Goal: Task Accomplishment & Management: Manage account settings

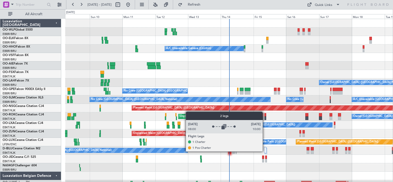
click at [265, 151] on div at bounding box center [265, 150] width 2 height 6
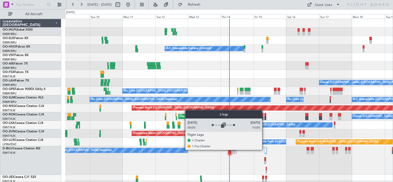
scroll to position [26, 0]
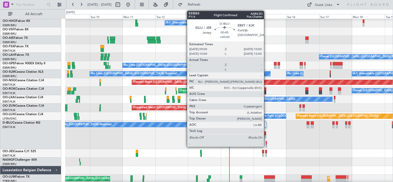
click at [267, 144] on div at bounding box center [266, 143] width 1 height 4
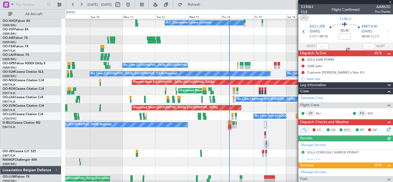
click at [307, 12] on span "P1/4" at bounding box center [307, 12] width 12 height 4
click at [302, 12] on span "P1/4" at bounding box center [307, 12] width 12 height 4
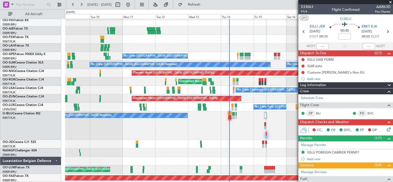
scroll to position [35, 0]
click at [81, 5] on button at bounding box center [81, 5] width 8 height 8
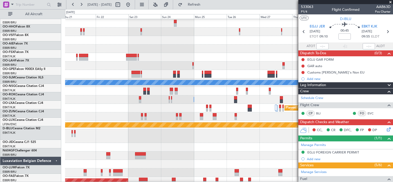
scroll to position [20, 0]
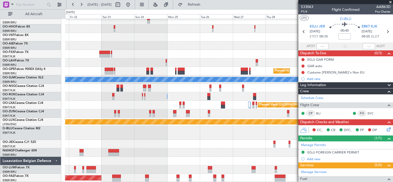
click at [167, 113] on div "Planned Maint Berlin (Brandenburg) Planned Maint London (Farnborough) Planned M…" at bounding box center [229, 91] width 328 height 184
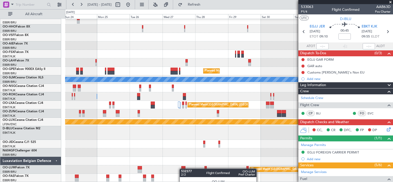
click at [182, 169] on div "Planned Maint Berlin (Brandenburg) Planned Maint London (Farnborough) Planned M…" at bounding box center [229, 91] width 328 height 184
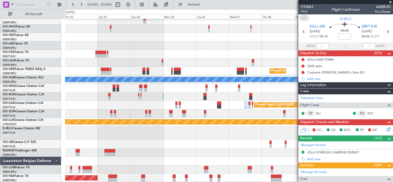
click at [208, 146] on div "Planned Maint Berlin (Brandenburg) Planned Maint London (Farnborough) Planned M…" at bounding box center [229, 91] width 328 height 184
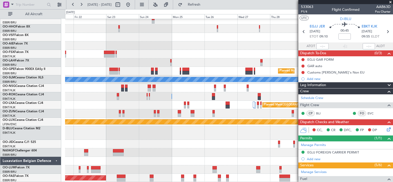
click at [191, 144] on div "Planned Maint Berlin (Brandenburg) Planned Maint London (Farnborough) Planned M…" at bounding box center [229, 91] width 328 height 184
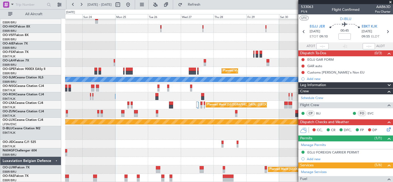
click at [150, 143] on div "Planned Maint Berlin (Brandenburg) Planned Maint London (Farnborough) Planned M…" at bounding box center [229, 91] width 328 height 184
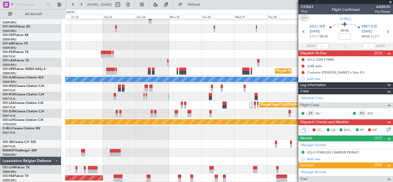
click at [181, 149] on div at bounding box center [229, 153] width 328 height 8
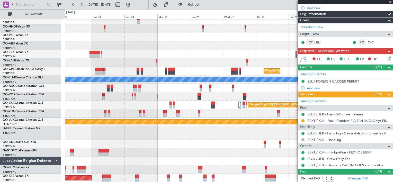
click at [192, 139] on div "Planned Maint Berlin (Brandenburg) Planned Maint London (Farnborough) Planned M…" at bounding box center [229, 91] width 328 height 184
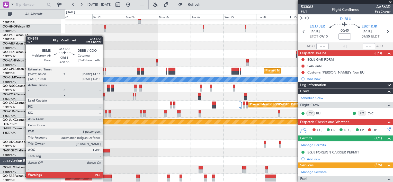
click at [105, 178] on div at bounding box center [107, 180] width 9 height 4
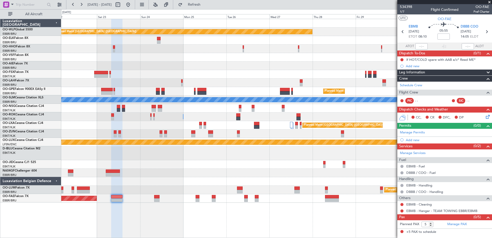
scroll to position [0, 0]
click at [393, 8] on span "534398" at bounding box center [406, 6] width 12 height 5
click at [198, 6] on button "Refresh" at bounding box center [191, 5] width 31 height 8
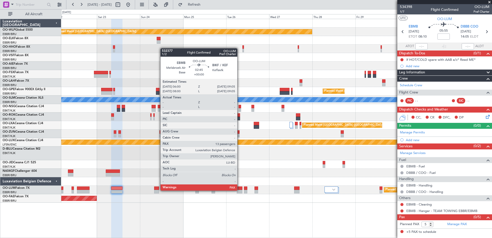
click at [240, 182] on div at bounding box center [240, 192] width 6 height 4
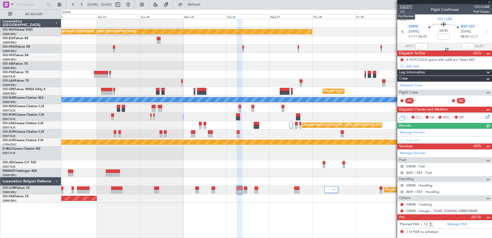
click at [393, 8] on span "532377" at bounding box center [406, 6] width 12 height 5
click at [196, 4] on button "Refresh" at bounding box center [191, 5] width 31 height 8
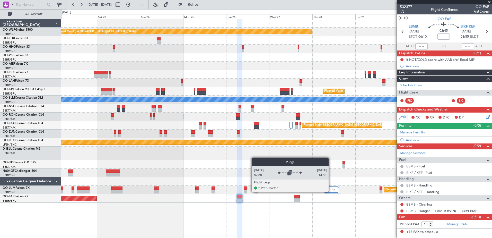
click at [331, 182] on div at bounding box center [332, 189] width 14 height 6
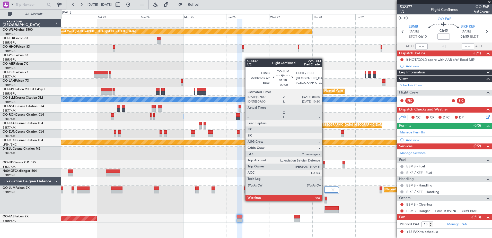
click at [325, 182] on div at bounding box center [326, 199] width 3 height 7
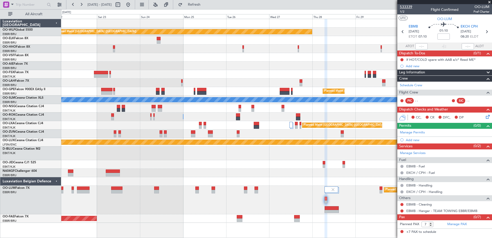
click at [393, 5] on span "533339" at bounding box center [406, 6] width 12 height 5
click at [205, 5] on span "Refresh" at bounding box center [195, 5] width 22 height 4
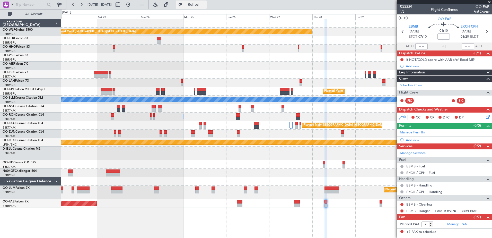
click at [205, 6] on span "Refresh" at bounding box center [195, 5] width 22 height 4
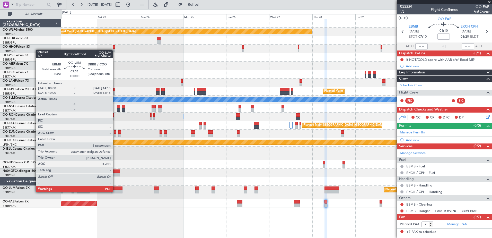
click at [115, 182] on div at bounding box center [116, 192] width 11 height 4
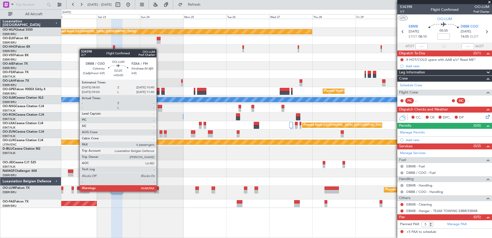
click at [159, 182] on div at bounding box center [156, 192] width 5 height 4
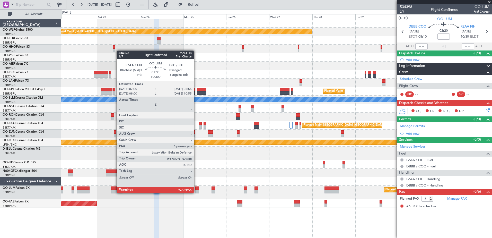
click at [196, 182] on div at bounding box center [197, 192] width 4 height 4
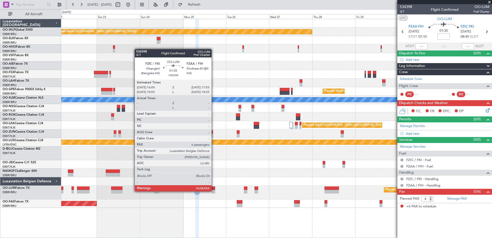
click at [214, 182] on div at bounding box center [214, 192] width 4 height 4
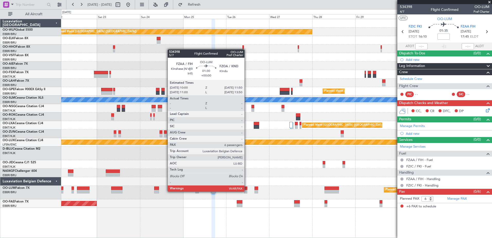
click at [247, 182] on div at bounding box center [245, 192] width 3 height 4
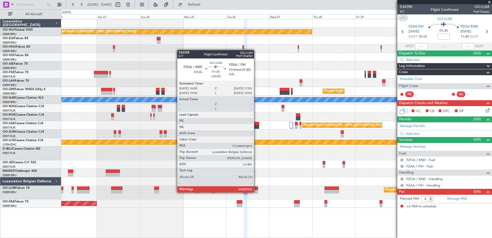
click at [256, 182] on div at bounding box center [256, 192] width 3 height 4
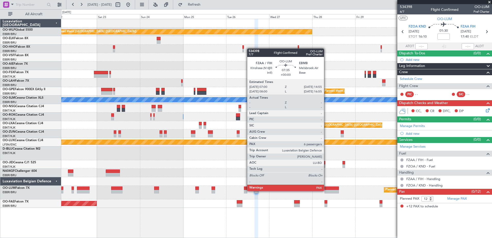
click at [327, 182] on div at bounding box center [332, 192] width 14 height 4
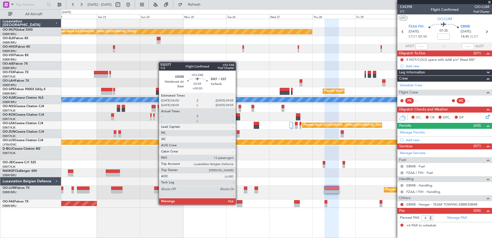
click at [238, 182] on div at bounding box center [240, 205] width 6 height 4
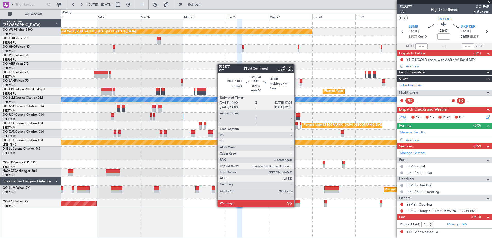
click at [297, 182] on div at bounding box center [297, 205] width 6 height 4
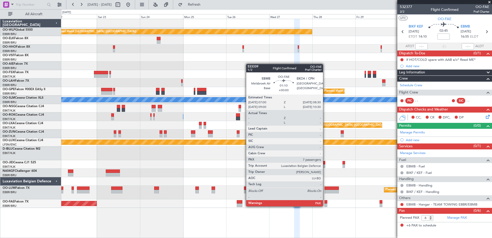
click at [325, 182] on div at bounding box center [326, 205] width 3 height 4
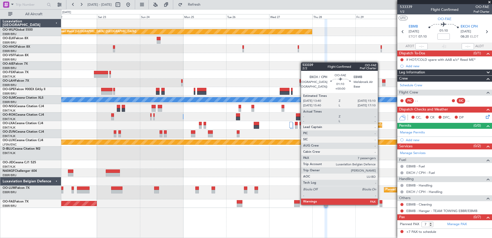
click at [380, 182] on div at bounding box center [381, 205] width 3 height 4
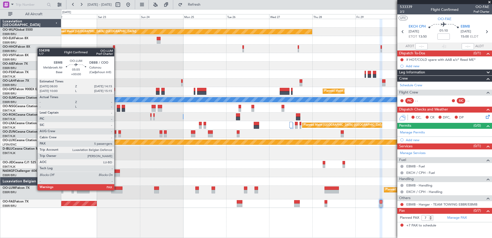
click at [117, 182] on div at bounding box center [116, 192] width 11 height 4
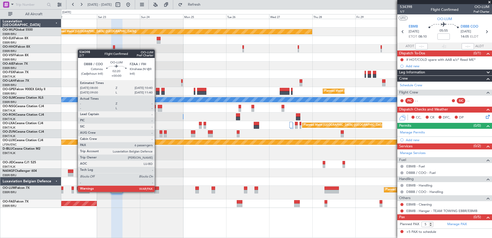
click at [157, 182] on div at bounding box center [156, 192] width 5 height 4
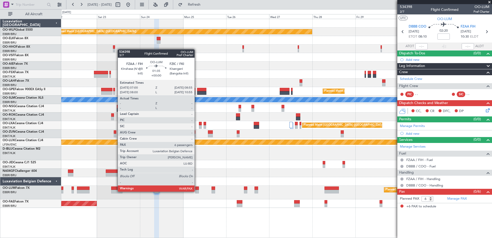
click at [197, 182] on div at bounding box center [197, 192] width 4 height 4
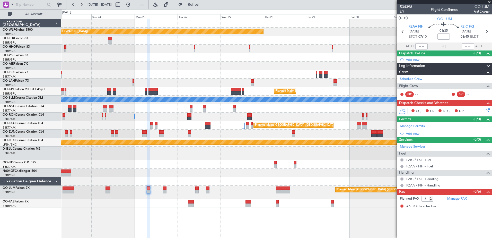
click at [313, 182] on div "Planned Maint Berlin (Brandenburg) Planned Maint London (Farnborough) Planned M…" at bounding box center [276, 128] width 431 height 219
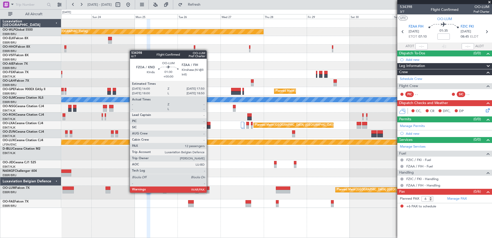
click at [209, 182] on div at bounding box center [207, 192] width 3 height 4
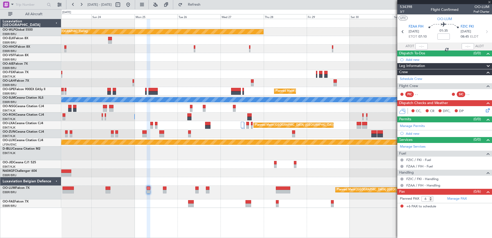
type input "12"
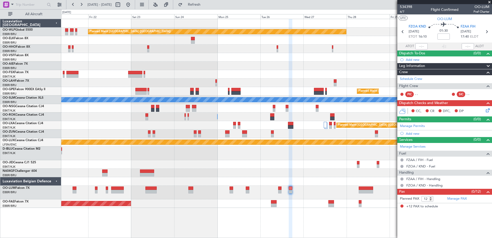
click at [234, 182] on div "Planned Maint Kortrijk-[GEOGRAPHIC_DATA]" at bounding box center [276, 203] width 431 height 8
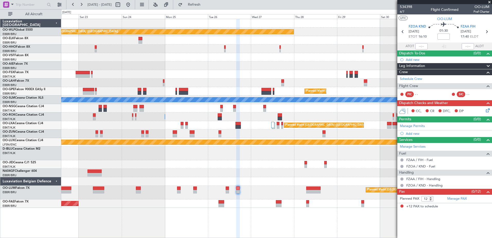
click at [312, 182] on div "Planned Maint Berlin (Brandenburg) Planned Maint London (Farnborough) Planned M…" at bounding box center [276, 128] width 431 height 219
click at [267, 165] on div at bounding box center [276, 164] width 431 height 8
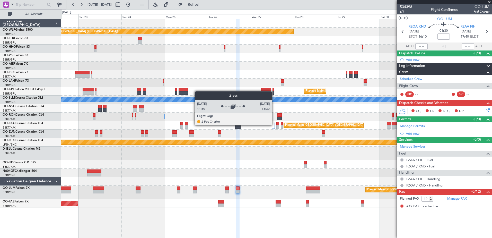
click at [274, 125] on div at bounding box center [273, 126] width 3 height 6
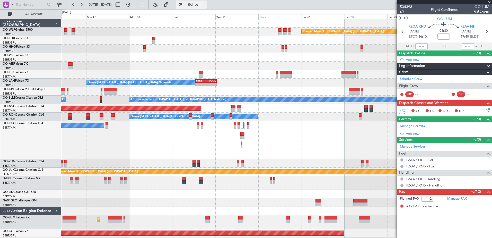
click at [205, 3] on span "Refresh" at bounding box center [195, 5] width 22 height 4
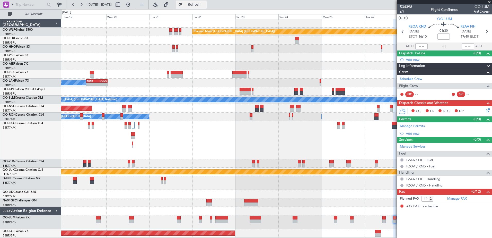
click at [196, 6] on button "Refresh" at bounding box center [191, 5] width 31 height 8
click at [132, 6] on button at bounding box center [128, 5] width 8 height 8
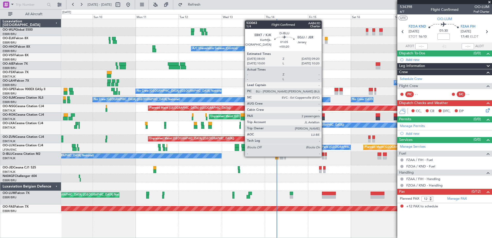
click at [324, 156] on div at bounding box center [323, 158] width 3 height 4
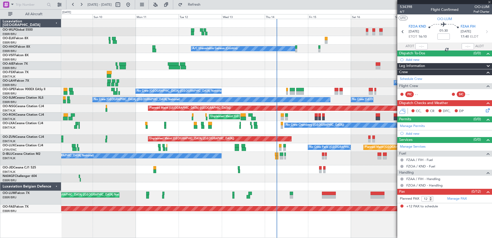
type input "+00:20"
type input "2"
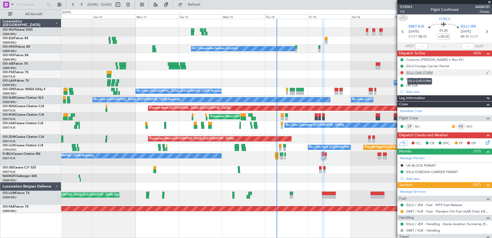
click at [393, 74] on div "EGJJ GAR FORM" at bounding box center [420, 72] width 27 height 4
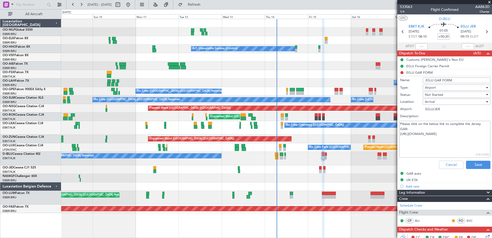
drag, startPoint x: 446, startPoint y: 140, endPoint x: 400, endPoint y: 134, distance: 46.2
click at [393, 134] on textarea "Please click on the below link to complete the Jersey GAR: https://www.gov.je/T…" at bounding box center [445, 139] width 91 height 37
click at [132, 6] on button at bounding box center [128, 5] width 8 height 8
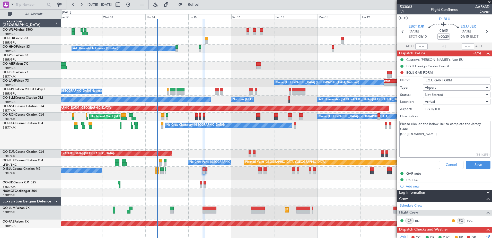
click at [334, 182] on div at bounding box center [276, 201] width 431 height 8
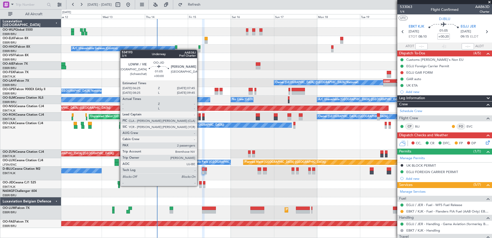
click at [200, 182] on div at bounding box center [200, 186] width 3 height 4
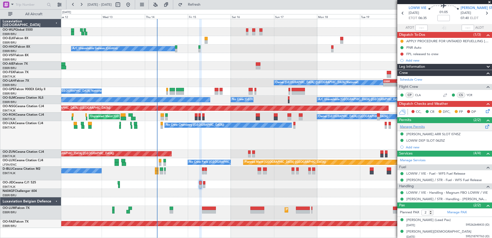
scroll to position [20, 0]
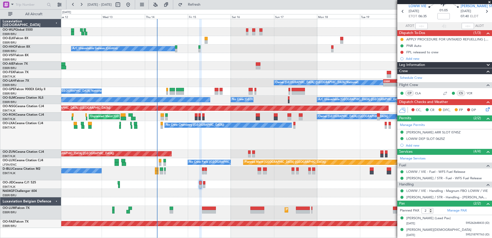
click at [393, 108] on icon at bounding box center [487, 108] width 4 height 4
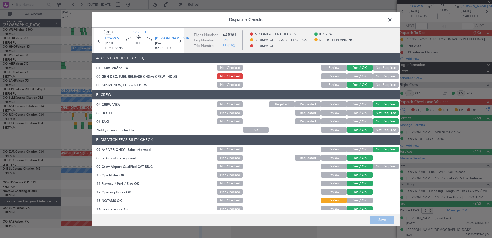
click at [393, 20] on span at bounding box center [393, 21] width 0 height 10
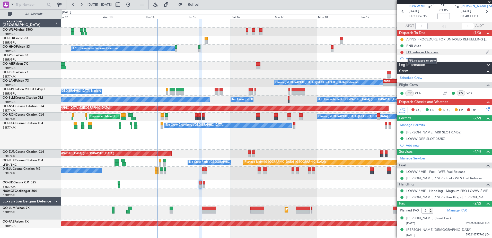
click at [393, 53] on div "FPL released to crew" at bounding box center [423, 52] width 32 height 4
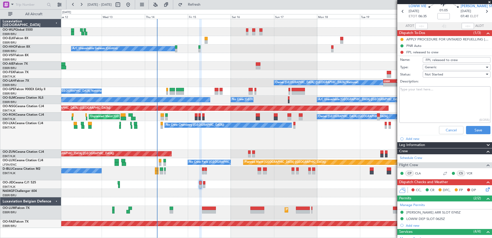
click at [393, 54] on li "FPL released to crew Name: FPL released to crew Type: Generic Status: Not Start…" at bounding box center [445, 92] width 95 height 87
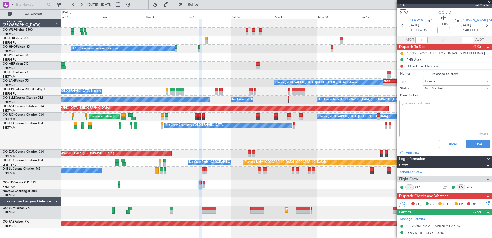
scroll to position [0, 0]
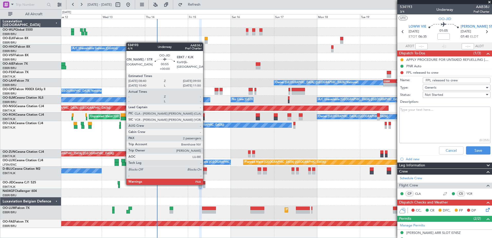
click at [205, 182] on div at bounding box center [204, 186] width 2 height 4
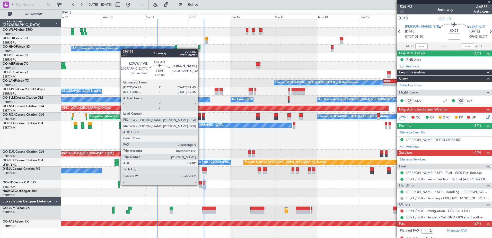
click at [200, 182] on div at bounding box center [200, 186] width 3 height 4
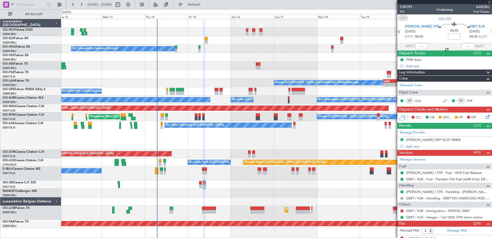
type input "2"
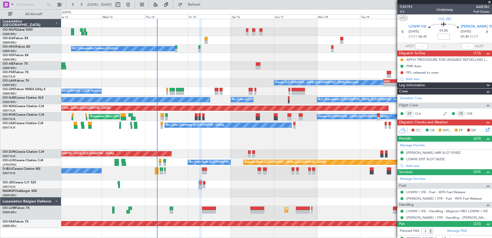
click at [393, 131] on icon at bounding box center [487, 129] width 4 height 4
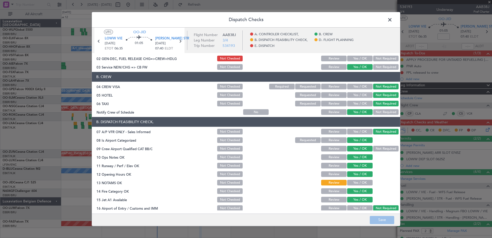
scroll to position [26, 0]
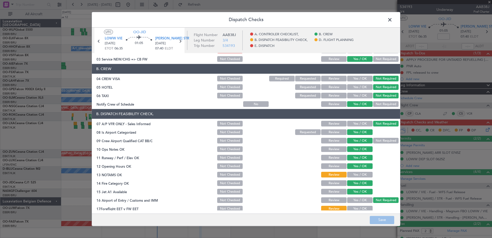
click at [393, 19] on span at bounding box center [393, 21] width 0 height 10
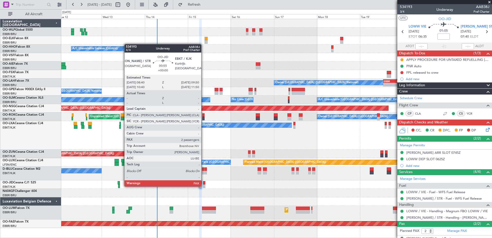
click at [204, 186] on div at bounding box center [204, 186] width 2 height 4
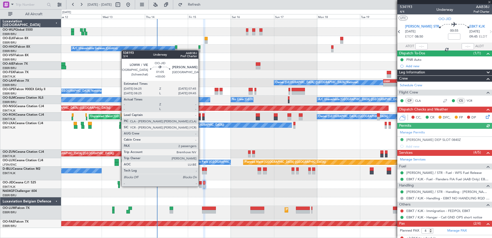
click at [201, 186] on div at bounding box center [200, 186] width 3 height 4
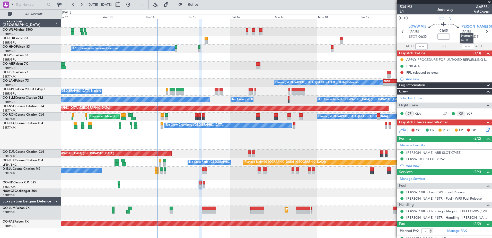
click at [468, 27] on span "[PERSON_NAME] STR" at bounding box center [478, 26] width 34 height 5
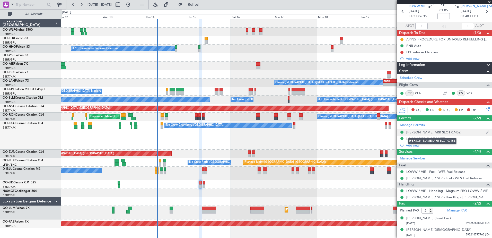
click at [429, 133] on div "[PERSON_NAME] ARR SLOT 0745Z" at bounding box center [434, 132] width 54 height 4
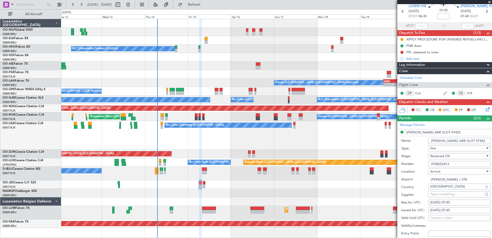
drag, startPoint x: 454, startPoint y: 164, endPoint x: 430, endPoint y: 169, distance: 24.2
click at [430, 169] on form "Name: [PERSON_NAME] ARR SLOT 0745Z Type: Slot Stage: Received OK Number: 070825…" at bounding box center [445, 213] width 95 height 154
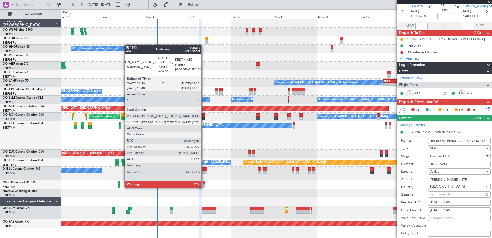
click at [203, 185] on div at bounding box center [276, 184] width 431 height 8
click at [204, 186] on div at bounding box center [204, 186] width 2 height 4
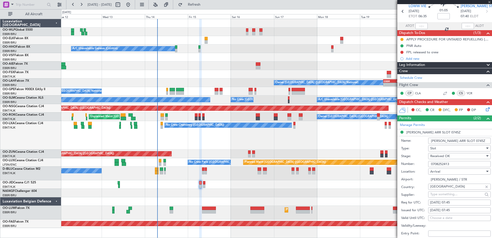
scroll to position [0, 0]
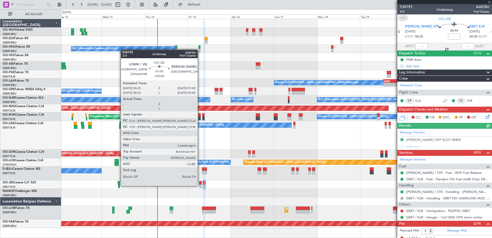
click at [200, 185] on div at bounding box center [200, 186] width 3 height 4
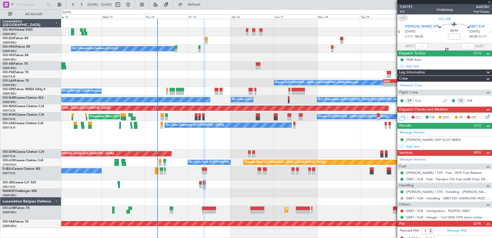
type input "2"
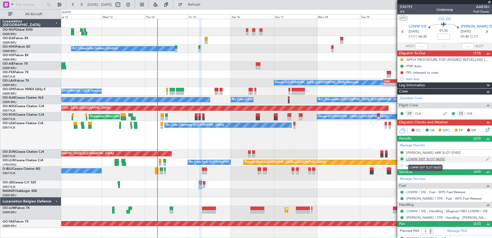
click at [433, 158] on div "LOWW DEP SLOT 0625Z" at bounding box center [426, 159] width 39 height 4
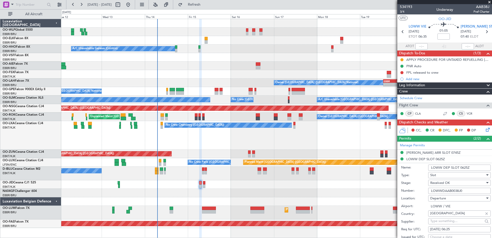
drag, startPoint x: 466, startPoint y: 189, endPoint x: 441, endPoint y: 192, distance: 25.5
click at [441, 192] on input "LOWWDAAB0038J0" at bounding box center [459, 191] width 63 height 6
paste input "0708252413"
click at [465, 189] on input "LOWW0708252413" at bounding box center [459, 191] width 63 height 6
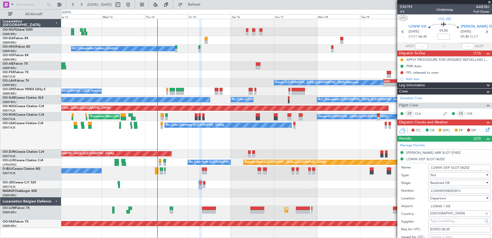
click at [465, 191] on input "LOWW0708252413" at bounding box center [459, 191] width 63 height 6
type input "LOWW0708252413"
click at [463, 208] on input "LOWW / VIE" at bounding box center [459, 206] width 63 height 6
drag, startPoint x: 463, startPoint y: 189, endPoint x: 425, endPoint y: 194, distance: 37.6
click at [425, 194] on div "Number: LOWW0708252413" at bounding box center [446, 191] width 90 height 8
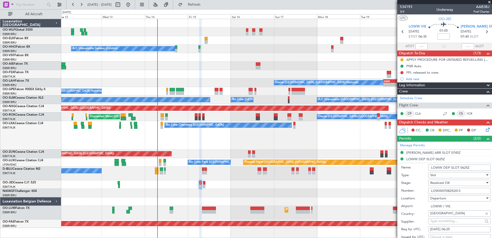
click at [379, 203] on div at bounding box center [276, 201] width 431 height 8
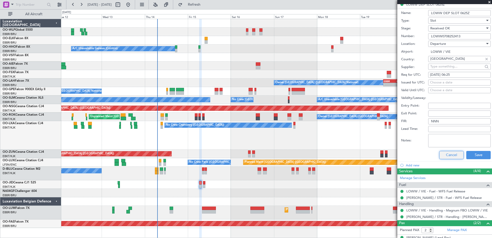
click at [449, 154] on button "Cancel" at bounding box center [452, 155] width 24 height 8
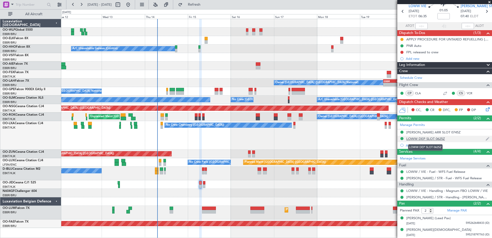
click at [439, 137] on div "LOWW DEP SLOT 0625Z" at bounding box center [426, 138] width 39 height 4
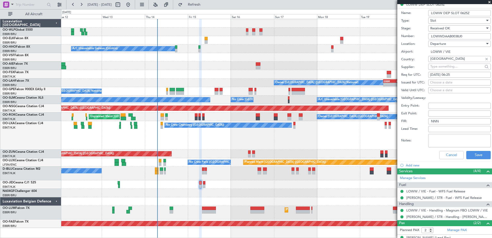
drag, startPoint x: 463, startPoint y: 34, endPoint x: 423, endPoint y: 39, distance: 40.5
click at [423, 39] on div "Number: LOWWDAAB0038J0" at bounding box center [446, 36] width 90 height 8
click at [453, 155] on button "Cancel" at bounding box center [452, 155] width 24 height 8
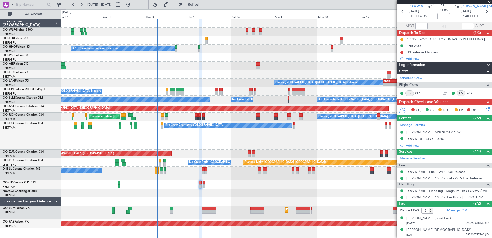
click at [486, 110] on icon at bounding box center [487, 108] width 4 height 4
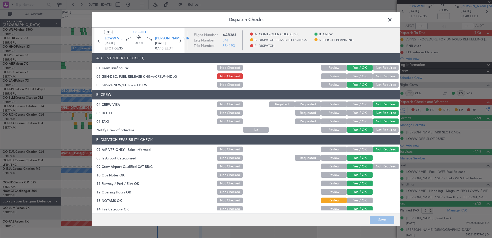
click at [347, 202] on button "Yes / OK" at bounding box center [359, 201] width 25 height 6
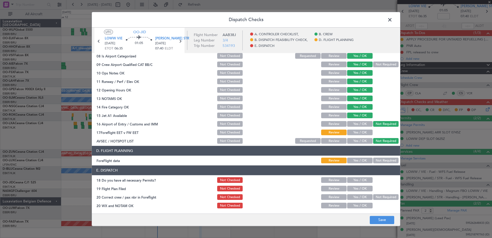
scroll to position [102, 0]
click at [393, 21] on span at bounding box center [393, 21] width 0 height 10
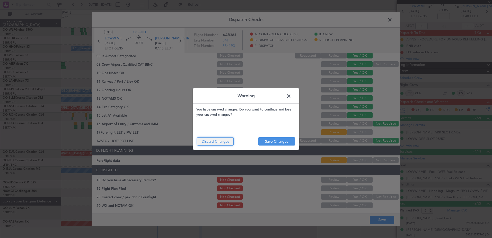
click at [230, 143] on button "Discard Changes" at bounding box center [215, 141] width 37 height 8
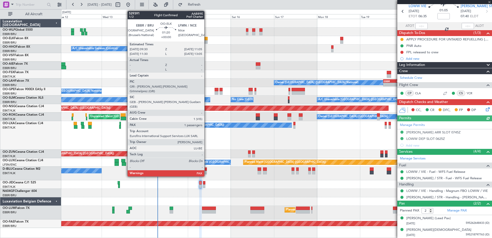
click at [207, 40] on div at bounding box center [206, 42] width 3 height 4
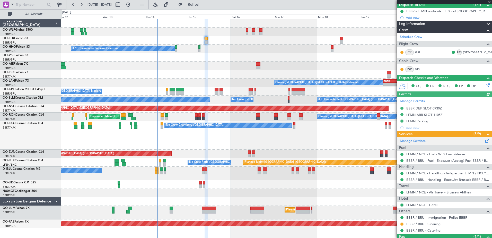
scroll to position [70, 0]
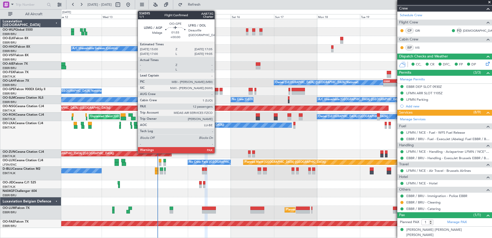
click at [217, 91] on div at bounding box center [217, 90] width 4 height 4
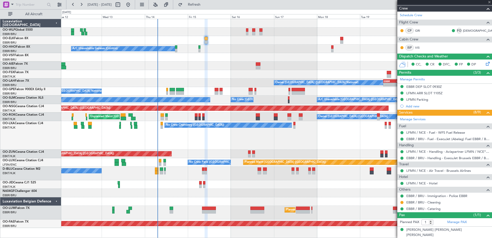
type input "12"
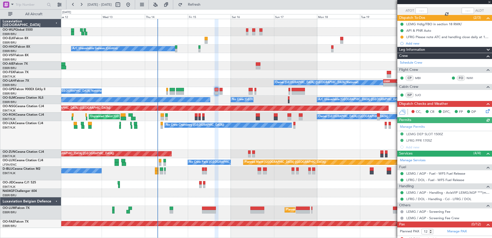
scroll to position [40, 0]
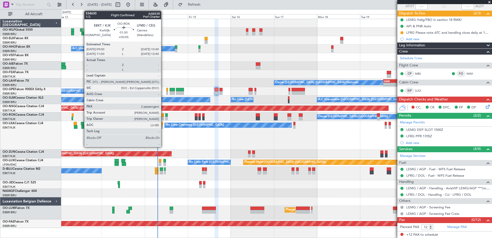
click at [164, 118] on div at bounding box center [162, 119] width 3 height 4
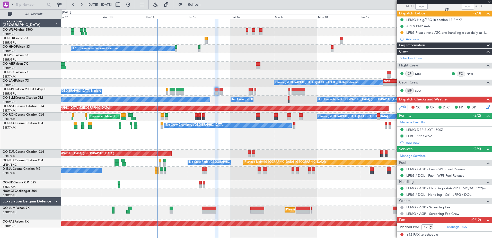
type input "+00:05"
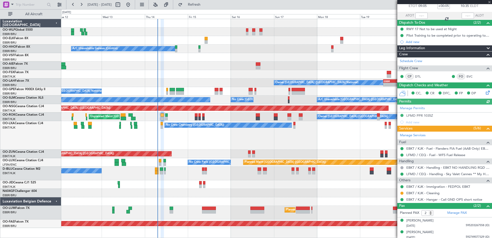
scroll to position [33, 0]
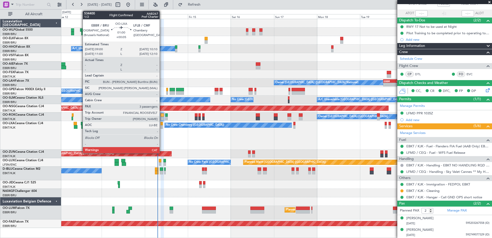
click at [162, 127] on div at bounding box center [162, 127] width 2 height 4
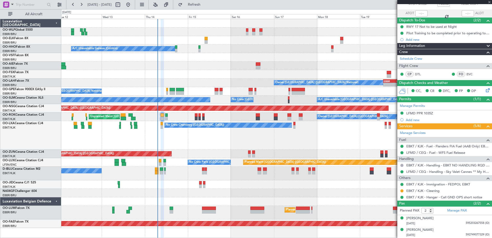
type input "3"
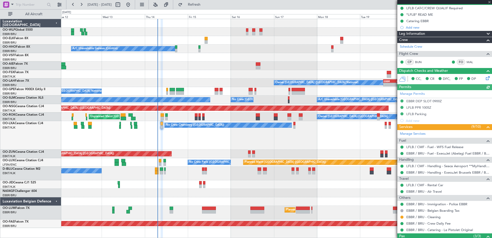
scroll to position [77, 0]
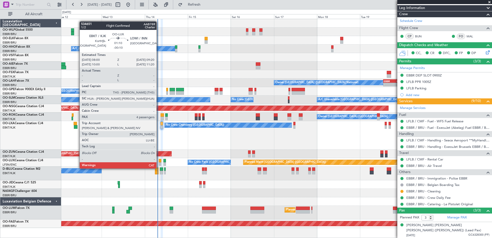
click at [159, 163] on div at bounding box center [160, 164] width 3 height 4
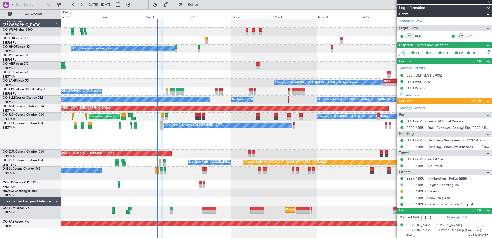
type input "-00:10"
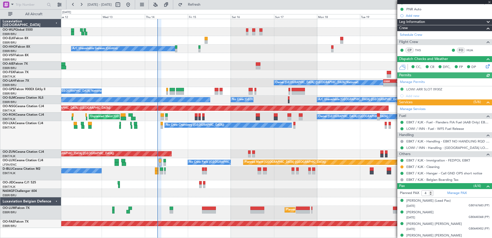
scroll to position [63, 0]
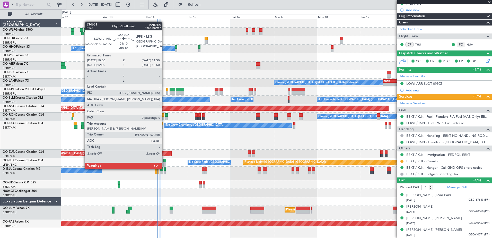
click at [164, 164] on div at bounding box center [165, 164] width 3 height 4
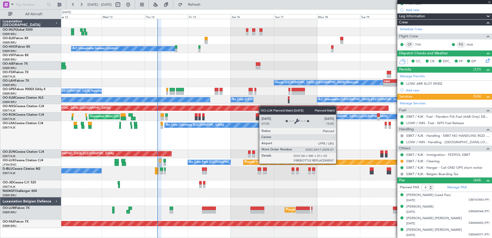
type input "0"
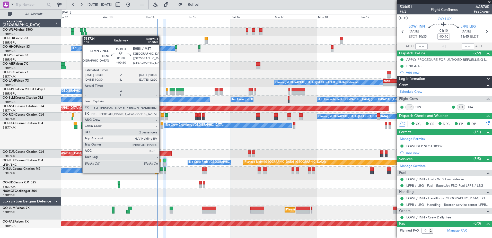
click at [162, 172] on div at bounding box center [161, 173] width 3 height 4
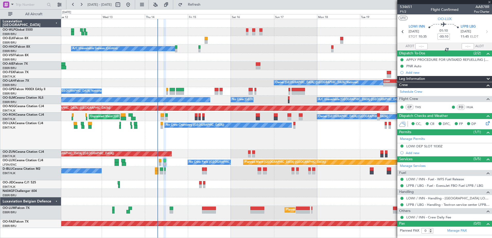
type input "+00:10"
type input "2"
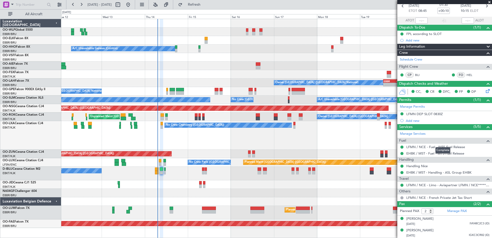
scroll to position [26, 0]
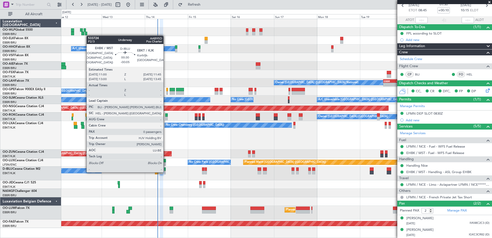
click at [166, 172] on div at bounding box center [165, 173] width 2 height 4
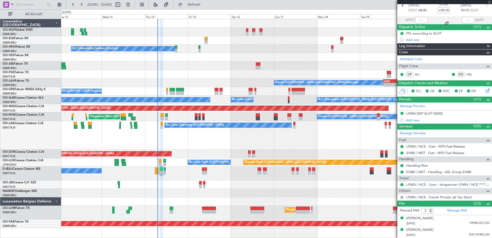
type input "-00:05"
type input "0"
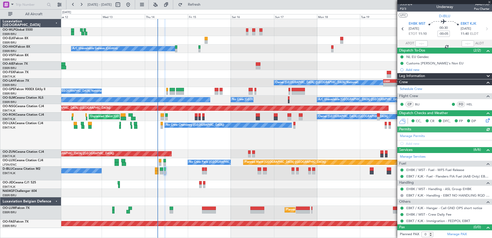
scroll to position [3, 0]
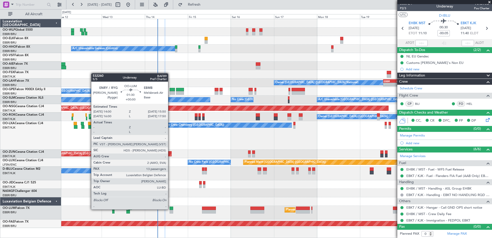
click at [170, 209] on div at bounding box center [171, 209] width 3 height 4
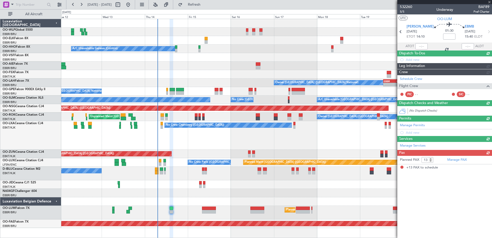
scroll to position [0, 0]
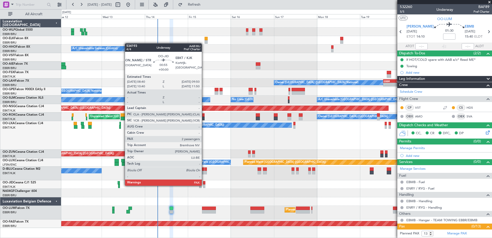
click at [204, 185] on div at bounding box center [204, 186] width 2 height 4
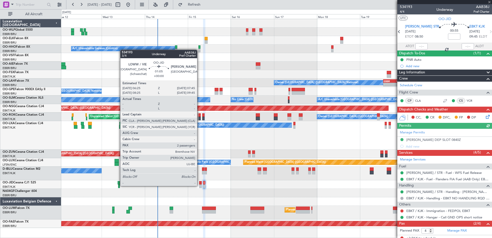
click at [200, 185] on div at bounding box center [200, 186] width 3 height 4
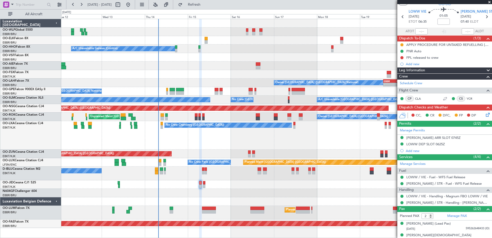
scroll to position [20, 0]
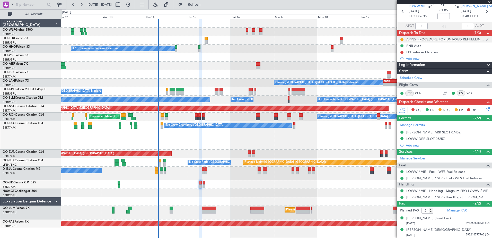
click at [425, 38] on div "APPLY PROCEDURE FOR UNTAXED REFUELLING AUSTRIA" at bounding box center [446, 39] width 79 height 4
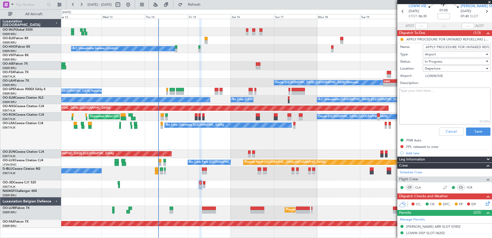
click at [427, 38] on li "APPLY PROCEDURE FOR UNTAXED REFUELLING AUSTRIA Name: APPLY PROCEDURE FOR UNTAXE…" at bounding box center [445, 87] width 95 height 102
click at [448, 133] on button "Cancel" at bounding box center [451, 131] width 24 height 8
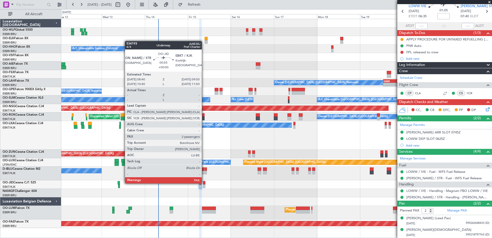
click at [204, 183] on div at bounding box center [204, 183] width 2 height 4
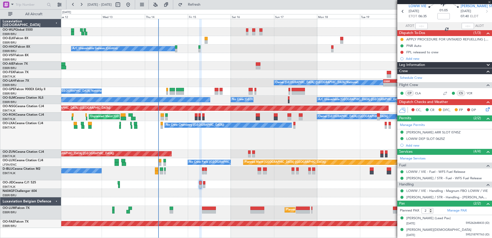
type input "4"
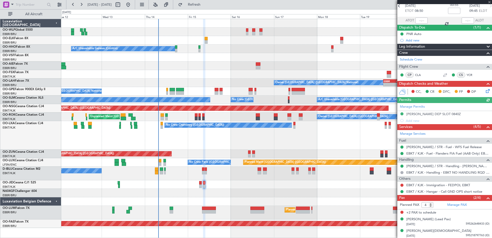
scroll to position [27, 0]
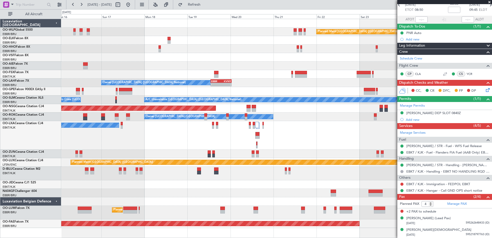
click at [185, 195] on div at bounding box center [276, 193] width 431 height 8
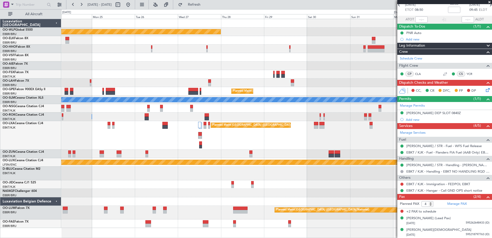
click at [279, 196] on div "Planned Maint Berlin (Brandenburg) Planned Maint London (Farnborough) Planned M…" at bounding box center [276, 123] width 431 height 209
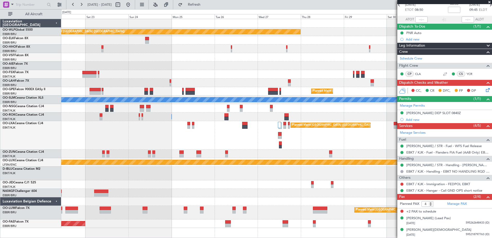
click at [328, 152] on div "Planned Maint Berlin (Brandenburg) Planned Maint London (Farnborough) Planned M…" at bounding box center [276, 123] width 431 height 209
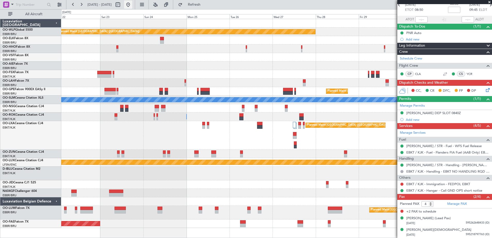
click at [132, 7] on button at bounding box center [128, 5] width 8 height 8
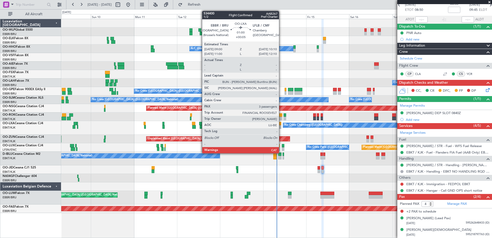
click at [281, 124] on div at bounding box center [280, 124] width 2 height 4
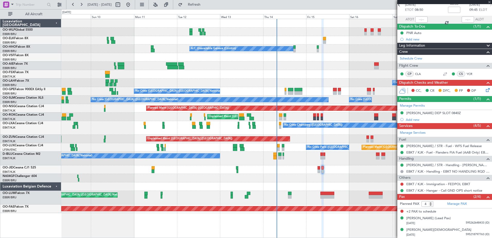
type input "+00:05"
type input "3"
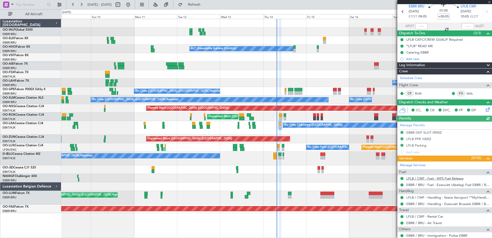
scroll to position [51, 0]
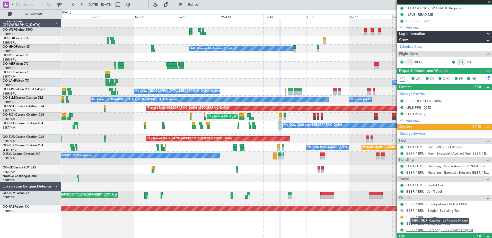
click at [450, 231] on link "EBBR / BRU - Catering - Le Pistolet Original" at bounding box center [440, 230] width 67 height 4
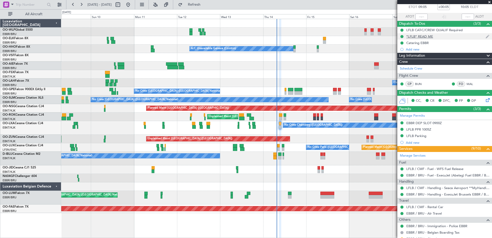
scroll to position [26, 0]
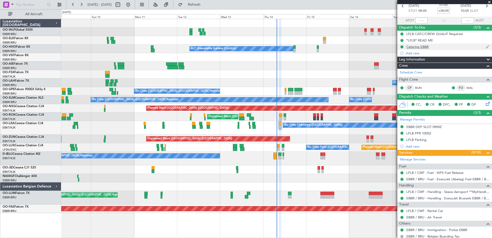
click at [425, 47] on div "Catering EBBR" at bounding box center [418, 47] width 22 height 4
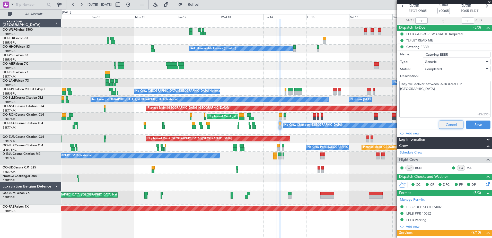
click at [443, 123] on button "Cancel" at bounding box center [451, 125] width 24 height 8
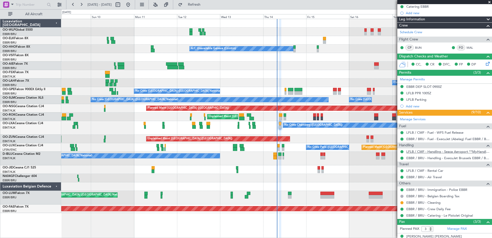
scroll to position [77, 0]
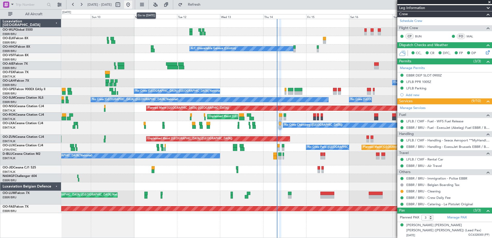
click at [132, 7] on button at bounding box center [128, 5] width 8 height 8
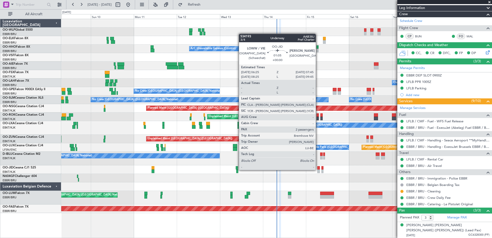
click at [318, 169] on div at bounding box center [318, 171] width 3 height 4
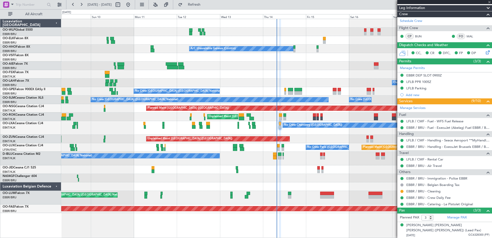
type input "2"
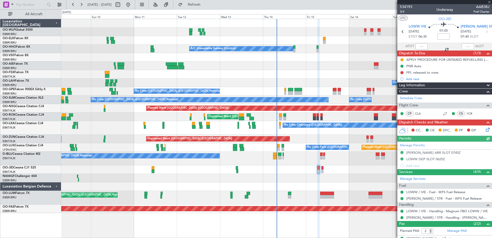
click at [485, 130] on icon at bounding box center [487, 129] width 4 height 4
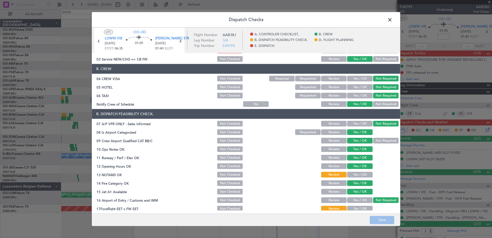
scroll to position [51, 0]
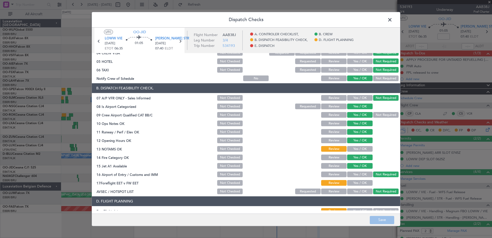
click at [366, 149] on button "Yes / OK" at bounding box center [359, 149] width 25 height 6
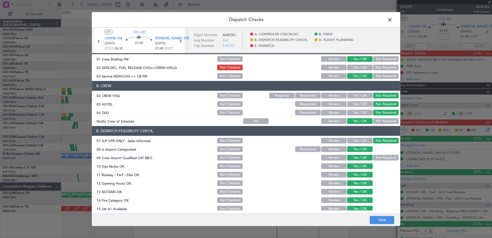
scroll to position [0, 0]
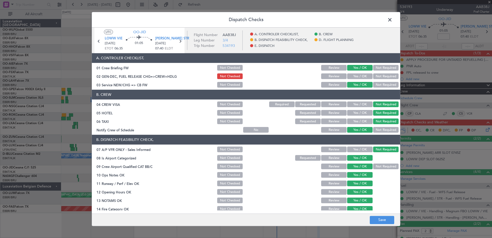
click at [393, 19] on span at bounding box center [393, 21] width 0 height 10
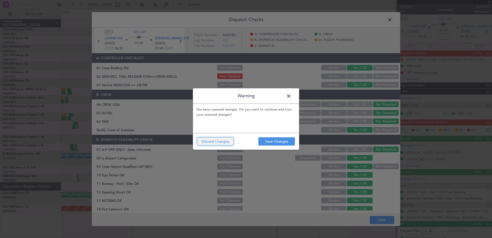
click at [212, 141] on button "Discard Changes" at bounding box center [215, 141] width 37 height 8
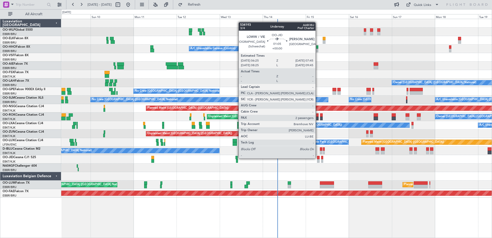
click at [318, 158] on div at bounding box center [318, 158] width 3 height 4
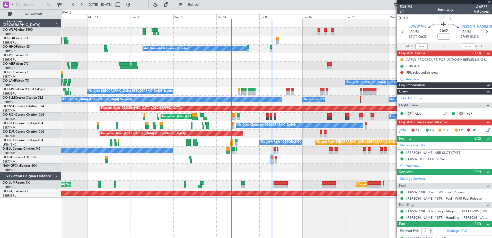
click at [324, 174] on div "Planned Maint Berlin (Brandenburg) A/C Unavailable Geneva (Cointrin) Planned Ma…" at bounding box center [276, 108] width 431 height 178
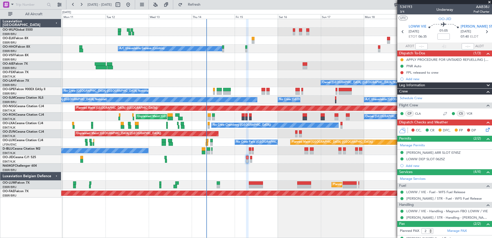
click at [317, 172] on div "Planned Maint Berlin (Brandenburg) A/C Unavailable Geneva (Cointrin) Planned Ma…" at bounding box center [276, 108] width 431 height 178
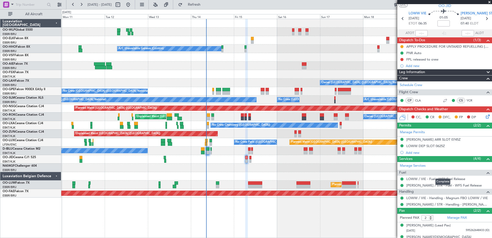
scroll to position [20, 0]
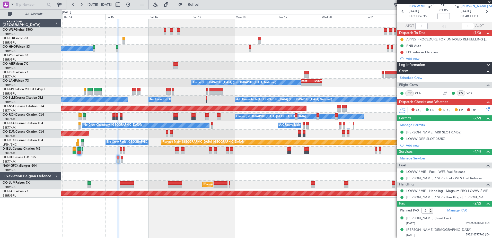
click at [197, 73] on div "Planned Maint Berlin (Brandenburg) A/C Unavailable Geneva (Cointrin) Owner Brus…" at bounding box center [276, 108] width 431 height 178
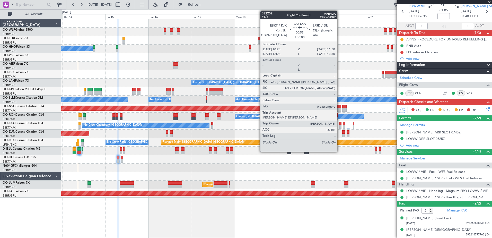
click at [340, 125] on div at bounding box center [341, 127] width 2 height 4
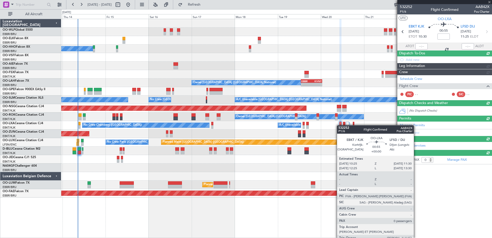
scroll to position [0, 0]
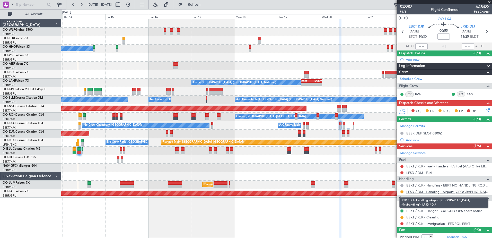
click at [447, 191] on link "LFSD / DIJ - Handling - Airport Dijon **MyHandling** LFSD / DIJ" at bounding box center [448, 192] width 83 height 4
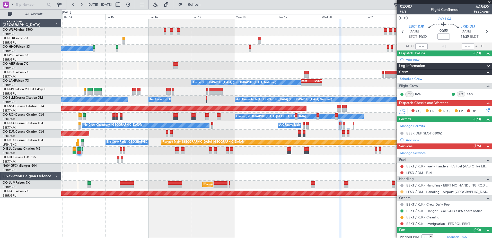
click at [402, 191] on button at bounding box center [402, 191] width 3 height 3
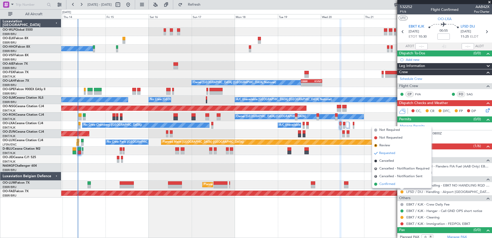
click at [388, 182] on span "Confirmed" at bounding box center [388, 184] width 16 height 5
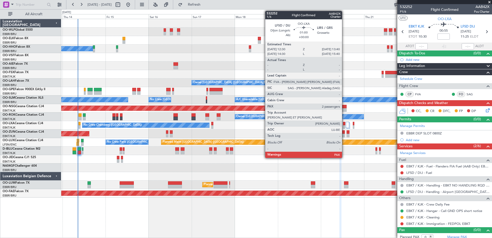
click at [345, 125] on div at bounding box center [344, 127] width 2 height 4
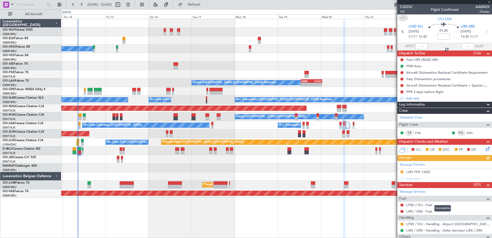
scroll to position [26, 0]
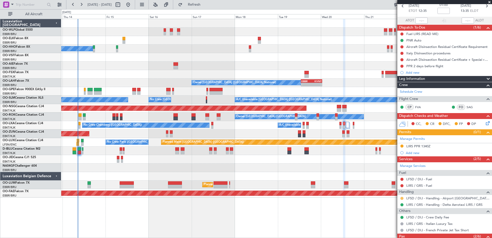
click at [402, 199] on button at bounding box center [402, 198] width 3 height 3
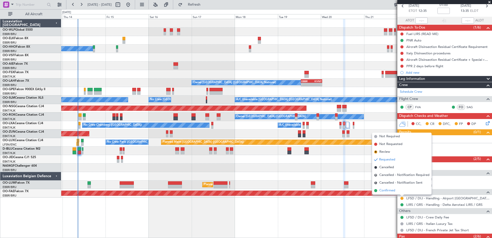
click at [395, 188] on span "Confirmed" at bounding box center [388, 190] width 16 height 5
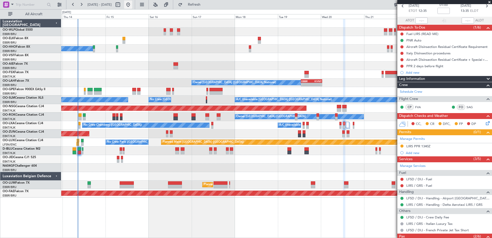
click at [132, 3] on button at bounding box center [128, 5] width 8 height 8
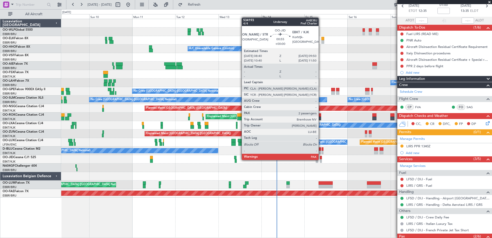
click at [321, 159] on div at bounding box center [321, 161] width 2 height 4
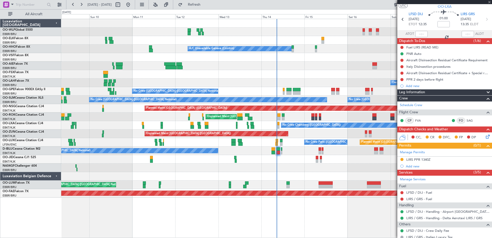
scroll to position [0, 0]
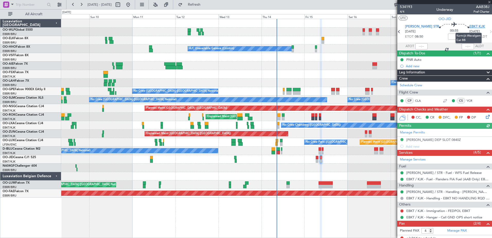
click at [470, 27] on span "EBKT KJK" at bounding box center [478, 26] width 16 height 5
click at [319, 159] on div at bounding box center [276, 159] width 431 height 8
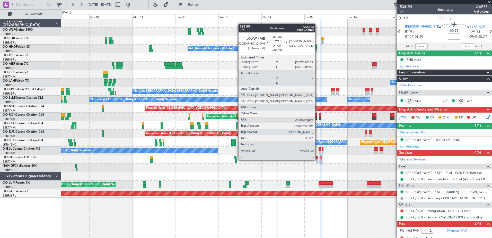
click at [318, 160] on div at bounding box center [317, 161] width 3 height 4
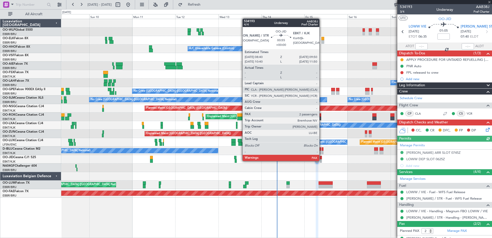
click at [322, 160] on div at bounding box center [321, 161] width 2 height 4
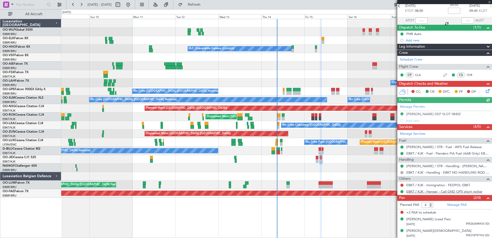
scroll to position [27, 0]
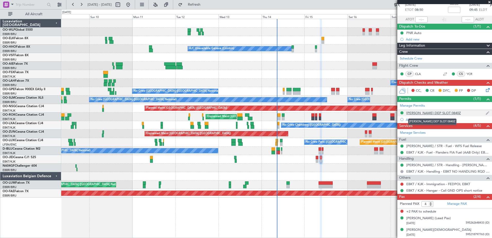
click at [439, 113] on div "[PERSON_NAME] DEP SLOT 0840Z" at bounding box center [434, 113] width 55 height 4
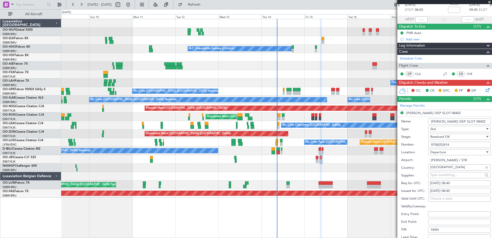
drag, startPoint x: 451, startPoint y: 144, endPoint x: 424, endPoint y: 147, distance: 27.7
click at [424, 147] on div "Number: 0708252414" at bounding box center [446, 145] width 90 height 8
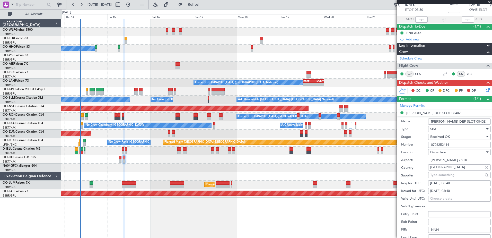
click at [156, 223] on div "Planned Maint Berlin (Brandenburg) A/C Unavailable Geneva (Cointrin) Owner Brus…" at bounding box center [276, 128] width 431 height 219
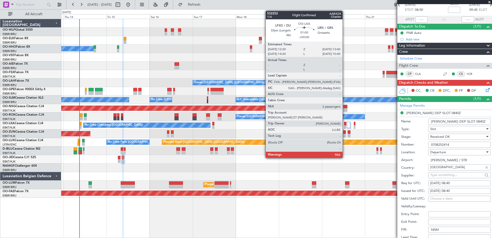
click at [345, 124] on div at bounding box center [345, 124] width 2 height 4
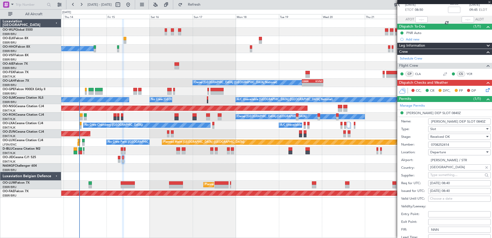
type input "6"
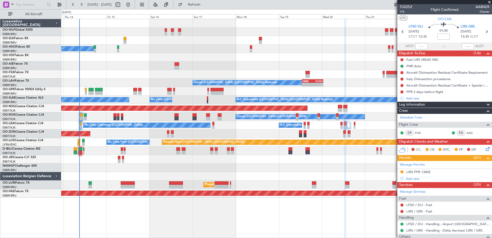
scroll to position [26, 0]
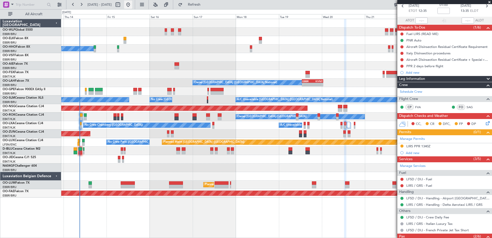
click at [132, 4] on button at bounding box center [128, 5] width 8 height 8
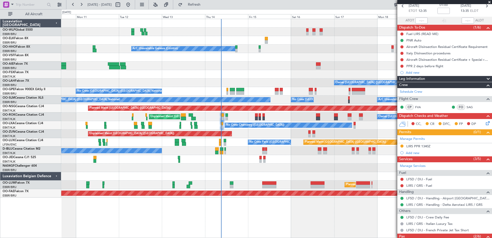
click at [307, 183] on div "Planned Maint Berlin (Brandenburg) A/C Unavailable Geneva (Cointrin) Planned Ma…" at bounding box center [276, 108] width 431 height 178
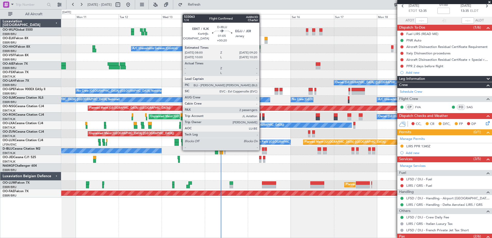
click at [262, 150] on div at bounding box center [263, 149] width 3 height 4
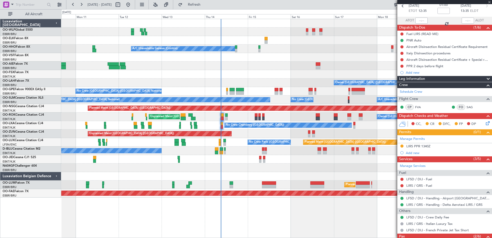
type input "+00:20"
type input "2"
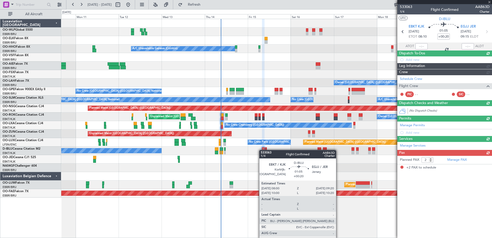
scroll to position [0, 0]
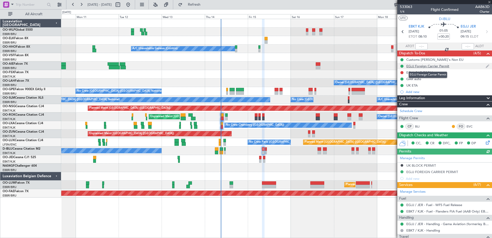
click at [423, 67] on div "EGJJ Foreign Carrier Permit" at bounding box center [428, 66] width 43 height 4
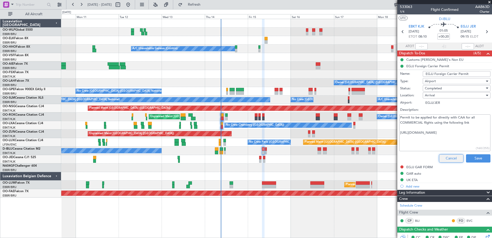
click at [458, 159] on button "Cancel" at bounding box center [451, 158] width 24 height 8
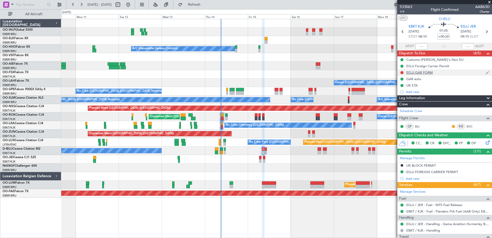
click at [419, 73] on div "EGJJ GAR FORM" at bounding box center [420, 72] width 27 height 4
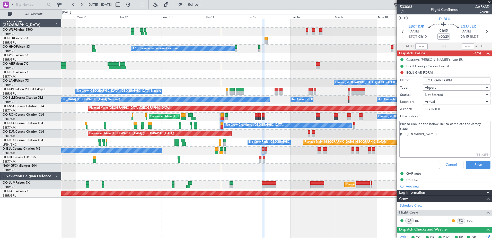
drag, startPoint x: 440, startPoint y: 141, endPoint x: 384, endPoint y: 127, distance: 57.6
click at [384, 127] on fb-app "10 Aug 2025 - 20 Aug 2025 Refresh Quick Links All Aircraft Planned Maint Berlin…" at bounding box center [246, 121] width 492 height 234
click at [419, 134] on textarea "Please click on the below link to complete the Jersey GAR: https://www.gov.je/T…" at bounding box center [445, 139] width 91 height 37
drag, startPoint x: 451, startPoint y: 140, endPoint x: 401, endPoint y: 134, distance: 51.1
click at [401, 134] on textarea "Please click on the below link to complete the Jersey GAR: https://www.gov.je/T…" at bounding box center [445, 139] width 91 height 37
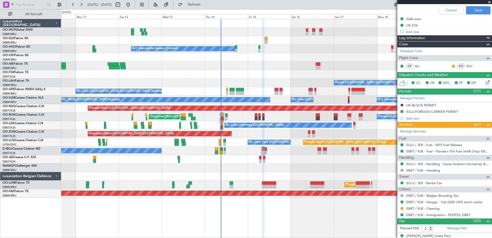
scroll to position [172, 0]
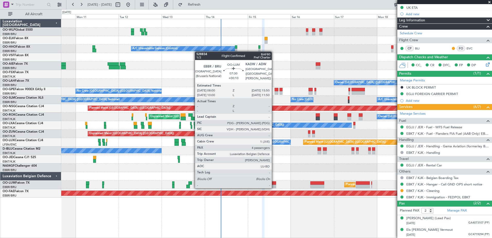
click at [274, 188] on div at bounding box center [269, 187] width 14 height 4
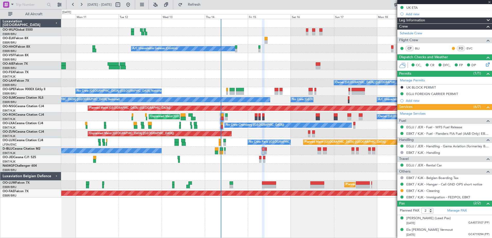
type input "+00:10"
type input "4"
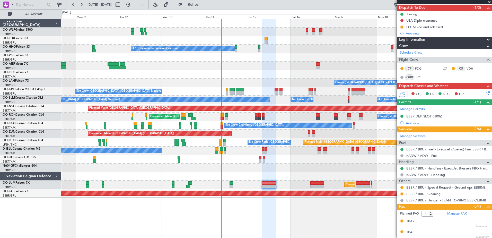
scroll to position [69, 0]
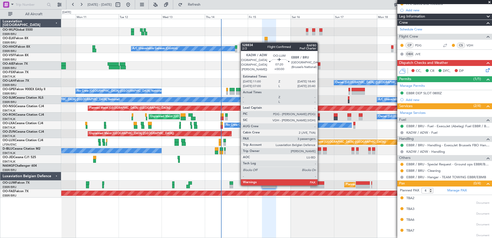
click at [320, 185] on div at bounding box center [318, 187] width 14 height 4
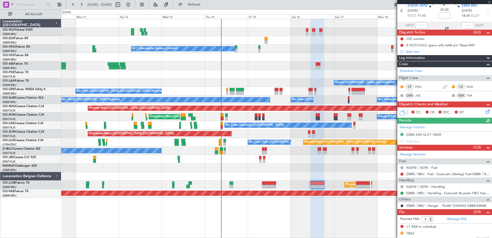
scroll to position [45, 0]
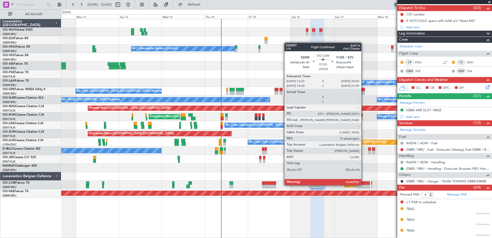
click at [364, 185] on div at bounding box center [363, 187] width 14 height 4
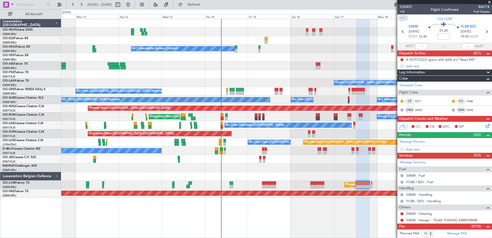
scroll to position [6, 0]
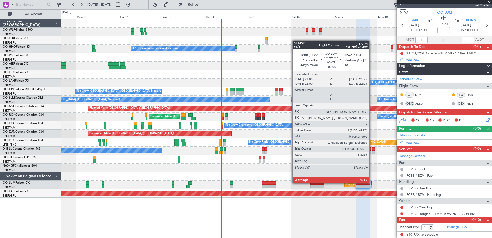
click at [372, 183] on div at bounding box center [372, 183] width 1 height 4
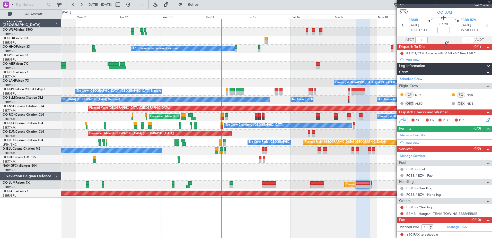
type input "0"
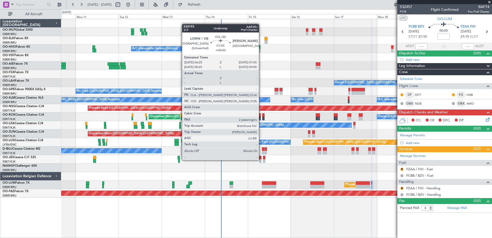
click at [261, 160] on div at bounding box center [260, 161] width 3 height 4
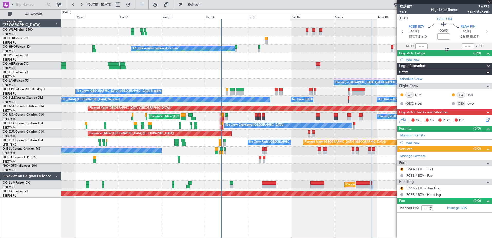
type input "2"
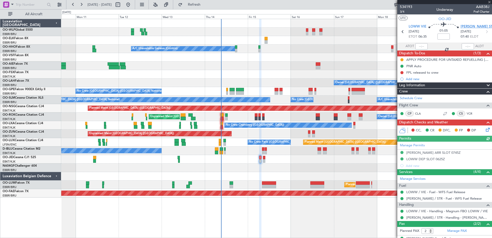
click at [462, 26] on span "[PERSON_NAME] STR" at bounding box center [478, 26] width 34 height 5
click at [444, 36] on input at bounding box center [444, 36] width 12 height 6
type input "-00:05"
click at [485, 130] on icon at bounding box center [487, 129] width 4 height 4
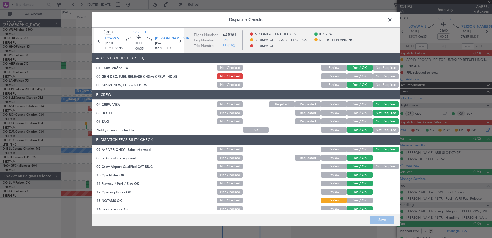
scroll to position [51, 0]
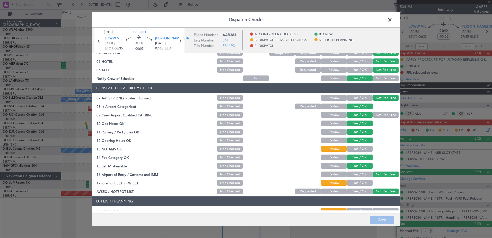
click at [351, 147] on button "Yes / OK" at bounding box center [359, 149] width 25 height 6
click at [354, 181] on button "Yes / OK" at bounding box center [359, 183] width 25 height 6
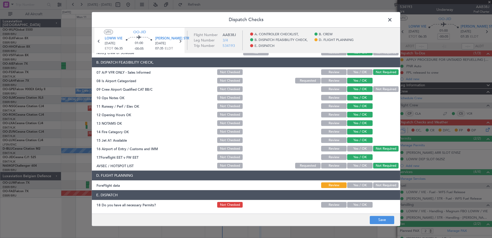
scroll to position [102, 0]
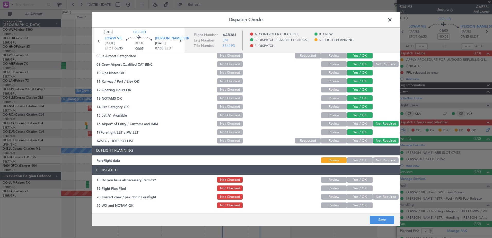
click at [362, 159] on button "Yes / OK" at bounding box center [359, 161] width 25 height 6
click at [352, 180] on button "Yes / OK" at bounding box center [359, 180] width 25 height 6
click at [357, 189] on button "Yes / OK" at bounding box center [359, 189] width 25 height 6
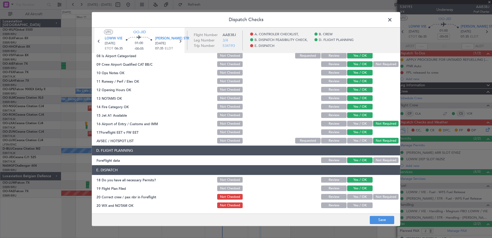
click at [356, 207] on button "Yes / OK" at bounding box center [359, 206] width 25 height 6
click at [355, 198] on button "Yes / OK" at bounding box center [359, 197] width 25 height 6
click at [384, 222] on button "Save" at bounding box center [382, 220] width 24 height 8
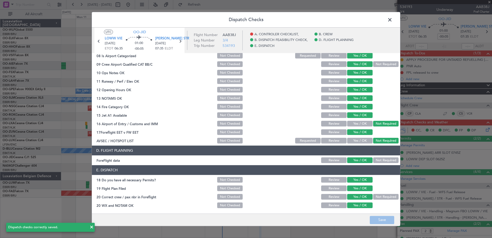
click at [393, 21] on span at bounding box center [393, 21] width 0 height 10
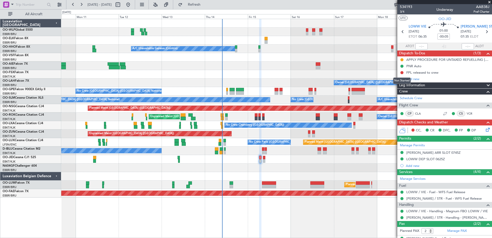
click at [401, 74] on mat-tooltip-component "Not Started" at bounding box center [402, 81] width 25 height 14
click at [402, 73] on button at bounding box center [402, 72] width 3 height 3
click at [396, 95] on span "Completed" at bounding box center [404, 95] width 17 height 5
type input "4"
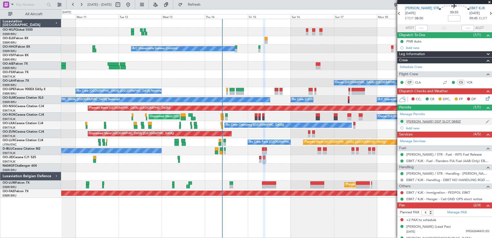
scroll to position [27, 0]
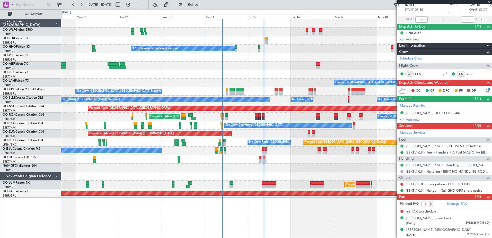
click at [485, 91] on icon at bounding box center [487, 89] width 4 height 4
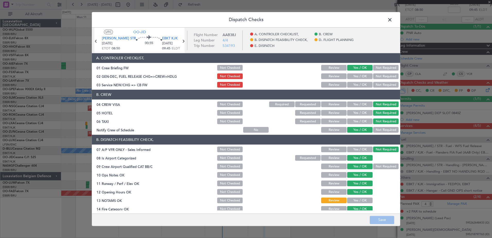
click at [350, 84] on button "Yes / OK" at bounding box center [359, 85] width 25 height 6
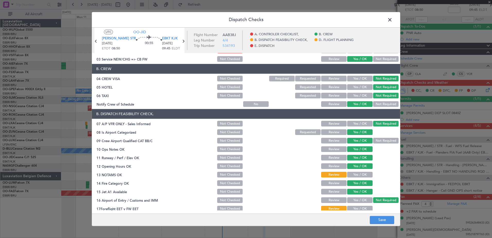
click at [360, 176] on button "Yes / OK" at bounding box center [359, 175] width 25 height 6
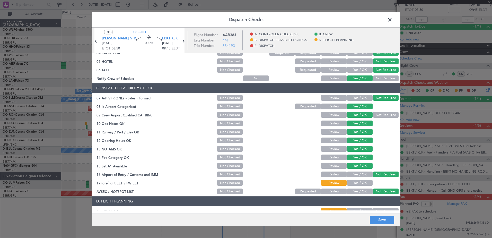
click at [393, 20] on span at bounding box center [393, 21] width 0 height 10
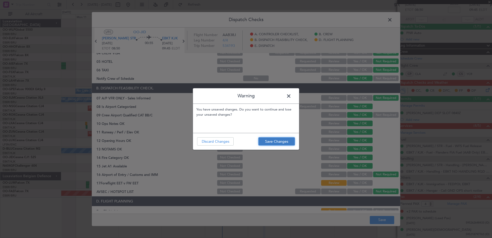
click at [266, 143] on button "Save Changes" at bounding box center [277, 141] width 37 height 8
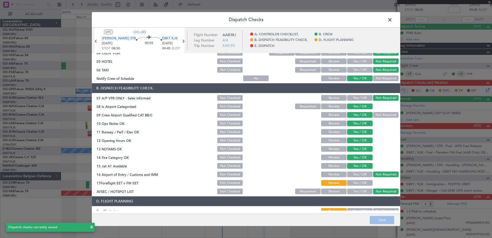
click at [393, 20] on span at bounding box center [393, 21] width 0 height 10
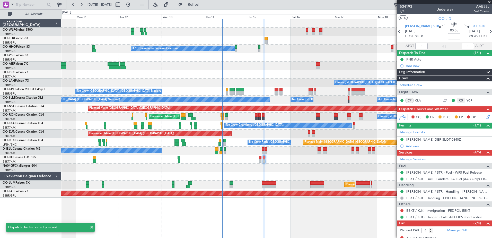
scroll to position [0, 0]
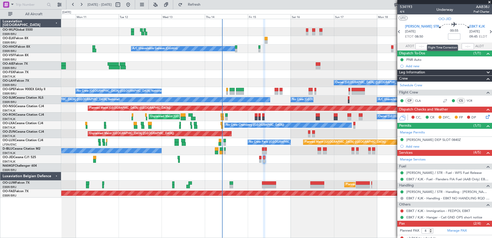
click at [448, 38] on input at bounding box center [454, 36] width 12 height 6
type input "+00:05"
click at [486, 115] on icon at bounding box center [487, 116] width 4 height 4
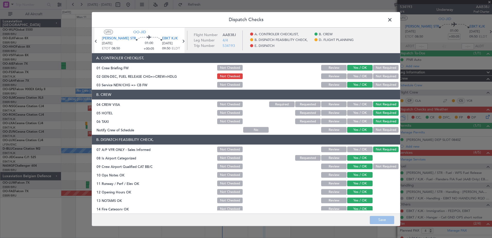
scroll to position [51, 0]
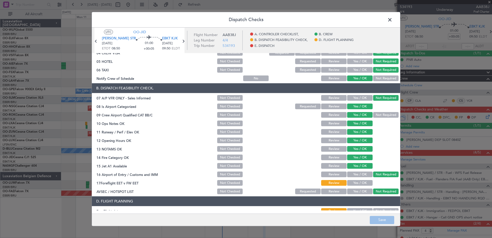
click at [355, 181] on button "Yes / OK" at bounding box center [359, 183] width 25 height 6
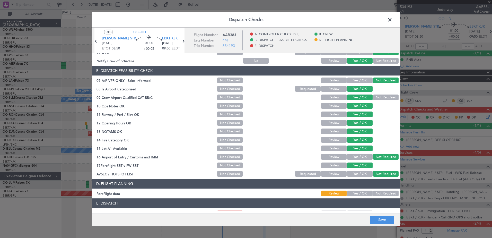
scroll to position [77, 0]
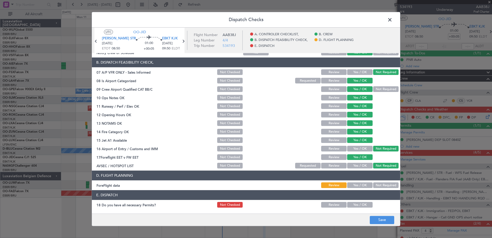
click at [355, 184] on button "Yes / OK" at bounding box center [359, 186] width 25 height 6
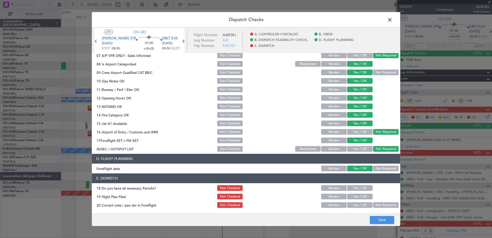
scroll to position [102, 0]
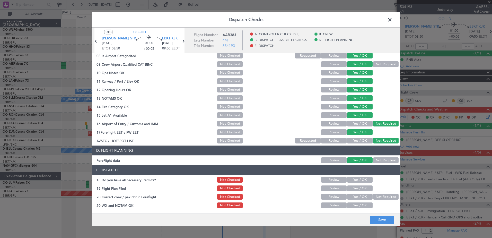
click at [362, 178] on button "Yes / OK" at bounding box center [359, 180] width 25 height 6
click at [355, 188] on button "Yes / OK" at bounding box center [359, 189] width 25 height 6
click at [357, 196] on button "Yes / OK" at bounding box center [359, 197] width 25 height 6
click at [357, 205] on button "Yes / OK" at bounding box center [359, 206] width 25 height 6
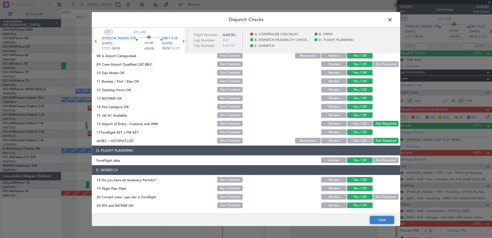
click at [388, 219] on button "Save" at bounding box center [382, 220] width 24 height 8
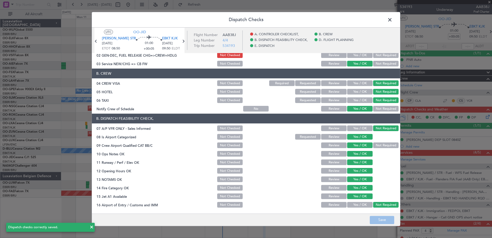
scroll to position [0, 0]
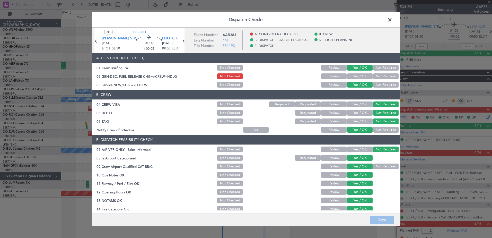
click at [393, 20] on span at bounding box center [393, 21] width 0 height 10
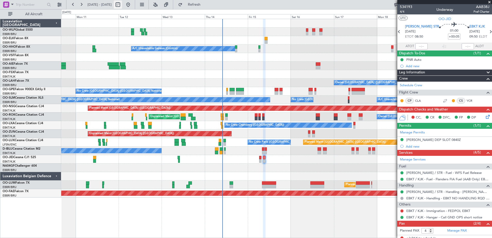
click at [122, 5] on button at bounding box center [118, 5] width 8 height 8
select select "8"
select select "2025"
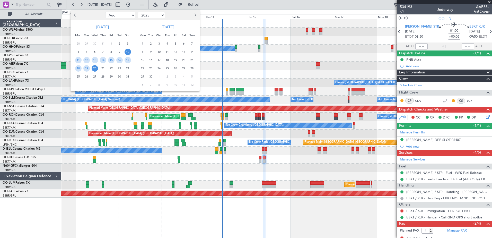
click at [195, 17] on button "Next month" at bounding box center [195, 15] width 6 height 8
click at [179, 52] on div "10" at bounding box center [175, 52] width 8 height 8
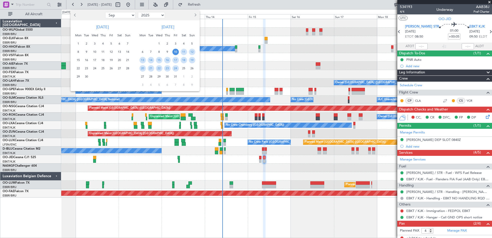
click at [175, 53] on span "10" at bounding box center [176, 52] width 6 height 6
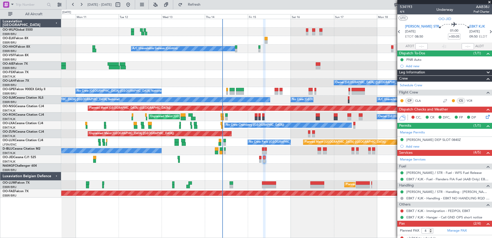
select select "10"
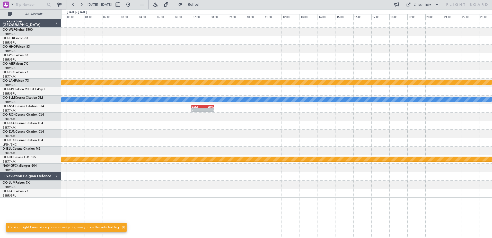
click at [255, 61] on div at bounding box center [276, 57] width 431 height 8
click at [132, 6] on button at bounding box center [128, 5] width 8 height 8
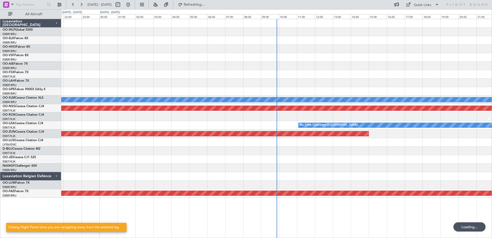
click at [114, 4] on span "13 Aug 2025 - 14 Aug 2025" at bounding box center [99, 5] width 28 height 8
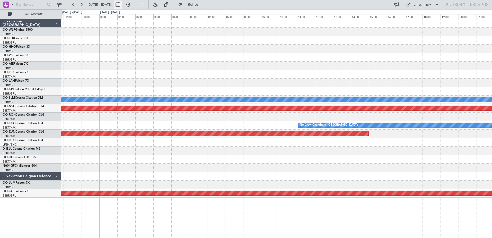
click at [122, 5] on button at bounding box center [118, 5] width 8 height 8
select select "8"
select select "2025"
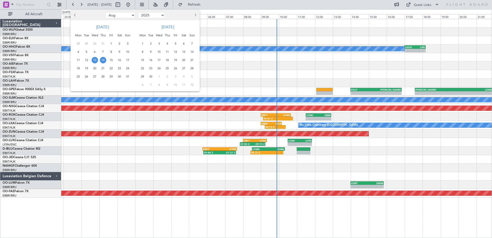
click at [193, 16] on button "Next month" at bounding box center [195, 15] width 6 height 8
select select "9"
click at [204, 23] on div at bounding box center [246, 119] width 492 height 238
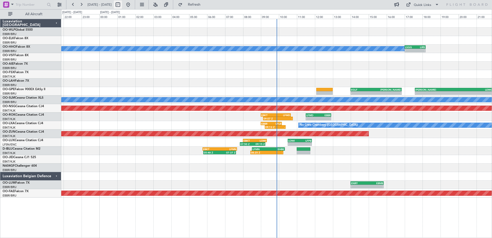
click at [122, 5] on button at bounding box center [118, 5] width 8 height 8
select select "9"
select select "2025"
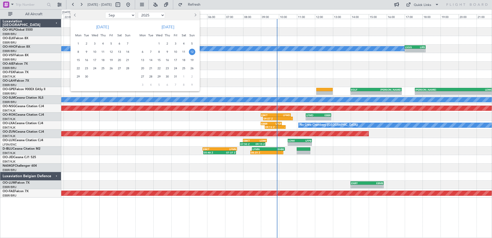
drag, startPoint x: 143, startPoint y: 53, endPoint x: 192, endPoint y: 49, distance: 48.8
click at [192, 49] on div "6 7 8 9 10 11 12" at bounding box center [165, 52] width 63 height 8
click at [142, 52] on span "6" at bounding box center [143, 52] width 6 height 6
click at [191, 51] on span "12" at bounding box center [192, 52] width 6 height 6
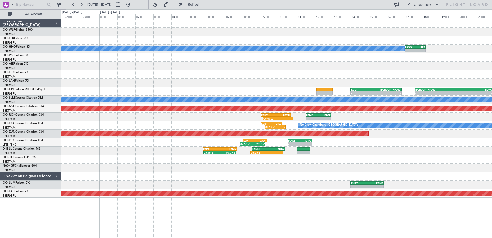
select select "10"
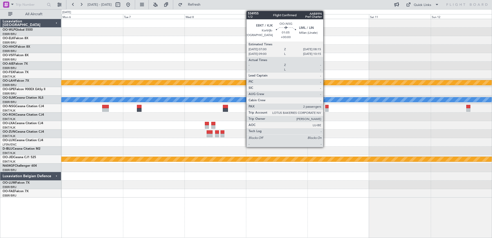
click at [326, 110] on div at bounding box center [326, 110] width 3 height 4
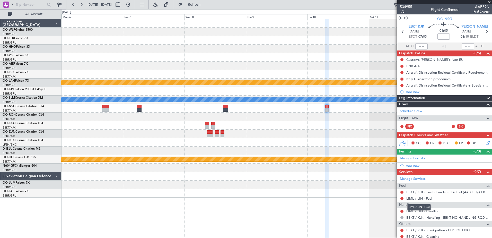
click at [431, 199] on link "LIML / LIN - Fuel" at bounding box center [420, 198] width 26 height 4
click at [401, 60] on button at bounding box center [402, 59] width 3 height 3
click at [399, 83] on span "Completed" at bounding box center [404, 82] width 17 height 5
click at [404, 12] on span "1/2" at bounding box center [406, 12] width 12 height 4
click at [202, 2] on button "Refresh" at bounding box center [191, 5] width 31 height 8
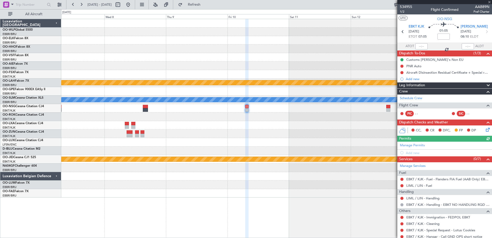
click at [285, 141] on div "- - LSGG 17:30 Z SKBQ 05:00 Z Planned Maint Alton-st Louis (St Louis Regl) A/C …" at bounding box center [276, 108] width 431 height 178
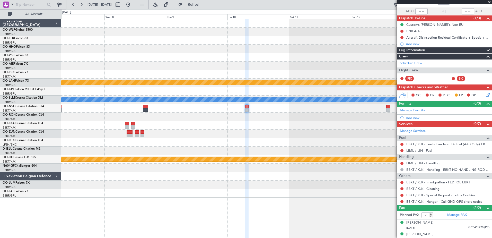
scroll to position [39, 0]
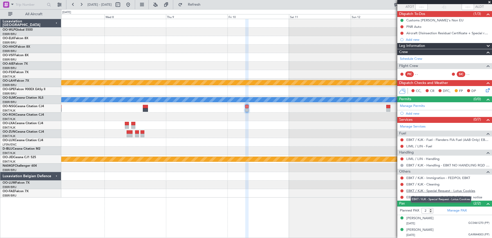
click at [456, 192] on link "EBKT / KJK - Special Request - Lotus Cookies" at bounding box center [441, 190] width 69 height 4
click at [431, 147] on link "LIML / LIN - Fuel" at bounding box center [420, 146] width 26 height 4
click at [205, 6] on span "Refresh" at bounding box center [195, 5] width 22 height 4
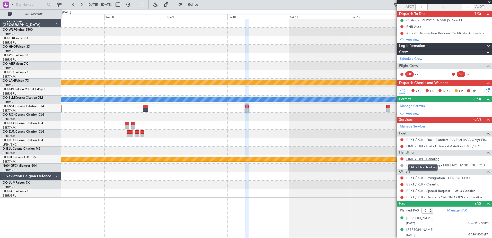
click at [432, 159] on link "LIML / LIN - Handling" at bounding box center [423, 159] width 33 height 4
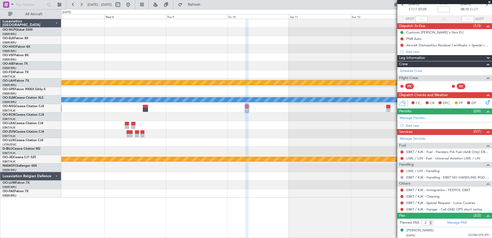
scroll to position [0, 0]
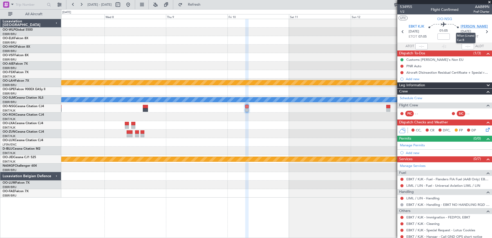
click at [468, 27] on span "LIML LIN" at bounding box center [474, 26] width 27 height 5
click at [485, 129] on icon at bounding box center [487, 129] width 4 height 4
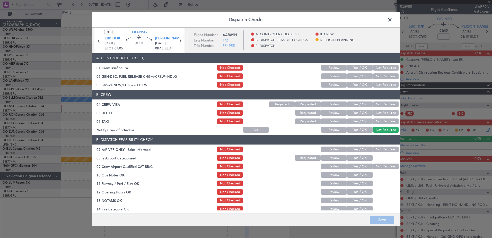
click at [364, 103] on button "Yes / OK" at bounding box center [359, 105] width 25 height 6
click at [361, 130] on button "Yes / OK" at bounding box center [359, 130] width 25 height 6
click at [373, 119] on button "Not Required" at bounding box center [385, 122] width 25 height 6
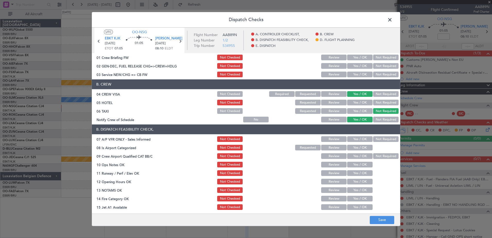
scroll to position [26, 0]
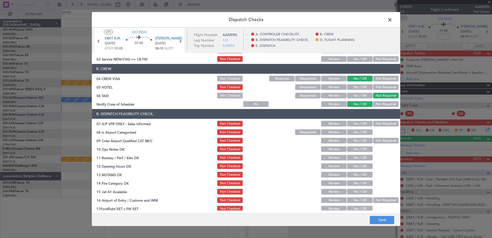
click at [360, 125] on button "Yes / OK" at bounding box center [359, 124] width 25 height 6
click at [380, 125] on button "Not Required" at bounding box center [385, 124] width 25 height 6
click at [362, 134] on button "Yes / OK" at bounding box center [359, 133] width 25 height 6
click at [374, 139] on button "Not Required" at bounding box center [385, 141] width 25 height 6
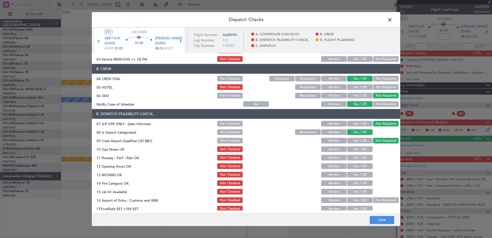
click at [355, 149] on button "Yes / OK" at bounding box center [359, 150] width 25 height 6
click at [358, 159] on button "Yes / OK" at bounding box center [359, 158] width 25 height 6
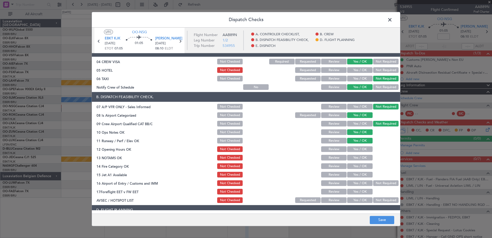
scroll to position [51, 0]
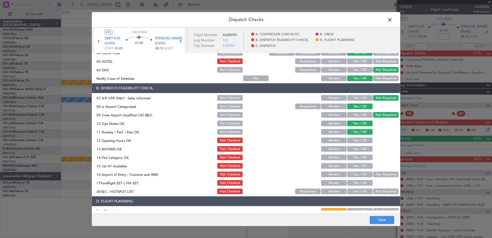
click at [358, 157] on button "Yes / OK" at bounding box center [359, 158] width 25 height 6
click at [358, 165] on button "Yes / OK" at bounding box center [359, 166] width 25 height 6
click at [357, 174] on button "Yes / OK" at bounding box center [359, 175] width 25 height 6
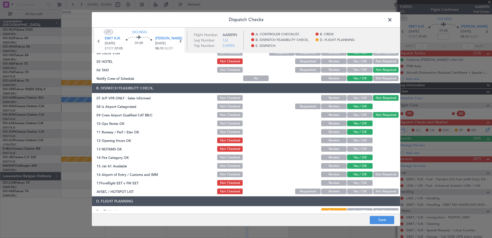
click at [357, 182] on button "Yes / OK" at bounding box center [359, 183] width 25 height 6
click at [231, 187] on section "B. DISPATCH FEASIBILITY CHECK, 07 A/P VFR ONLY - Sales Informed Not Checked Rev…" at bounding box center [246, 139] width 308 height 112
click at [230, 185] on button "Not Checked" at bounding box center [229, 183] width 25 height 6
click at [377, 191] on button "Not Required" at bounding box center [385, 192] width 25 height 6
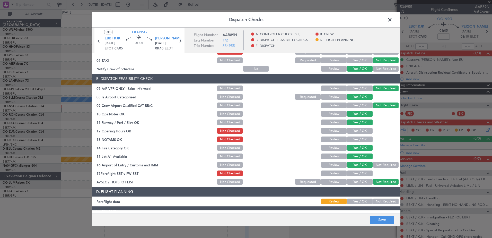
scroll to position [77, 0]
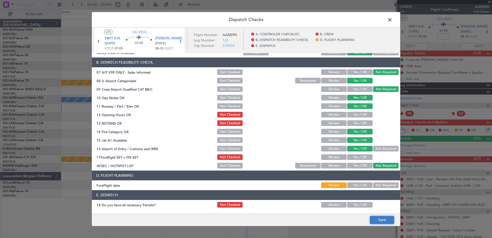
click at [381, 224] on button "Save" at bounding box center [382, 220] width 24 height 8
click at [359, 116] on button "Yes / OK" at bounding box center [359, 115] width 25 height 6
click at [383, 221] on button "Save" at bounding box center [382, 220] width 24 height 8
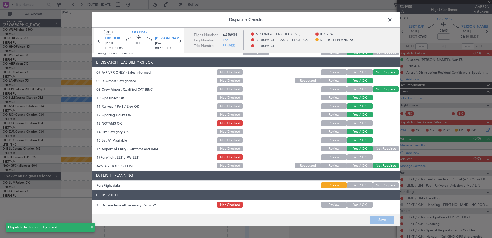
click at [393, 21] on span at bounding box center [393, 21] width 0 height 10
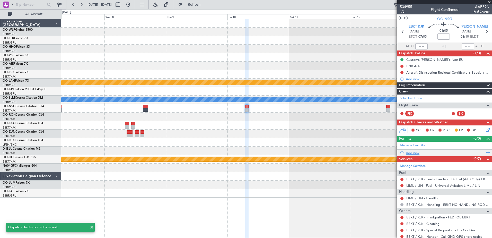
click at [414, 152] on div "Add new" at bounding box center [445, 153] width 79 height 4
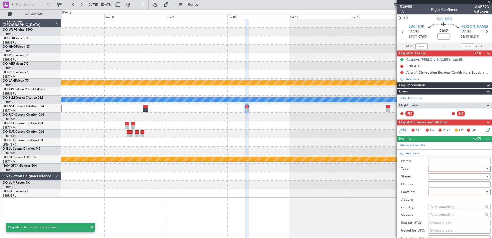
click at [459, 169] on div at bounding box center [458, 169] width 55 height 8
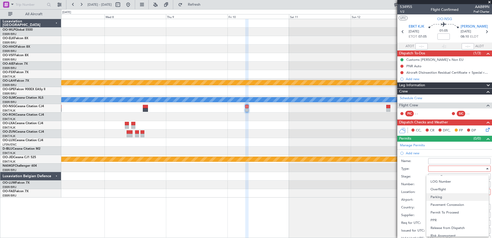
click at [444, 200] on span "Parking" at bounding box center [458, 197] width 54 height 8
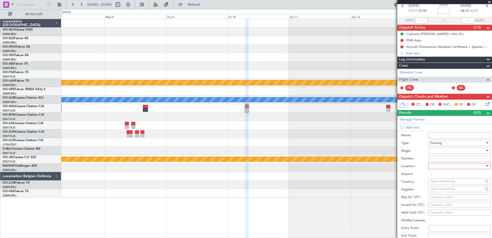
click at [443, 167] on div at bounding box center [458, 166] width 55 height 8
click at [445, 194] on span "Arrival" at bounding box center [458, 192] width 54 height 8
type input "LIML / LIN"
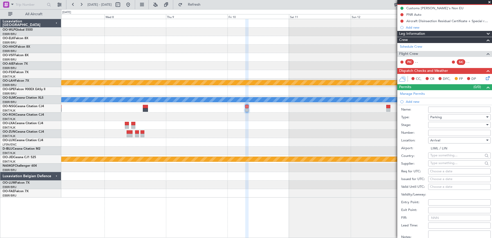
click at [437, 173] on div "Choose a date" at bounding box center [459, 171] width 59 height 5
select select "8"
select select "2025"
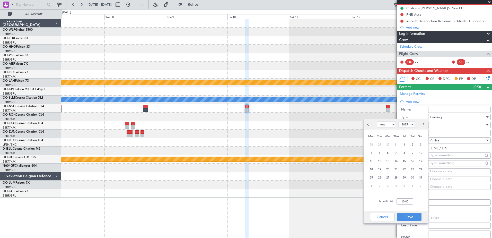
click at [422, 124] on span "Next month" at bounding box center [423, 124] width 3 height 3
select select "10"
click at [408, 153] on span "10" at bounding box center [404, 153] width 6 height 6
click at [409, 201] on input "00:00" at bounding box center [405, 201] width 16 height 6
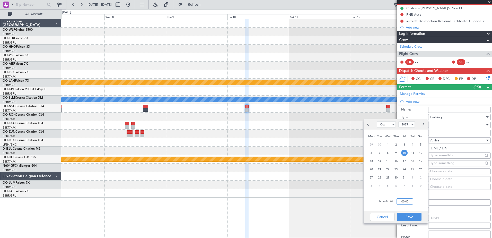
click at [409, 201] on input "00:00" at bounding box center [405, 201] width 16 height 6
type input "08:15"
click at [410, 219] on button "Save" at bounding box center [409, 217] width 24 height 8
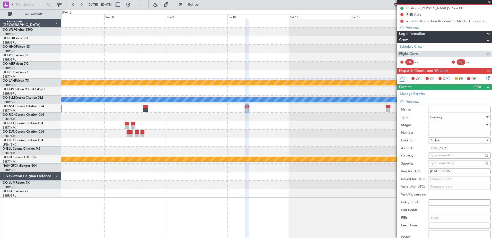
scroll to position [77, 0]
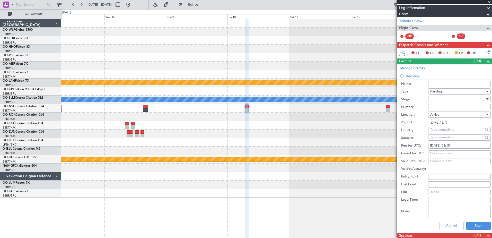
click at [449, 99] on div at bounding box center [458, 99] width 55 height 8
click at [444, 117] on span "Not Requested" at bounding box center [458, 117] width 54 height 8
click at [476, 224] on button "Save" at bounding box center [479, 226] width 24 height 8
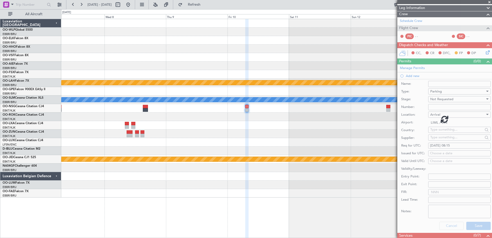
scroll to position [46, 0]
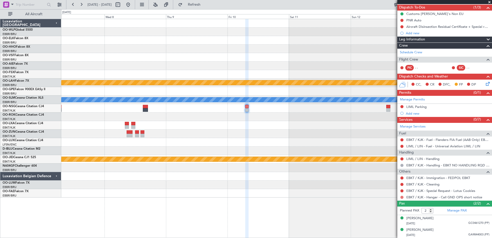
click at [402, 196] on button at bounding box center [402, 197] width 3 height 3
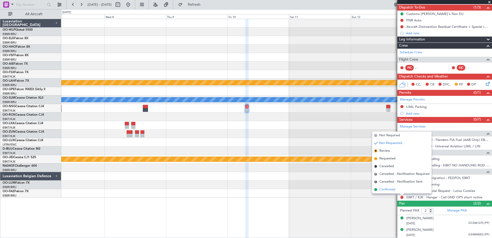
click at [389, 186] on li "Confirmed" at bounding box center [401, 190] width 59 height 8
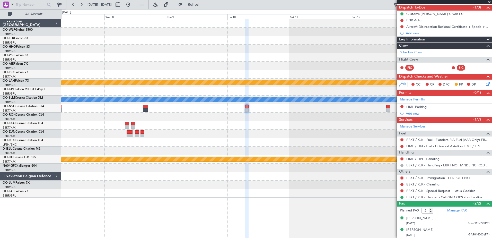
click at [434, 156] on div "LIML / LIN - Handling" at bounding box center [445, 159] width 95 height 6
click at [434, 157] on link "LIML / LIN - Handling" at bounding box center [423, 159] width 33 height 4
click at [205, 3] on span "Refresh" at bounding box center [195, 5] width 22 height 4
click at [418, 126] on link "Manage Services" at bounding box center [413, 126] width 26 height 5
click at [192, 6] on button "Refresh" at bounding box center [191, 5] width 31 height 8
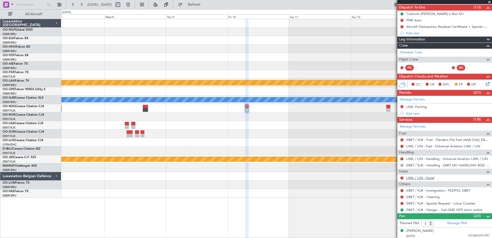
click at [431, 178] on link "LIML / LIN - Hotel" at bounding box center [421, 178] width 28 height 4
click at [197, 4] on button "Refresh" at bounding box center [191, 5] width 31 height 8
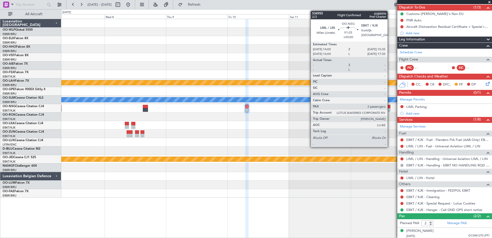
click at [390, 108] on div at bounding box center [388, 107] width 4 height 4
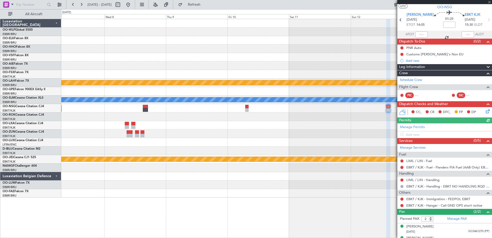
scroll to position [0, 0]
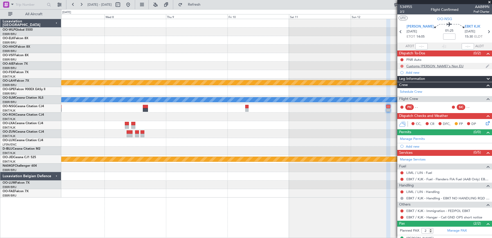
click at [403, 66] on button at bounding box center [402, 66] width 3 height 3
click at [407, 90] on span "Completed" at bounding box center [404, 88] width 17 height 5
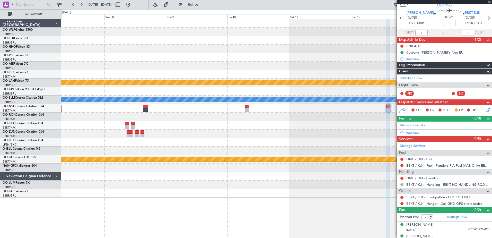
scroll to position [20, 0]
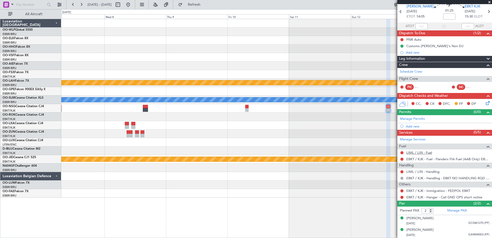
click at [431, 153] on link "LIML / LIN - Fuel" at bounding box center [420, 152] width 26 height 4
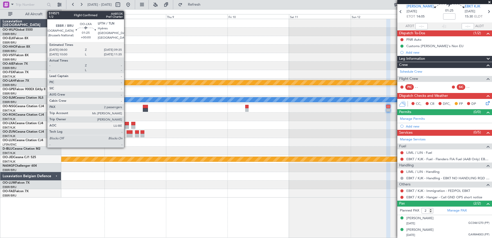
click at [126, 126] on div at bounding box center [127, 127] width 4 height 4
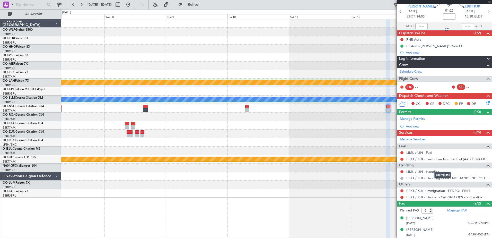
scroll to position [0, 0]
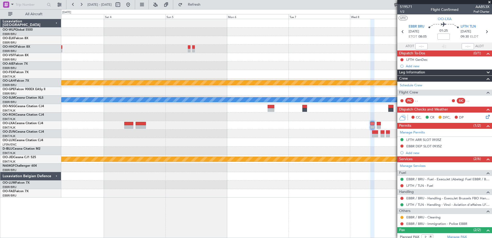
click at [336, 62] on div "Planned Maint Alton-st Louis (St Louis Regl) A/C Unavailable Brussels (Brussels…" at bounding box center [276, 108] width 431 height 178
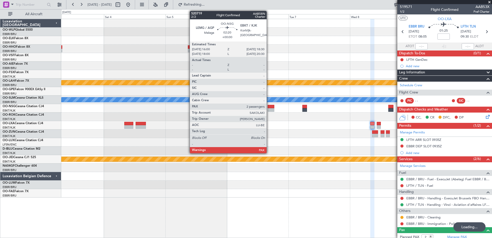
click at [269, 108] on div at bounding box center [271, 107] width 6 height 4
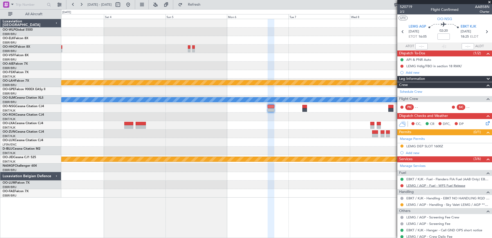
click at [433, 187] on link "LEMG / AGP - Fuel - WFS Fuel Release" at bounding box center [436, 185] width 59 height 4
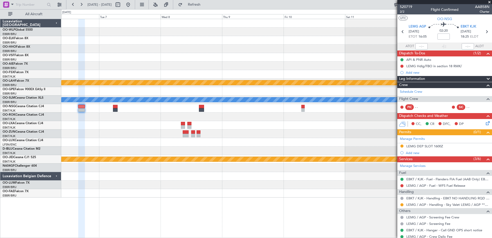
click at [145, 154] on div "- - LSGG 17:30 Z SKBQ 05:00 Z Planned [GEOGRAPHIC_DATA][PERSON_NAME]-[GEOGRAPHI…" at bounding box center [276, 108] width 431 height 178
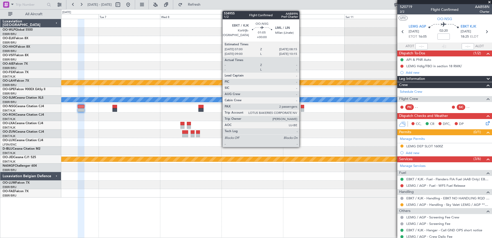
click at [302, 108] on div at bounding box center [302, 110] width 3 height 4
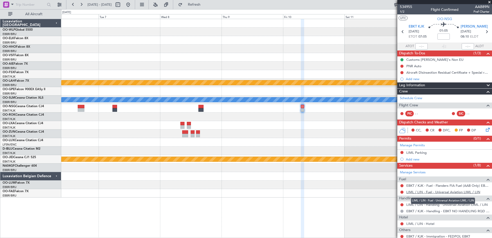
click at [460, 193] on link "LIML / LIN - Fuel - Universal Aviation LIML / LIN" at bounding box center [444, 192] width 74 height 4
click at [436, 192] on link "LIML / LIN - Fuel - Universal Aviation LIML / LIN" at bounding box center [444, 192] width 74 height 4
click at [197, 5] on button "Refresh" at bounding box center [191, 5] width 31 height 8
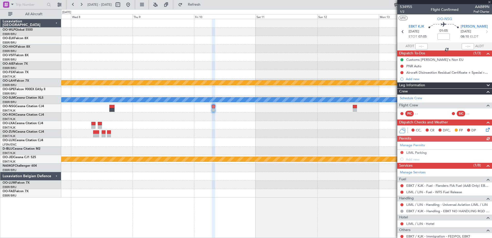
click at [264, 142] on div "- - LSGG 17:30 Z SKBQ 05:00 Z Planned [GEOGRAPHIC_DATA][PERSON_NAME]-[GEOGRAPHI…" at bounding box center [276, 108] width 431 height 178
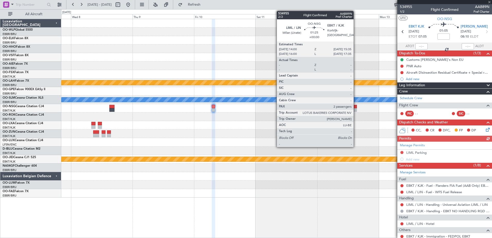
click at [356, 108] on div at bounding box center [355, 107] width 4 height 4
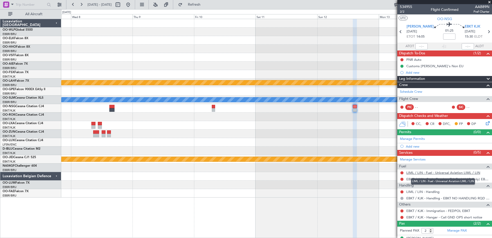
click at [466, 171] on link "LIML / LIN - Fuel - Universal Aviation LIML / LIN" at bounding box center [444, 172] width 74 height 4
click at [205, 4] on span "Refresh" at bounding box center [195, 5] width 22 height 4
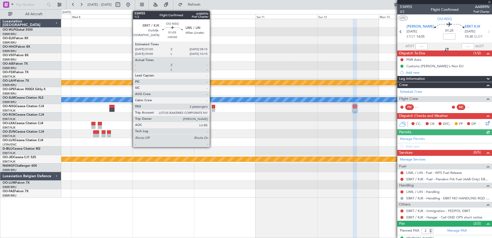
click at [212, 110] on div at bounding box center [213, 110] width 3 height 4
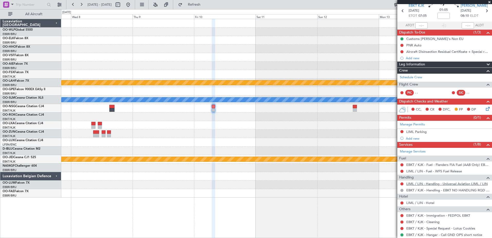
scroll to position [26, 0]
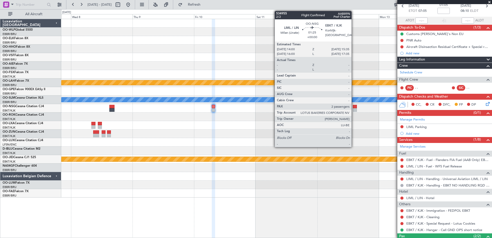
click at [354, 109] on div at bounding box center [355, 110] width 4 height 4
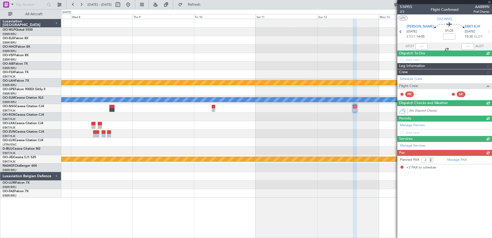
scroll to position [0, 0]
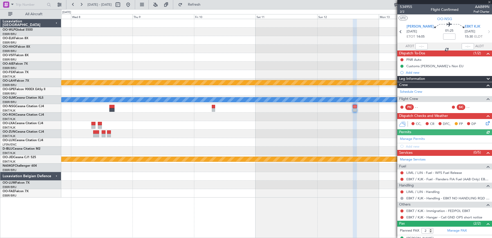
click at [487, 123] on icon at bounding box center [487, 122] width 4 height 4
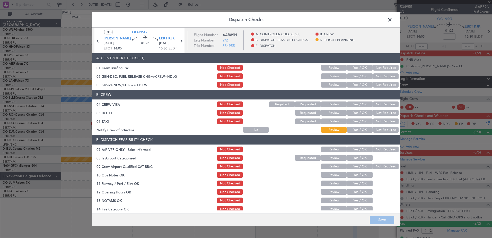
click at [362, 105] on button "Yes / OK" at bounding box center [359, 105] width 25 height 6
click at [375, 150] on button "Not Required" at bounding box center [385, 150] width 25 height 6
click at [362, 157] on button "Yes / OK" at bounding box center [359, 158] width 25 height 6
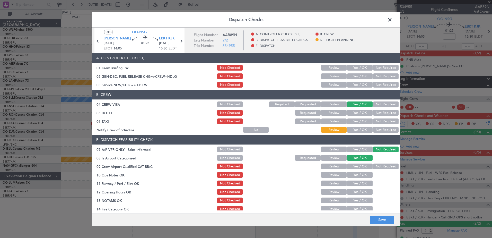
click at [374, 165] on button "Not Required" at bounding box center [385, 167] width 25 height 6
click at [359, 176] on button "Yes / OK" at bounding box center [359, 175] width 25 height 6
click at [359, 182] on button "Yes / OK" at bounding box center [359, 184] width 25 height 6
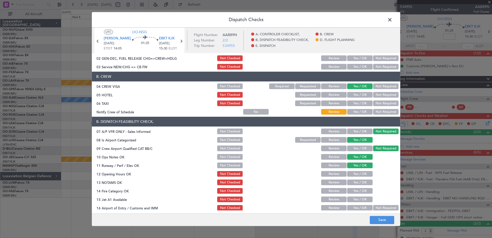
scroll to position [26, 0]
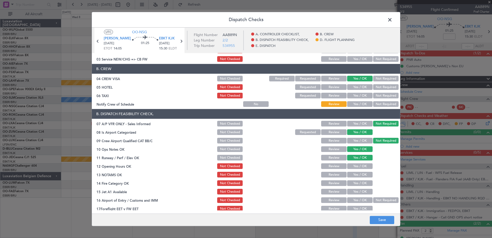
click at [354, 167] on button "Yes / OK" at bounding box center [359, 167] width 25 height 6
click at [357, 177] on button "Yes / OK" at bounding box center [359, 175] width 25 height 6
click at [359, 182] on button "Yes / OK" at bounding box center [359, 184] width 25 height 6
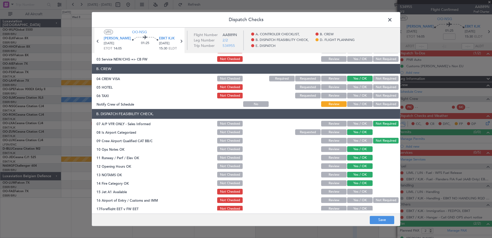
click at [358, 191] on button "Yes / OK" at bounding box center [359, 192] width 25 height 6
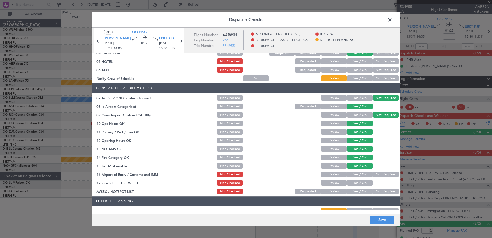
click at [379, 172] on button "Not Required" at bounding box center [385, 175] width 25 height 6
click at [357, 190] on button "Yes / OK" at bounding box center [359, 192] width 25 height 6
click at [375, 185] on div at bounding box center [386, 182] width 26 height 7
click at [375, 188] on div "Not Required" at bounding box center [386, 191] width 26 height 7
click at [375, 190] on button "Not Required" at bounding box center [385, 192] width 25 height 6
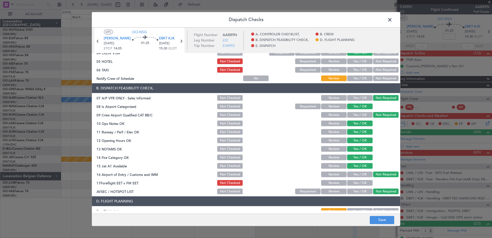
click at [393, 22] on span at bounding box center [393, 21] width 0 height 10
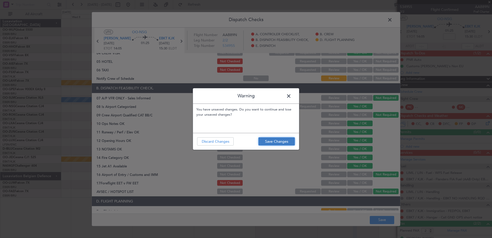
click at [275, 140] on button "Save Changes" at bounding box center [277, 141] width 37 height 8
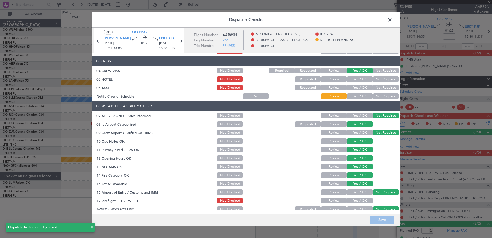
scroll to position [26, 0]
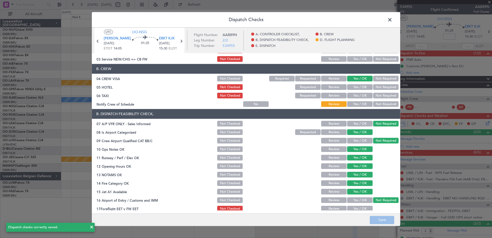
click at [393, 20] on span at bounding box center [393, 21] width 0 height 10
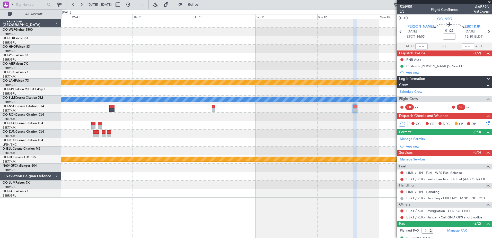
click at [216, 108] on div at bounding box center [276, 108] width 431 height 8
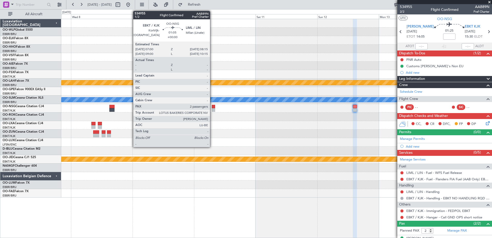
click at [212, 110] on div at bounding box center [213, 110] width 3 height 4
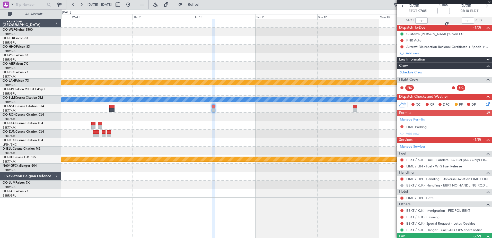
scroll to position [51, 0]
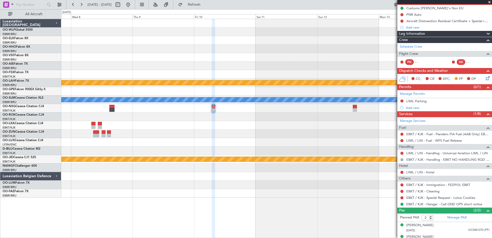
click at [485, 78] on icon at bounding box center [487, 77] width 4 height 4
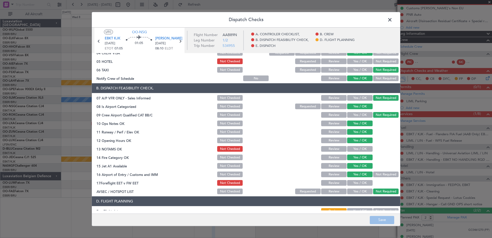
scroll to position [102, 0]
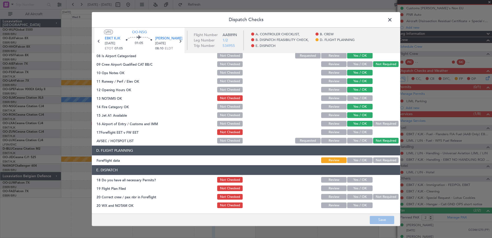
click at [359, 97] on button "Yes / OK" at bounding box center [359, 99] width 25 height 6
click at [380, 223] on button "Save" at bounding box center [382, 220] width 24 height 8
click at [351, 132] on button "Yes / OK" at bounding box center [359, 133] width 25 height 6
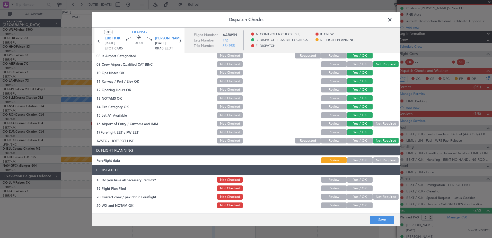
scroll to position [51, 0]
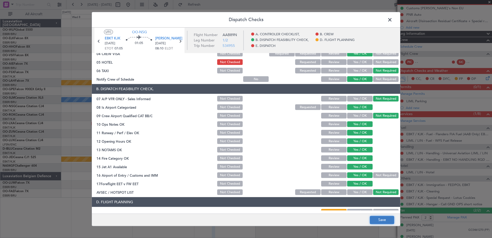
click at [380, 219] on button "Save" at bounding box center [382, 220] width 24 height 8
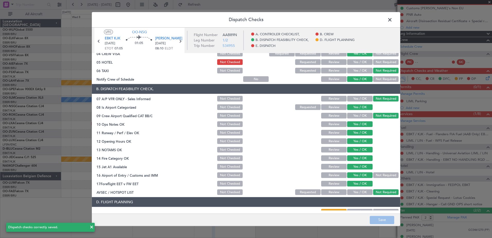
click at [393, 21] on span at bounding box center [393, 21] width 0 height 10
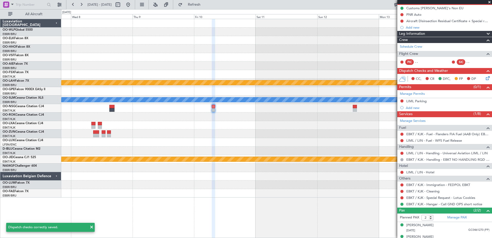
click at [353, 109] on div at bounding box center [355, 110] width 4 height 4
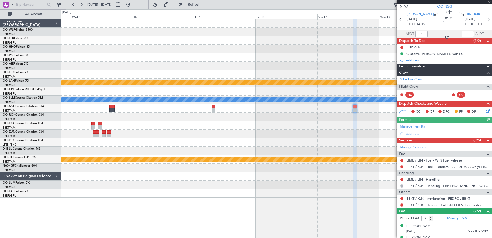
scroll to position [20, 0]
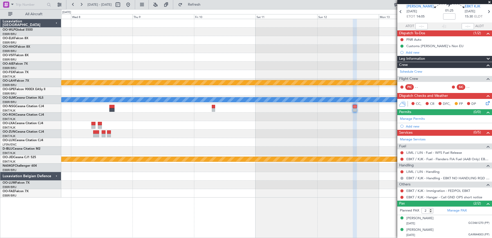
click at [434, 174] on div "LIML / LIN - Handling" at bounding box center [445, 171] width 95 height 6
click at [434, 172] on link "LIML / LIN - Handling" at bounding box center [423, 171] width 33 height 4
click at [485, 101] on icon at bounding box center [487, 102] width 4 height 4
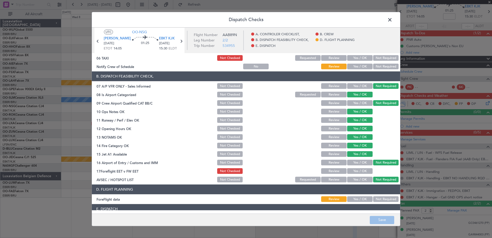
scroll to position [102, 0]
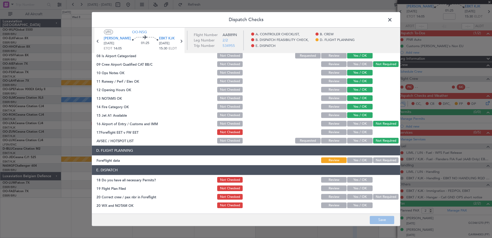
click at [356, 133] on button "Yes / OK" at bounding box center [359, 133] width 25 height 6
click at [381, 215] on footer "Save" at bounding box center [246, 219] width 308 height 12
click at [381, 219] on button "Save" at bounding box center [382, 220] width 24 height 8
click at [393, 19] on span at bounding box center [393, 21] width 0 height 10
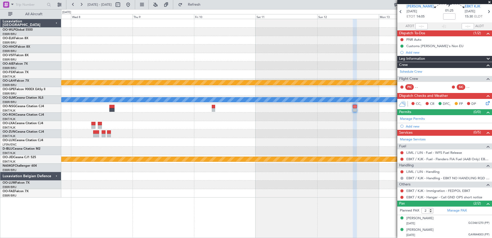
scroll to position [0, 0]
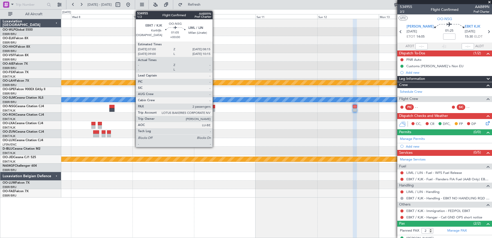
click at [215, 108] on div at bounding box center [213, 110] width 3 height 4
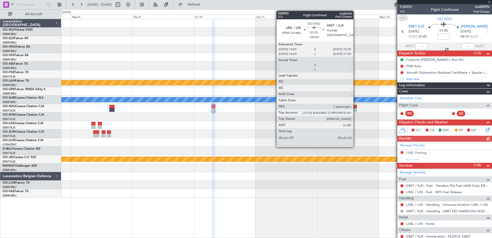
click at [356, 110] on div at bounding box center [355, 110] width 4 height 4
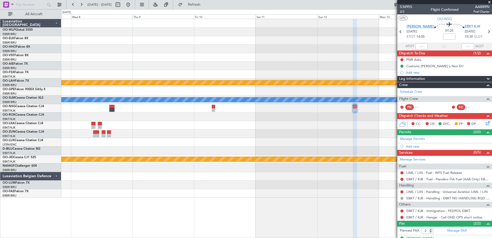
click at [412, 27] on span "[PERSON_NAME]" at bounding box center [420, 26] width 27 height 5
click at [403, 180] on button at bounding box center [402, 179] width 3 height 3
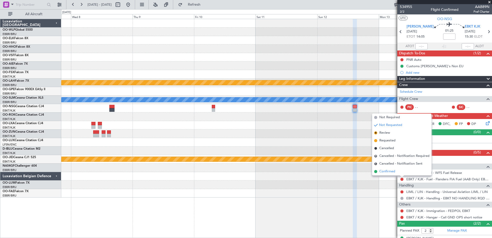
click at [384, 171] on span "Confirmed" at bounding box center [388, 171] width 16 height 5
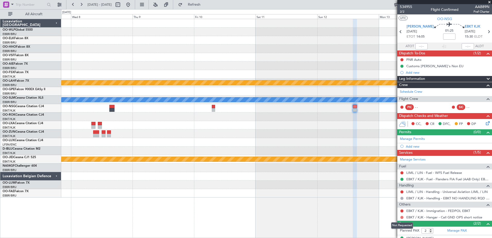
click at [402, 217] on button at bounding box center [402, 217] width 3 height 3
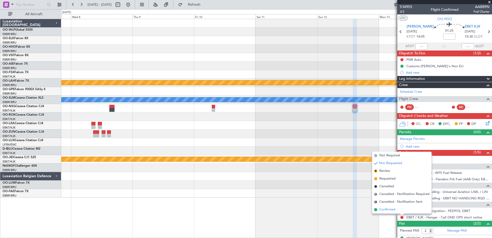
click at [398, 207] on li "Confirmed" at bounding box center [401, 210] width 59 height 8
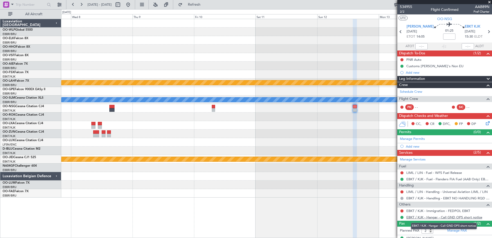
click at [473, 218] on link "EBKT / KJK - Hangar - Call GND OPS short notice" at bounding box center [445, 217] width 76 height 4
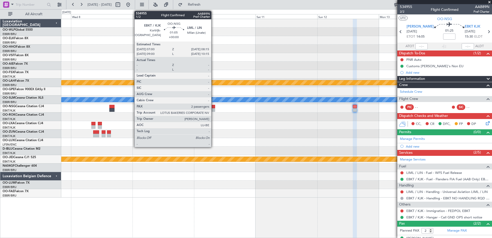
click at [214, 109] on div at bounding box center [213, 110] width 3 height 4
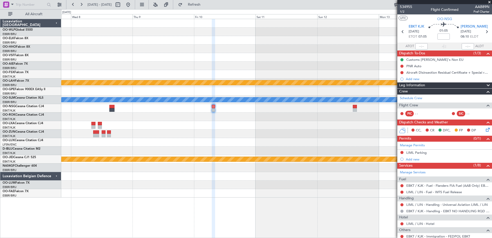
scroll to position [26, 0]
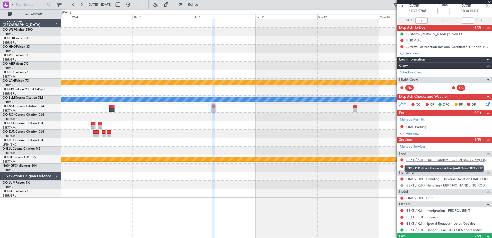
click at [454, 159] on link "EBKT / KJK - Fuel - Flanders FIA Fuel (AAB Only) EBKT / KJK" at bounding box center [448, 160] width 83 height 4
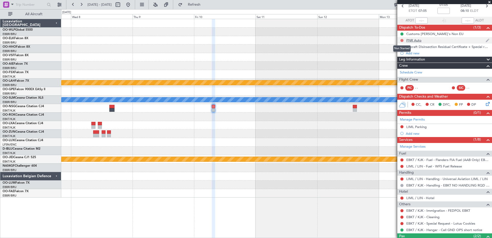
click at [402, 40] on button at bounding box center [402, 40] width 3 height 3
click at [405, 63] on span "Completed" at bounding box center [404, 63] width 17 height 5
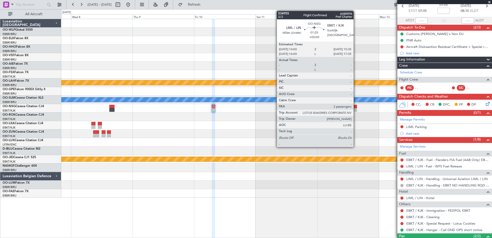
click at [356, 110] on div at bounding box center [355, 110] width 4 height 4
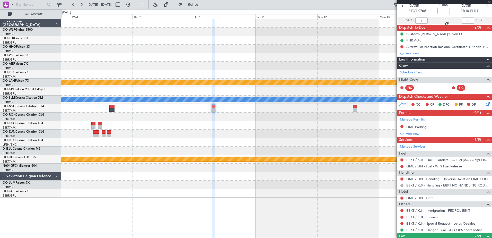
scroll to position [0, 0]
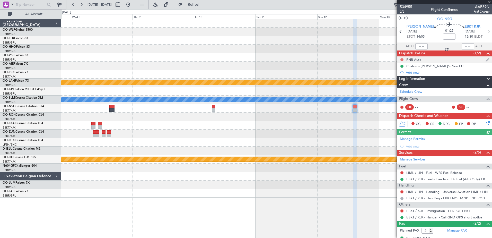
click at [401, 60] on button at bounding box center [402, 59] width 3 height 3
click at [399, 84] on span "Completed" at bounding box center [404, 82] width 17 height 5
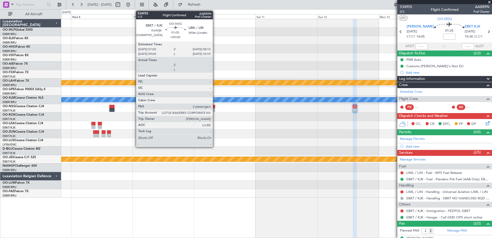
click at [215, 109] on div at bounding box center [213, 110] width 3 height 4
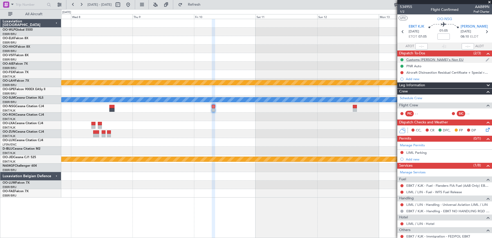
click at [420, 61] on div "Customs [PERSON_NAME]'s Non EU" at bounding box center [435, 59] width 57 height 4
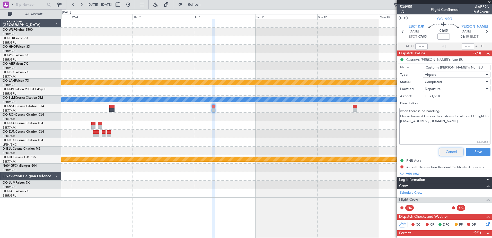
click at [453, 152] on button "Cancel" at bounding box center [451, 152] width 24 height 8
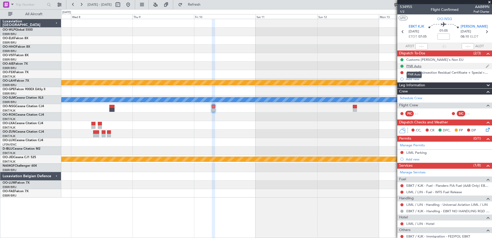
click at [409, 65] on div "PNR Auto" at bounding box center [414, 66] width 15 height 4
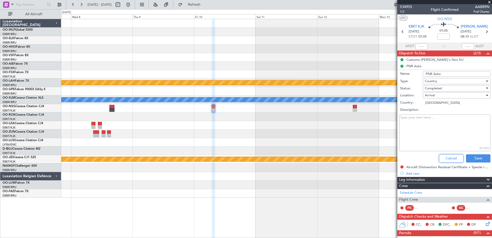
click at [452, 160] on button "Cancel" at bounding box center [451, 158] width 24 height 8
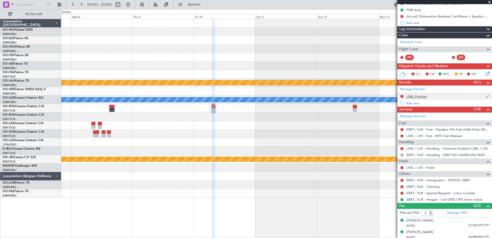
scroll to position [58, 0]
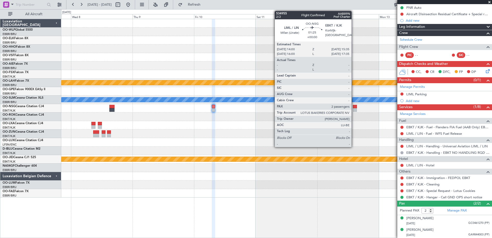
click at [354, 110] on div at bounding box center [355, 110] width 4 height 4
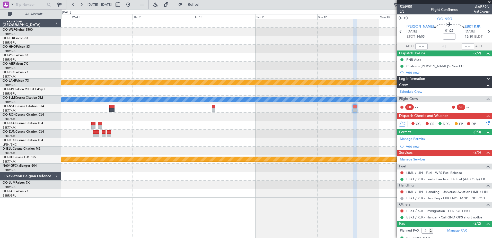
scroll to position [20, 0]
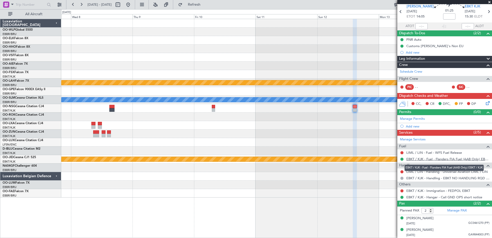
click at [440, 157] on link "EBKT / KJK - Fuel - Flanders FIA Fuel (AAB Only) EBKT / KJK" at bounding box center [448, 159] width 83 height 4
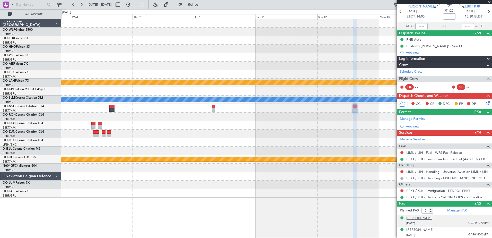
click at [422, 219] on div "[PERSON_NAME]" at bounding box center [420, 218] width 27 height 5
click at [485, 228] on img at bounding box center [487, 229] width 5 height 5
click at [439, 229] on div "Jan Marcel M Boone 04/08/1971 GA9844003 (PP)" at bounding box center [448, 232] width 83 height 10
click at [432, 230] on div "[PERSON_NAME]" at bounding box center [420, 229] width 27 height 5
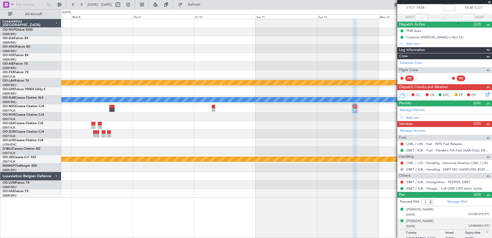
scroll to position [33, 0]
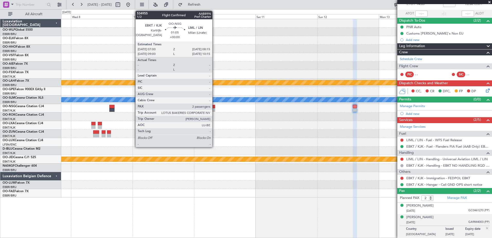
click at [215, 109] on div at bounding box center [213, 110] width 3 height 4
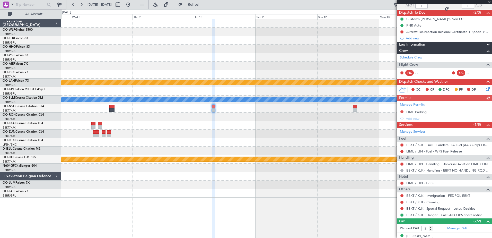
scroll to position [51, 0]
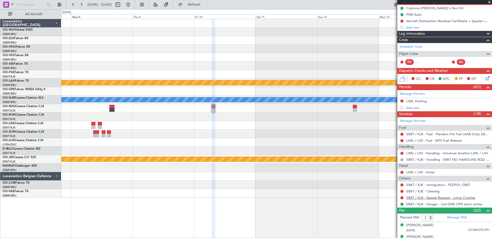
click at [471, 199] on link "EBKT / KJK - Special Request - Lotus Cookies" at bounding box center [441, 197] width 69 height 4
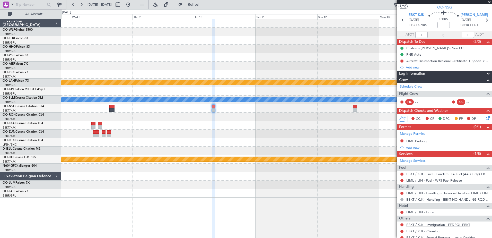
scroll to position [7, 0]
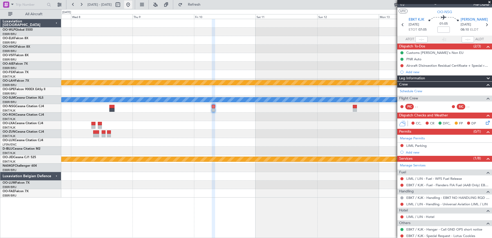
click at [132, 6] on button at bounding box center [128, 5] width 8 height 8
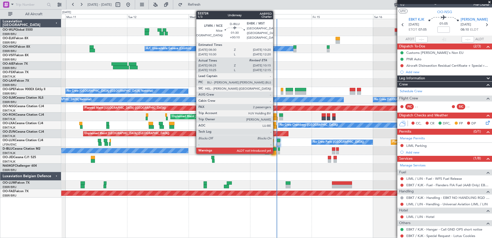
click at [276, 150] on div at bounding box center [274, 149] width 5 height 4
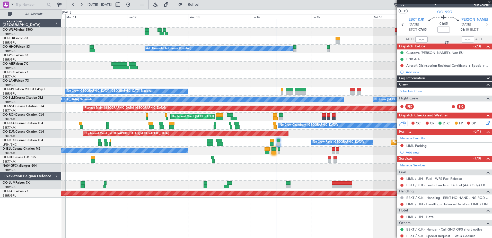
type input "+00:10"
type input "08:40"
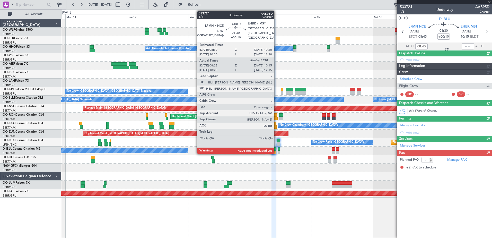
scroll to position [0, 0]
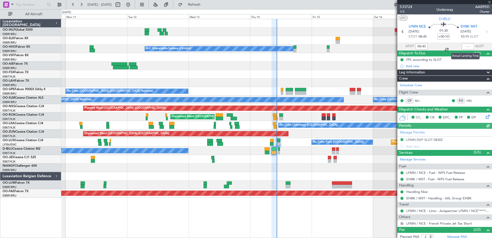
click at [463, 46] on div at bounding box center [468, 46] width 12 height 6
click at [463, 46] on input "text" at bounding box center [468, 46] width 12 height 6
type input "10:04"
click at [488, 1] on span at bounding box center [489, 2] width 5 height 5
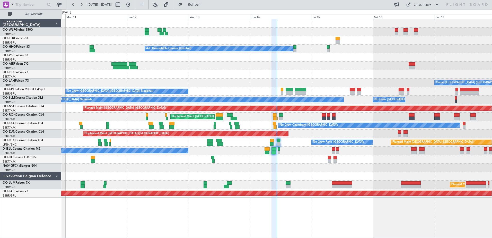
type input "0"
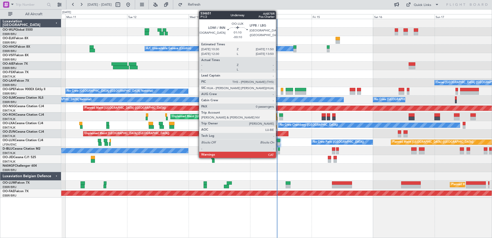
click at [278, 140] on div at bounding box center [279, 141] width 4 height 4
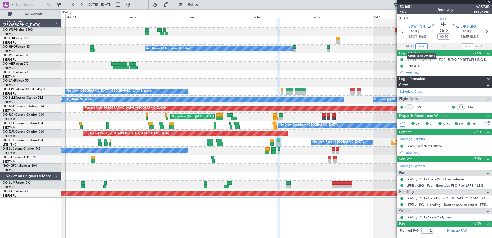
click at [416, 46] on input "text" at bounding box center [422, 46] width 12 height 6
type input "10:04"
click at [490, 1] on span at bounding box center [489, 2] width 5 height 5
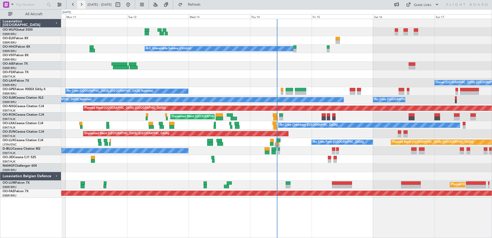
click at [83, 4] on button at bounding box center [81, 5] width 8 height 8
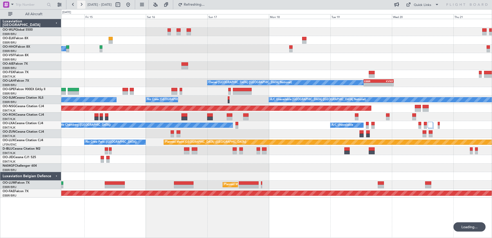
click at [83, 4] on button at bounding box center [81, 5] width 8 height 8
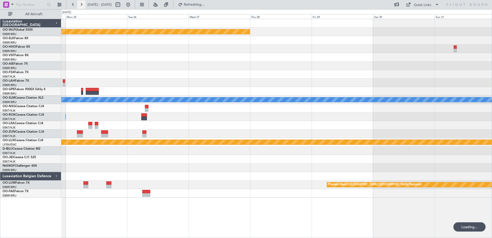
click at [83, 4] on button at bounding box center [81, 5] width 8 height 8
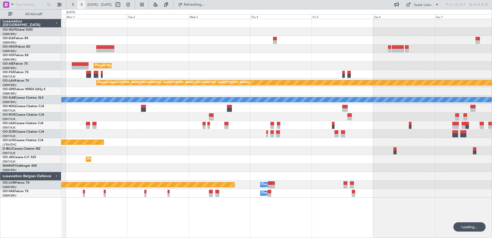
click at [83, 4] on button at bounding box center [81, 5] width 8 height 8
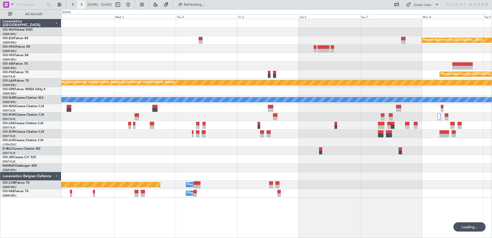
click at [83, 4] on button at bounding box center [81, 5] width 8 height 8
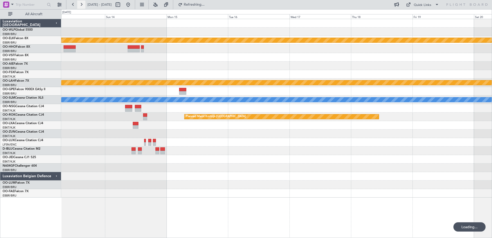
click at [83, 4] on button at bounding box center [81, 5] width 8 height 8
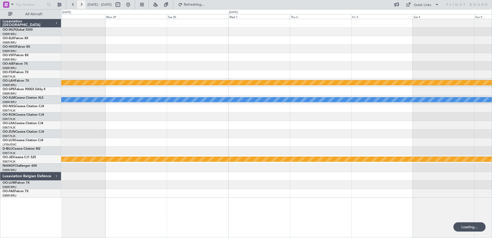
click at [83, 4] on button at bounding box center [81, 5] width 8 height 8
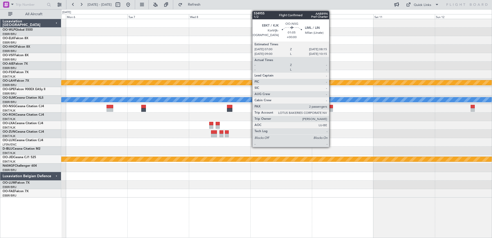
click at [332, 108] on div at bounding box center [331, 110] width 3 height 4
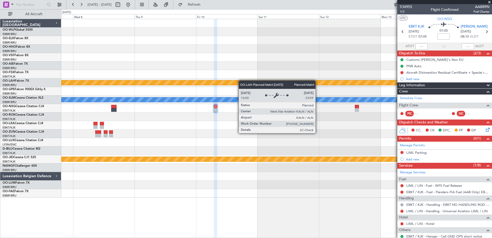
click at [241, 80] on div "- - LSGG 17:30 Z SKBQ 05:00 Z Planned [GEOGRAPHIC_DATA][PERSON_NAME]-[GEOGRAPHI…" at bounding box center [276, 108] width 431 height 178
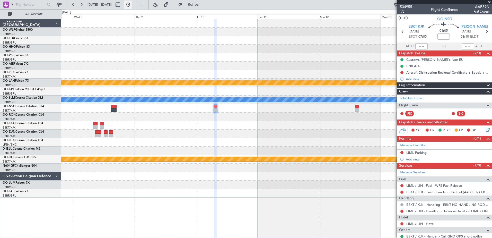
click at [132, 5] on button at bounding box center [128, 5] width 8 height 8
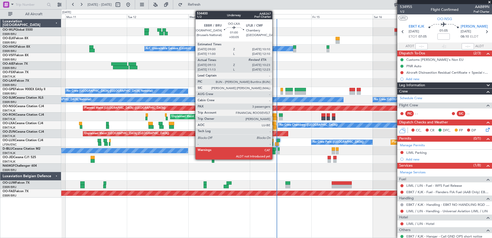
click at [275, 128] on div at bounding box center [274, 127] width 3 height 4
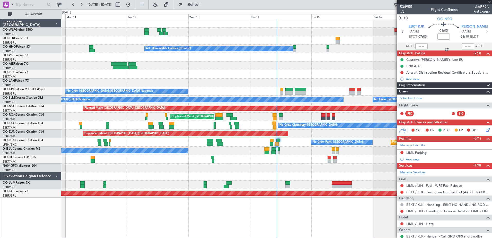
type input "+00:05"
type input "09:18"
type input "3"
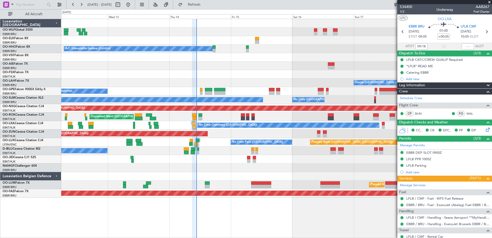
click at [295, 85] on div "A/C Unavailable Geneva (Cointrin) Owner Brussels (Brussels National) - - EBBR 1…" at bounding box center [276, 108] width 431 height 178
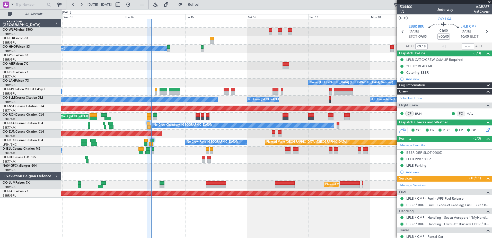
click at [318, 96] on div "A/C Unavailable Geneva (Cointrin) Owner Brussels (Brussels National) - - EBBR 1…" at bounding box center [276, 108] width 431 height 178
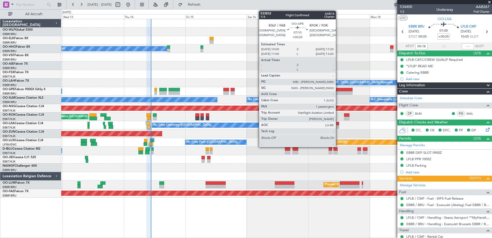
click at [338, 92] on div at bounding box center [343, 93] width 19 height 4
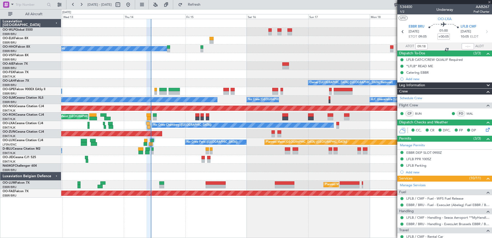
type input "+00:25"
type input "1"
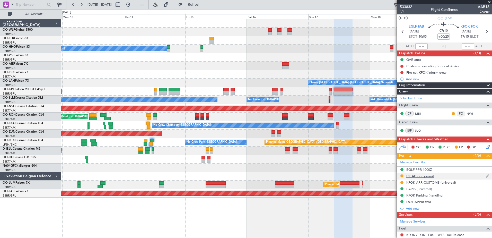
click at [486, 176] on img at bounding box center [488, 176] width 4 height 5
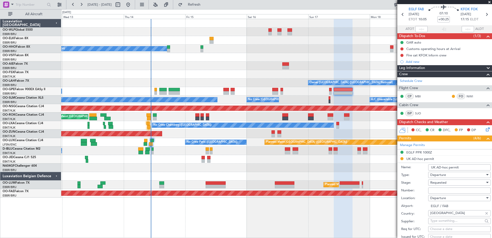
scroll to position [26, 0]
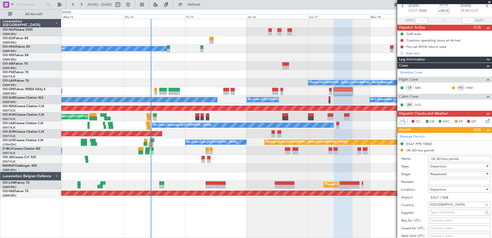
click at [440, 182] on input "Number:" at bounding box center [459, 182] width 63 height 6
paste input "FOP - 2025 090637"
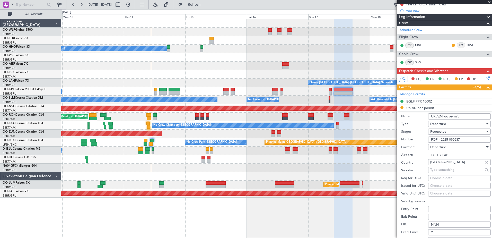
scroll to position [77, 0]
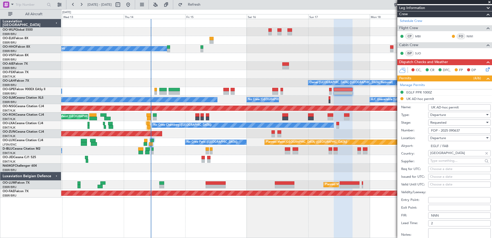
type input "FOP - 2025 090637"
click at [446, 124] on span "Requested" at bounding box center [439, 122] width 16 height 5
click at [443, 162] on span "Received OK" at bounding box center [458, 162] width 54 height 8
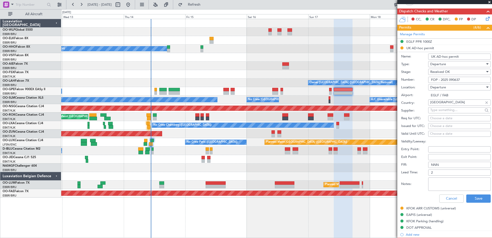
scroll to position [129, 0]
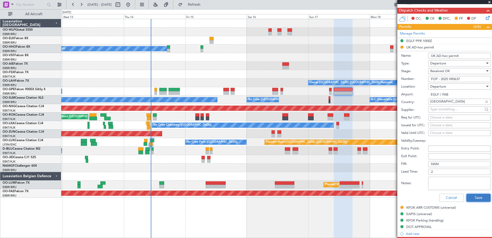
click at [475, 196] on button "Save" at bounding box center [479, 198] width 24 height 8
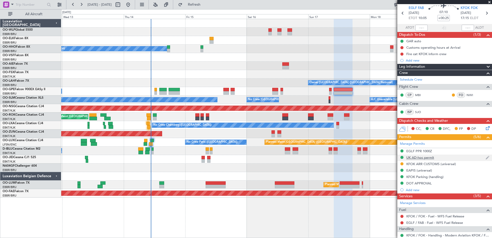
scroll to position [0, 0]
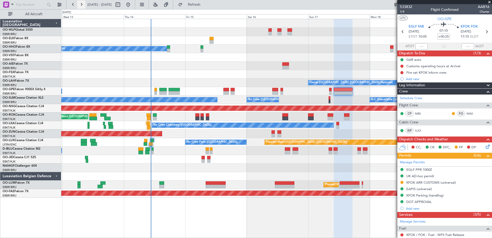
click at [81, 5] on button at bounding box center [81, 5] width 8 height 8
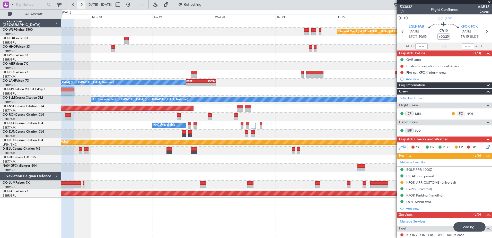
click at [81, 5] on button at bounding box center [81, 5] width 8 height 8
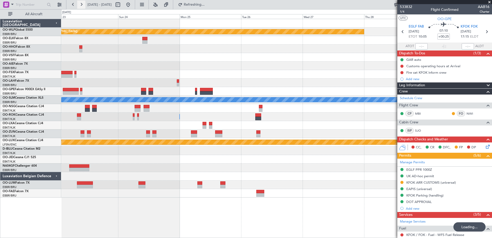
click at [81, 5] on button at bounding box center [81, 5] width 8 height 8
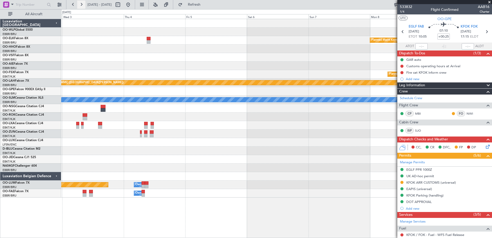
click at [81, 5] on button at bounding box center [81, 5] width 8 height 8
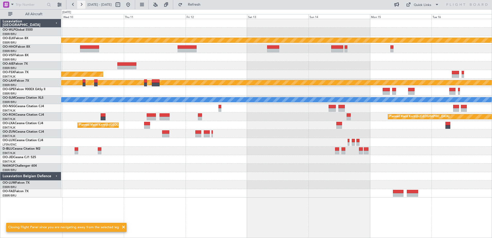
click at [81, 5] on button at bounding box center [81, 5] width 8 height 8
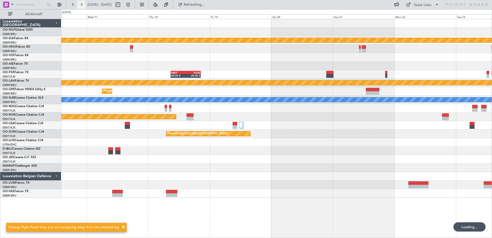
click at [81, 5] on button at bounding box center [81, 5] width 8 height 8
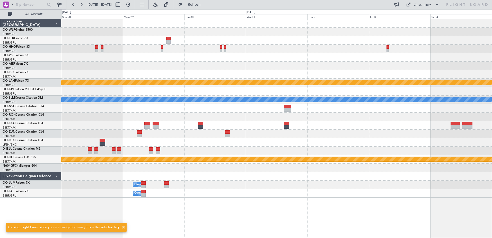
click at [86, 148] on div "Planned Maint Kortrijk-Wevelgem Planned Maint Alton-st Louis (St Louis Regl) Pl…" at bounding box center [276, 108] width 431 height 178
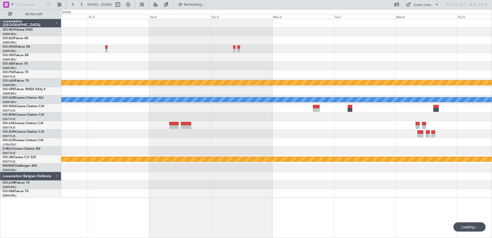
click at [0, 130] on html "29 Sep 2025 - 06 Oct 2025 Refreshing... Quick Links All Aircraft Planned Maint …" at bounding box center [246, 119] width 492 height 238
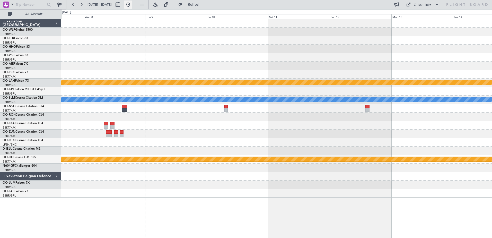
click at [132, 6] on button at bounding box center [128, 5] width 8 height 8
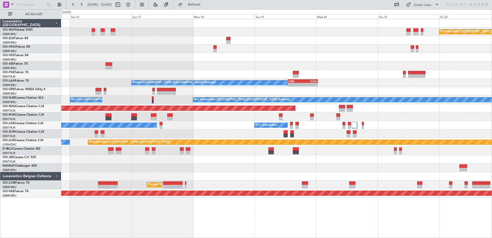
click at [96, 82] on div "Owner Brussels (Brussels National) - - EBBR 13:00 Z KVNY 00:45 Z" at bounding box center [276, 83] width 431 height 8
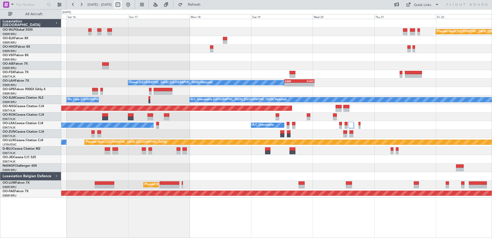
click at [122, 5] on button at bounding box center [118, 5] width 8 height 8
select select "8"
select select "2025"
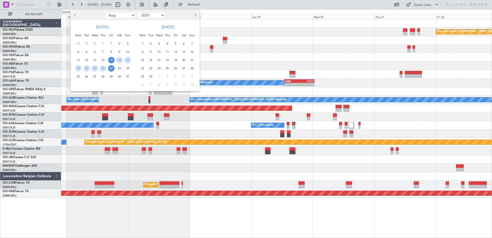
drag, startPoint x: 324, startPoint y: 46, endPoint x: 185, endPoint y: 67, distance: 140.6
click at [185, 67] on div "Jan Feb Mar Apr May Jun Jul Aug Sep Oct Nov Dec 2015 2016 2017 2018 2019 2020 2…" at bounding box center [246, 119] width 492 height 238
drag, startPoint x: 185, startPoint y: 67, endPoint x: 194, endPoint y: 16, distance: 52.0
click at [194, 16] on span "Next month" at bounding box center [194, 14] width 3 height 3
select select "9"
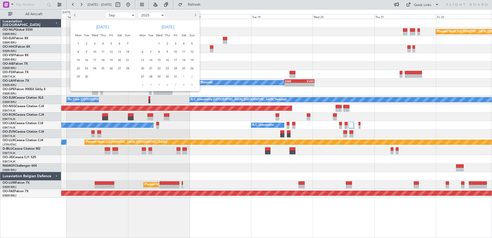
click at [207, 37] on div at bounding box center [246, 119] width 492 height 238
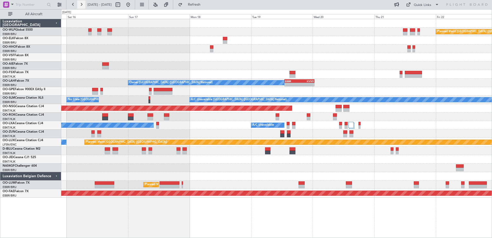
click at [80, 7] on button at bounding box center [81, 5] width 8 height 8
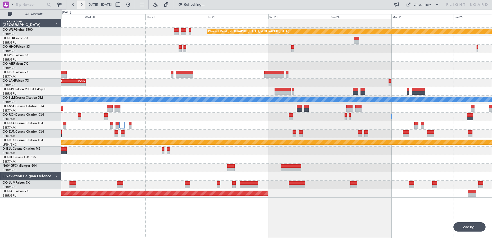
click at [80, 7] on button at bounding box center [81, 5] width 8 height 8
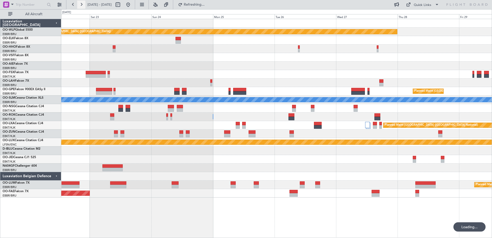
click at [80, 7] on button at bounding box center [81, 5] width 8 height 8
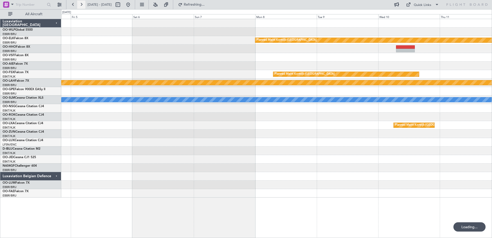
click at [80, 7] on button at bounding box center [81, 5] width 8 height 8
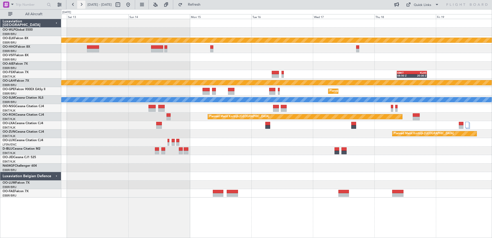
click at [80, 7] on button at bounding box center [81, 5] width 8 height 8
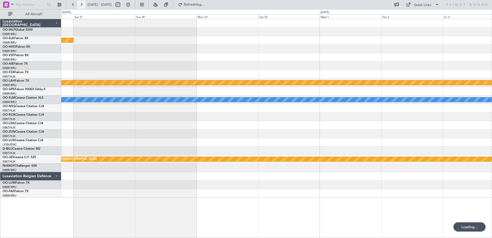
click at [80, 7] on button at bounding box center [81, 5] width 8 height 8
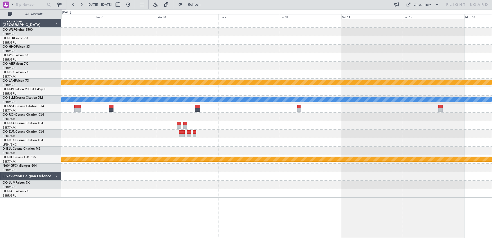
click at [291, 153] on div "- - LSGG 17:30 Z SKBQ 05:00 Z Planned Maint Alton-st Louis (St Louis Regl) A/C …" at bounding box center [276, 108] width 431 height 178
click at [132, 4] on button at bounding box center [128, 5] width 8 height 8
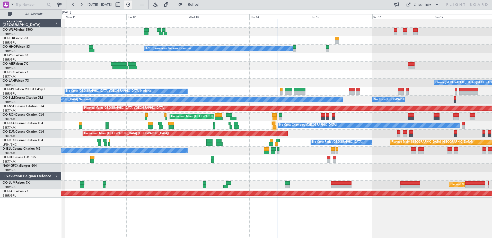
click at [132, 6] on button at bounding box center [128, 5] width 8 height 8
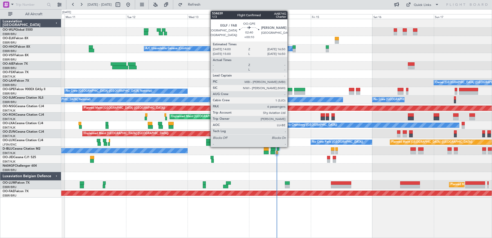
click at [290, 91] on div at bounding box center [288, 90] width 7 height 4
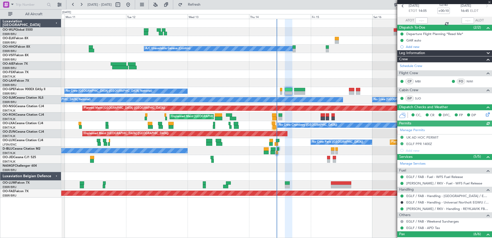
scroll to position [103, 0]
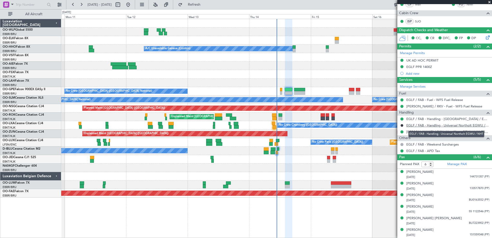
click at [447, 126] on link "EGLF / FAB - Handling - Universal Northolt EGWU / NHT" at bounding box center [448, 125] width 83 height 4
click at [83, 4] on button at bounding box center [81, 5] width 8 height 8
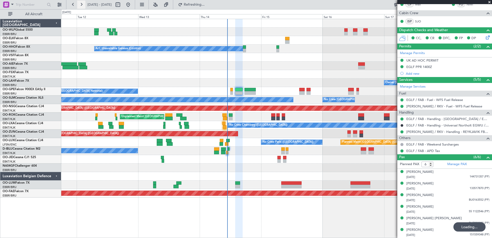
click at [83, 4] on button at bounding box center [81, 5] width 8 height 8
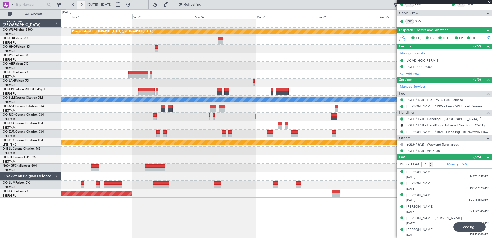
click at [83, 4] on button at bounding box center [81, 5] width 8 height 8
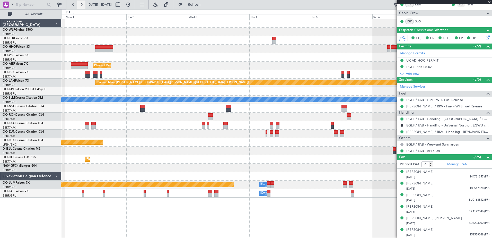
click at [83, 4] on button at bounding box center [81, 5] width 8 height 8
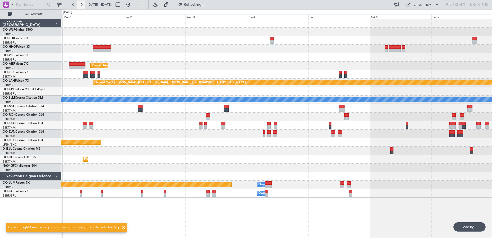
click at [83, 4] on button at bounding box center [81, 5] width 8 height 8
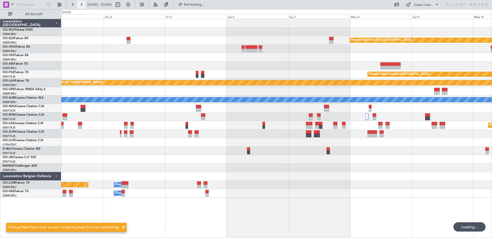
click at [83, 4] on button at bounding box center [81, 5] width 8 height 8
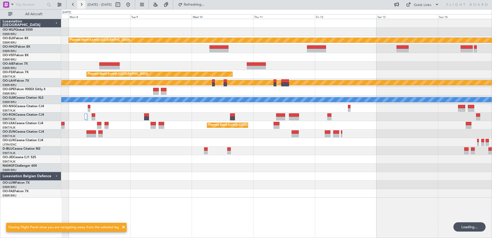
click at [83, 4] on button at bounding box center [81, 5] width 8 height 8
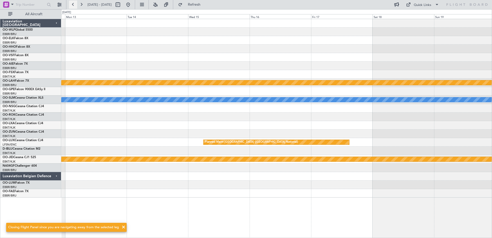
click at [76, 5] on button at bounding box center [73, 5] width 8 height 8
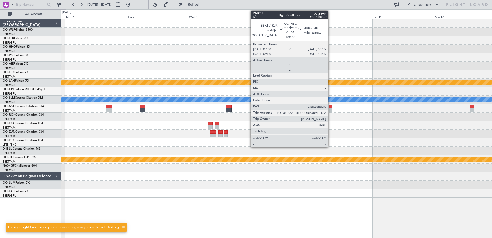
click at [329, 109] on div at bounding box center [330, 110] width 3 height 4
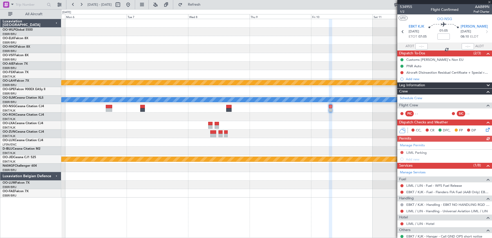
click at [485, 131] on icon at bounding box center [487, 129] width 4 height 4
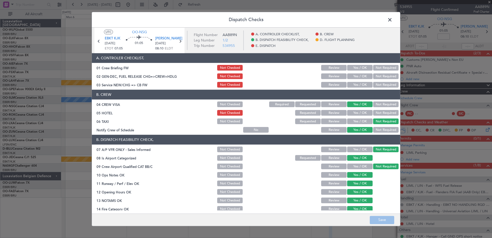
click at [357, 82] on button "Yes / OK" at bounding box center [359, 85] width 25 height 6
drag, startPoint x: 380, startPoint y: 221, endPoint x: 380, endPoint y: 217, distance: 4.2
click at [380, 218] on button "Save" at bounding box center [382, 220] width 24 height 8
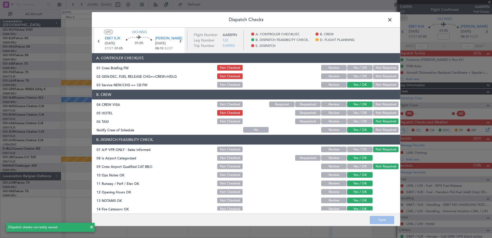
click at [393, 19] on span at bounding box center [393, 21] width 0 height 10
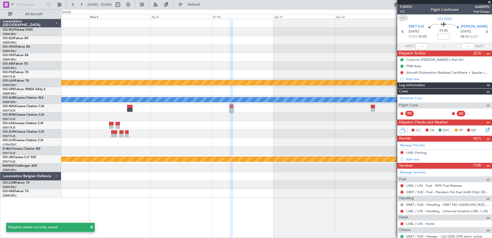
click at [261, 132] on div "- - LSGG 17:30 Z SKBQ 05:00 Z Planned Maint Alton-st Louis (St Louis Regl) A/C …" at bounding box center [276, 108] width 431 height 178
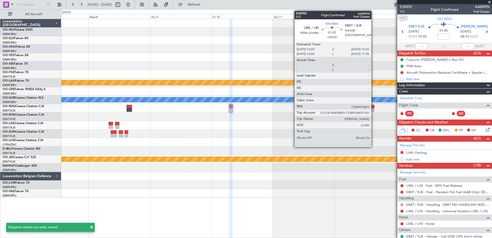
click at [374, 109] on div at bounding box center [373, 110] width 4 height 4
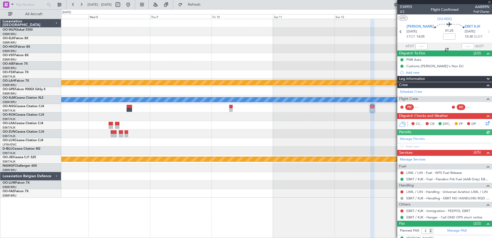
click at [485, 122] on icon at bounding box center [487, 122] width 4 height 4
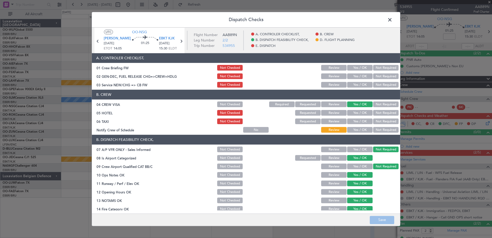
scroll to position [26, 0]
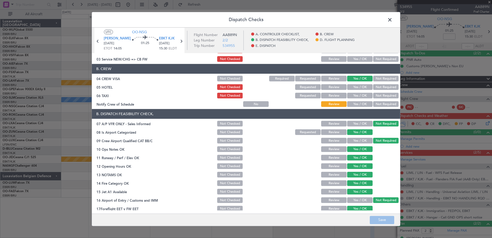
click at [377, 96] on button "Not Required" at bounding box center [385, 96] width 25 height 6
click at [383, 218] on button "Save" at bounding box center [382, 220] width 24 height 8
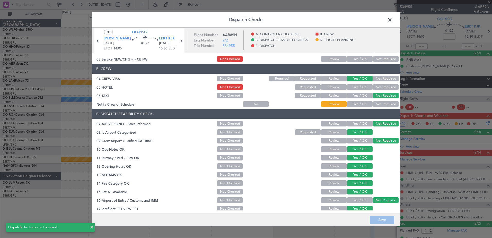
click at [378, 89] on button "Not Required" at bounding box center [385, 87] width 25 height 6
click at [377, 223] on button "Save" at bounding box center [382, 220] width 24 height 8
click at [393, 18] on span at bounding box center [393, 21] width 0 height 10
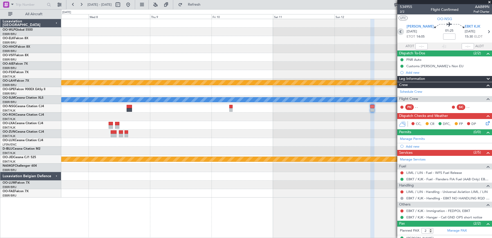
click at [401, 31] on icon at bounding box center [401, 31] width 7 height 7
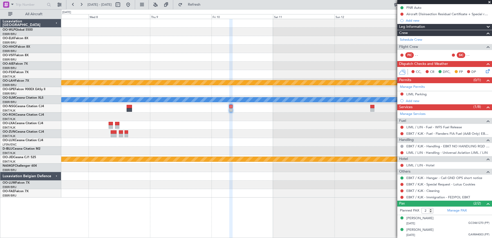
scroll to position [7, 0]
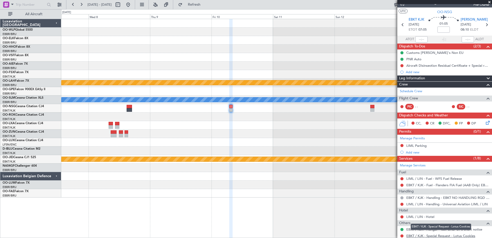
click at [432, 236] on link "EBKT / KJK - Special Request - Lotus Cookies" at bounding box center [441, 236] width 69 height 4
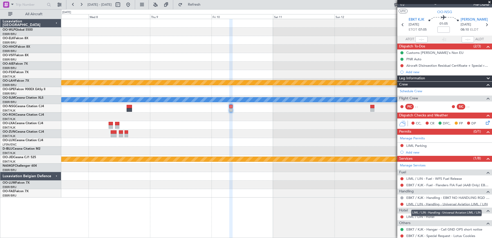
click at [451, 205] on link "LIML / LIN - Handling - Universal Aviation LIML / LIN" at bounding box center [447, 204] width 81 height 4
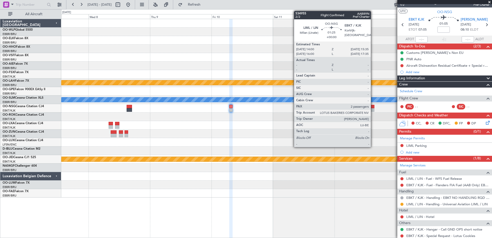
click at [373, 109] on div at bounding box center [373, 110] width 4 height 4
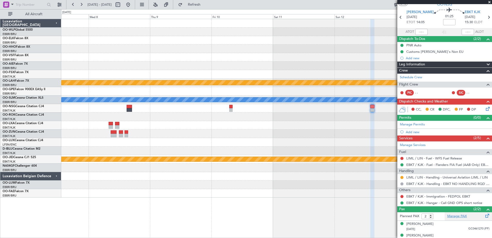
scroll to position [20, 0]
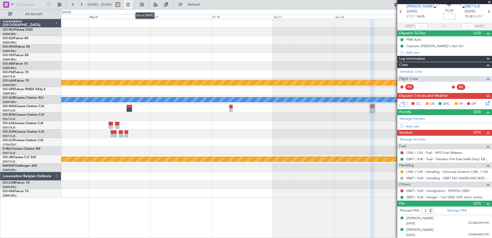
click at [132, 8] on button at bounding box center [128, 5] width 8 height 8
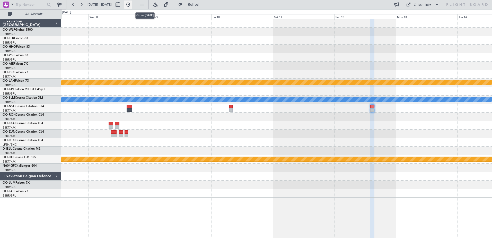
scroll to position [0, 0]
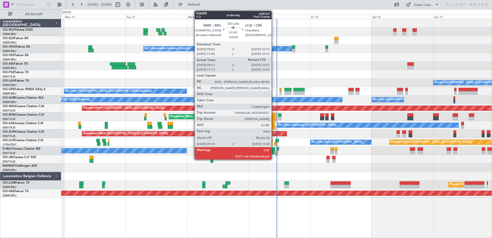
click at [274, 127] on div at bounding box center [274, 127] width 4 height 4
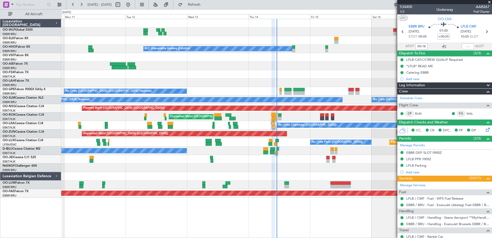
click at [457, 45] on section "ATOT 09:18 ALDT" at bounding box center [445, 46] width 95 height 8
click at [463, 46] on input "text" at bounding box center [468, 46] width 12 height 6
type input "10:22"
type input "09:18"
type input "10:22"
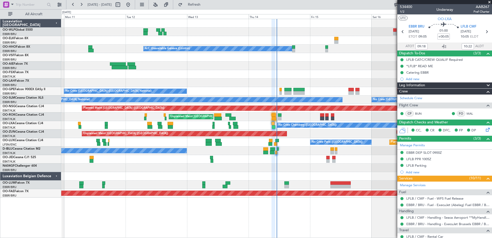
click at [489, 3] on span at bounding box center [489, 2] width 5 height 5
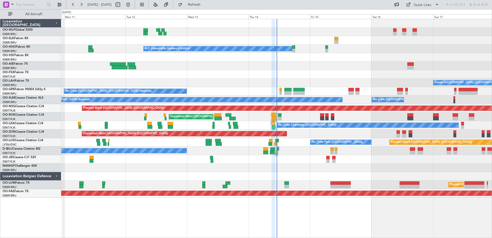
type input "0"
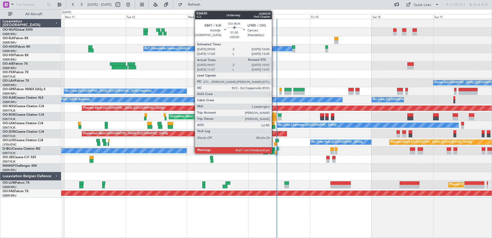
click at [274, 117] on div at bounding box center [274, 119] width 4 height 4
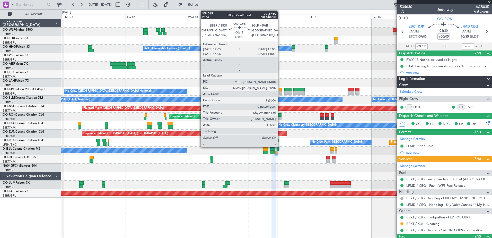
click at [280, 90] on div at bounding box center [281, 90] width 3 height 4
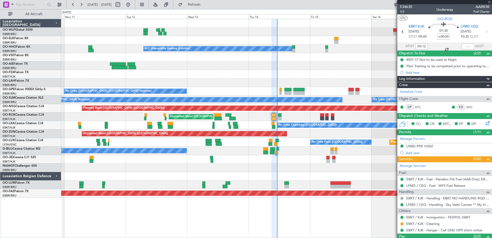
type input "0"
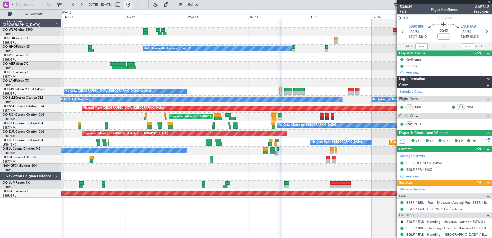
click at [132, 7] on button at bounding box center [128, 5] width 8 height 8
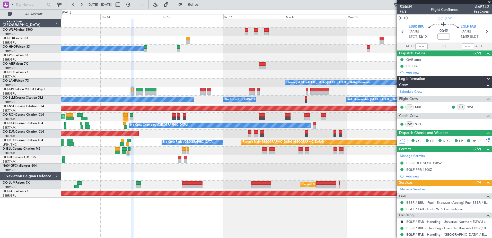
click at [201, 175] on div "Planned Maint Berlin (Brandenburg) A/C Unavailable Geneva (Cointrin) Owner Brus…" at bounding box center [276, 108] width 431 height 178
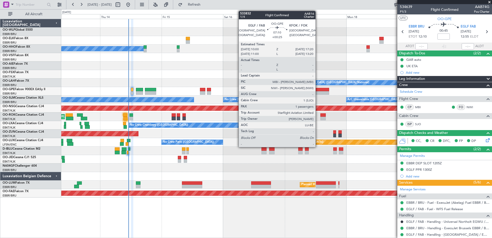
click at [318, 90] on div at bounding box center [319, 90] width 19 height 4
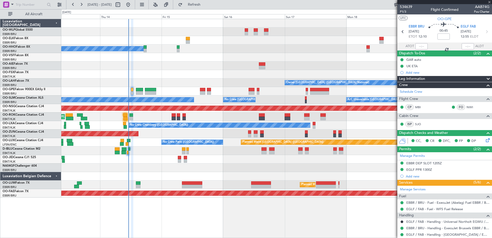
type input "+00:25"
type input "1"
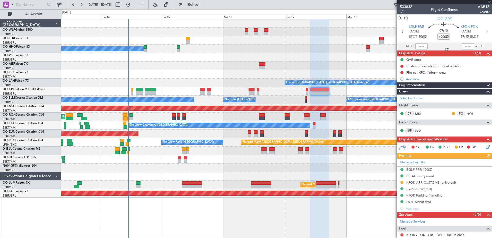
scroll to position [26, 0]
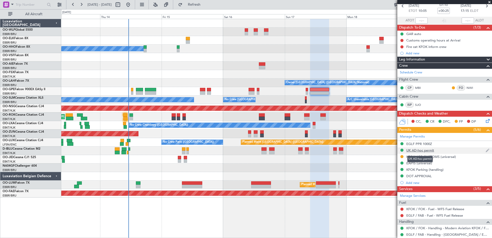
click at [430, 148] on div "UK AD-hoc permit" at bounding box center [421, 150] width 28 height 4
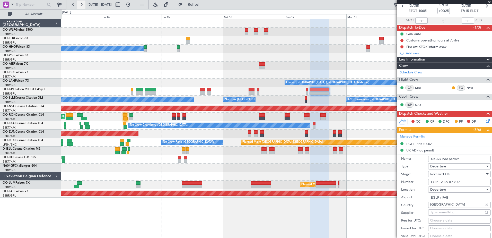
click at [84, 6] on button at bounding box center [81, 5] width 8 height 8
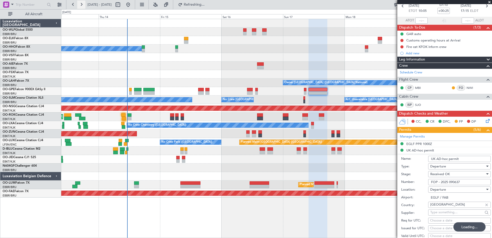
click at [84, 6] on button at bounding box center [81, 5] width 8 height 8
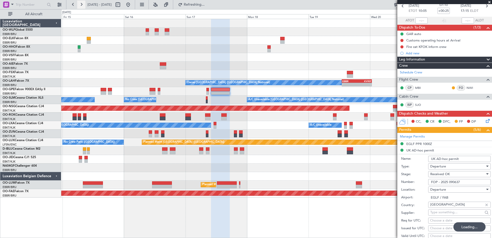
click at [84, 6] on button at bounding box center [81, 5] width 8 height 8
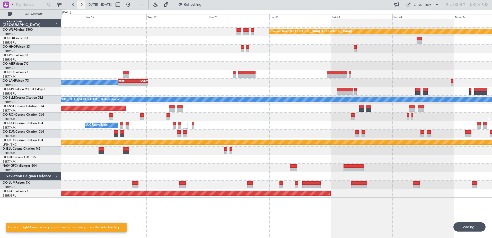
scroll to position [0, 0]
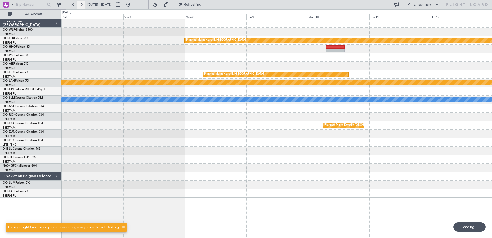
click at [83, 6] on button at bounding box center [81, 5] width 8 height 8
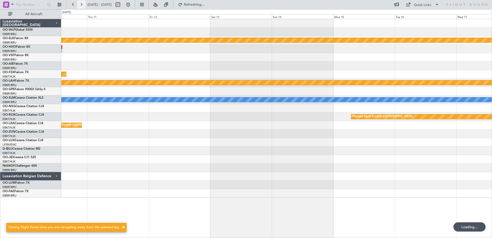
click at [83, 6] on button at bounding box center [81, 5] width 8 height 8
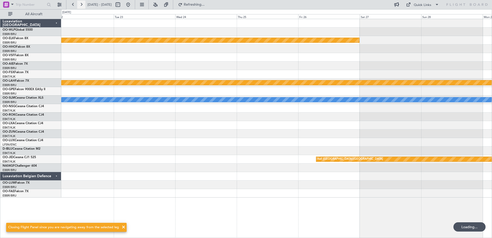
click at [83, 6] on button at bounding box center [81, 5] width 8 height 8
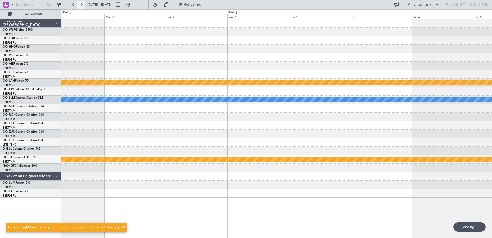
click at [83, 6] on button at bounding box center [81, 5] width 8 height 8
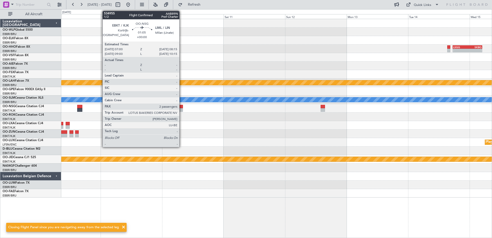
click at [182, 109] on div at bounding box center [181, 110] width 3 height 4
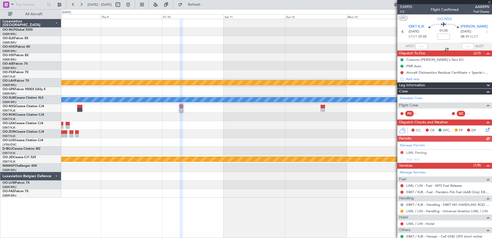
click at [402, 152] on div "Manage Permits LIML Parking Add new" at bounding box center [445, 152] width 95 height 21
click at [401, 152] on button at bounding box center [402, 152] width 3 height 3
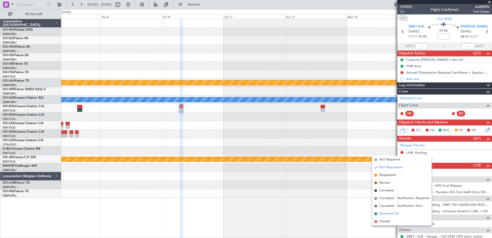
click at [386, 214] on span "Received OK" at bounding box center [390, 213] width 20 height 5
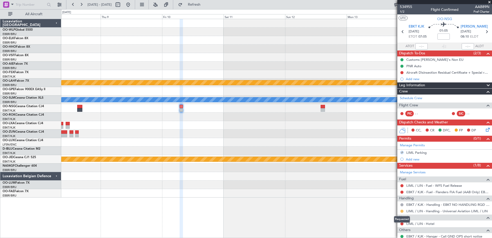
click at [403, 211] on button at bounding box center [402, 211] width 3 height 3
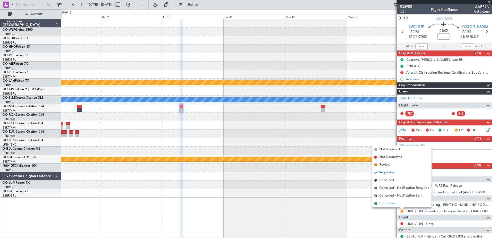
click at [392, 203] on span "Confirmed" at bounding box center [388, 203] width 16 height 5
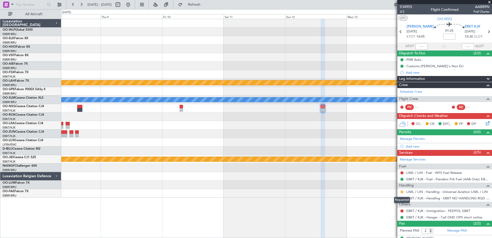
click at [401, 191] on button at bounding box center [402, 191] width 3 height 3
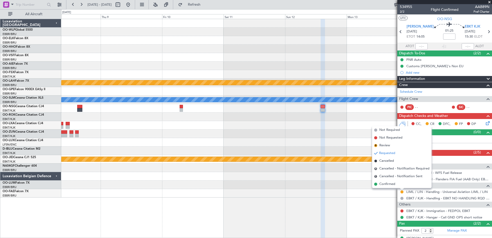
click at [391, 184] on li "Confirmed" at bounding box center [401, 184] width 59 height 8
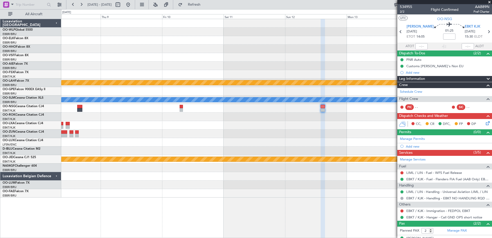
click at [149, 2] on fb-view-mode-toggle at bounding box center [142, 4] width 14 height 9
click at [132, 3] on button at bounding box center [128, 5] width 8 height 8
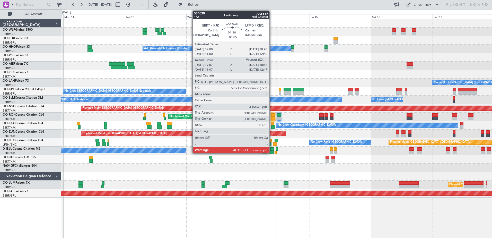
click at [272, 118] on div at bounding box center [273, 119] width 4 height 4
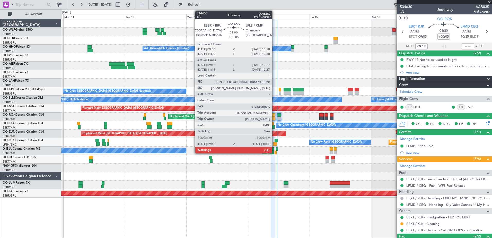
click at [274, 127] on div at bounding box center [273, 127] width 4 height 4
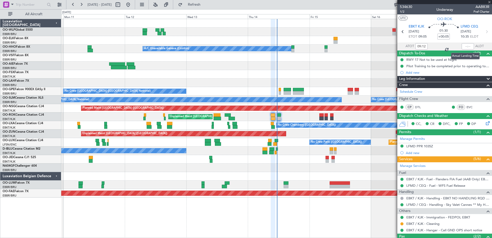
type input "09:18"
type input "10:22"
type input "3"
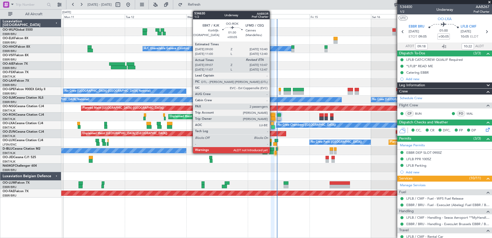
click at [272, 119] on div at bounding box center [273, 119] width 4 height 4
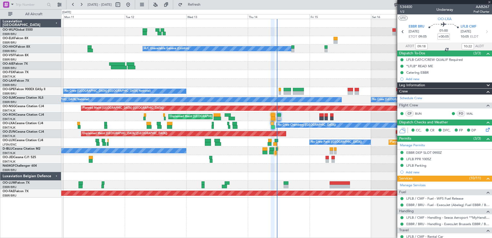
type input "09:12"
type input "2"
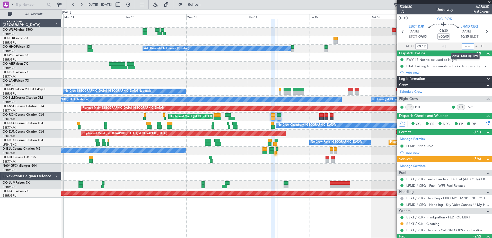
click at [462, 48] on input "text" at bounding box center [468, 46] width 12 height 6
type input "10:54"
click at [374, 61] on div at bounding box center [276, 57] width 431 height 8
click at [489, 2] on span at bounding box center [489, 2] width 5 height 5
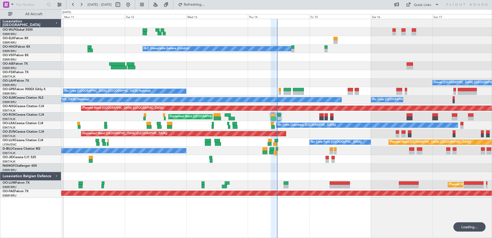
type input "0"
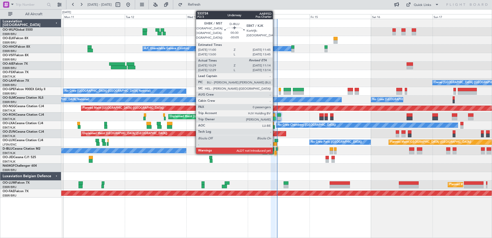
click at [275, 152] on div at bounding box center [276, 153] width 2 height 4
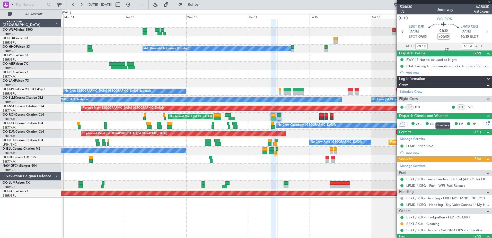
type input "-00:05"
type input "10:39"
type input "0"
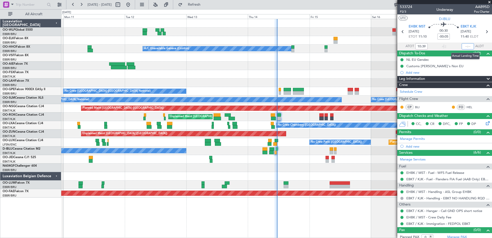
click at [464, 47] on input "text" at bounding box center [468, 46] width 12 height 6
type input "11:08"
click at [490, 2] on span at bounding box center [489, 2] width 5 height 5
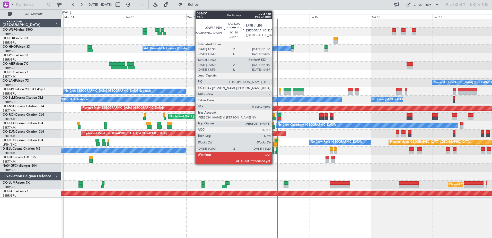
click at [275, 144] on div at bounding box center [275, 144] width 4 height 4
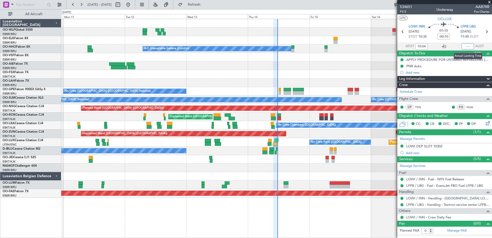
click at [467, 46] on input "text" at bounding box center [468, 46] width 12 height 6
type input "11:11"
click at [491, 1] on span at bounding box center [489, 2] width 5 height 5
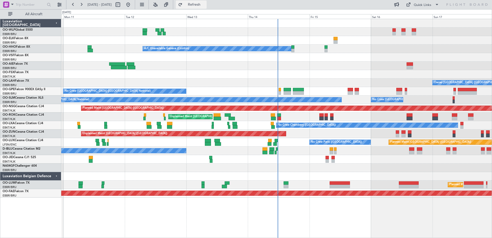
click at [204, 5] on span "Refresh" at bounding box center [195, 5] width 22 height 4
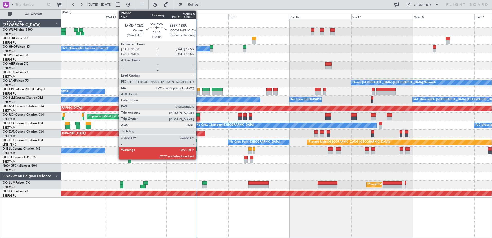
click at [198, 119] on div at bounding box center [198, 119] width 4 height 4
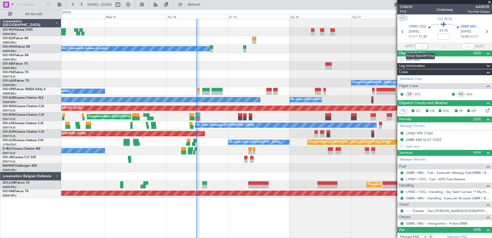
click at [416, 47] on input "text" at bounding box center [422, 46] width 12 height 6
type input "11:37"
click at [489, 3] on span at bounding box center [489, 2] width 5 height 5
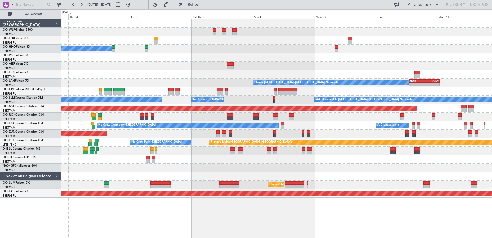
click at [343, 167] on div "Planned Maint Berlin (Brandenburg) A/C Unavailable Geneva (Cointrin) Owner Brus…" at bounding box center [276, 108] width 431 height 178
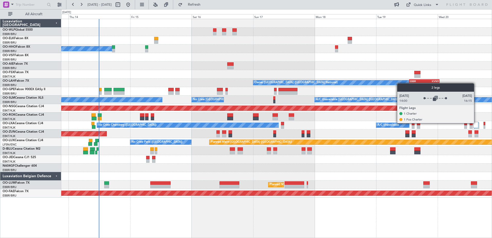
click at [477, 123] on div at bounding box center [476, 125] width 5 height 6
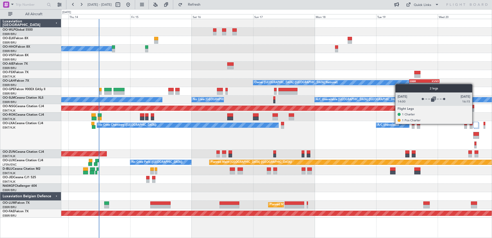
click at [475, 124] on div at bounding box center [476, 125] width 5 height 6
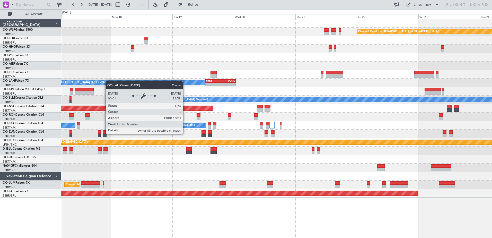
click at [94, 83] on div "Planned Maint Berlin (Brandenburg) Owner Brussels (Brussels National) - - EBBR …" at bounding box center [276, 108] width 431 height 178
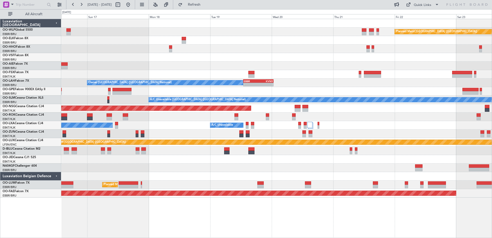
click at [169, 132] on div at bounding box center [276, 134] width 431 height 8
click at [132, 3] on button at bounding box center [128, 5] width 8 height 8
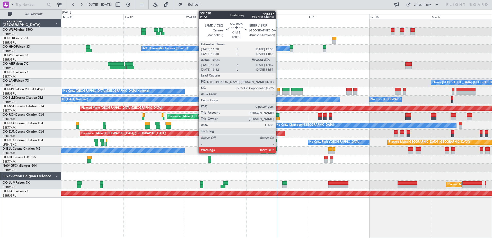
click at [278, 116] on div at bounding box center [278, 115] width 4 height 4
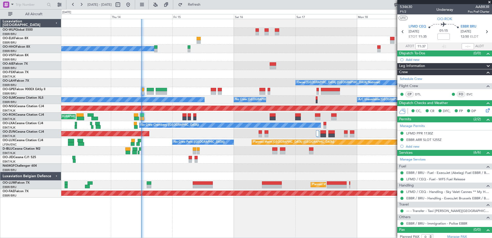
click at [234, 88] on div "A/C Unavailable Geneva (Cointrin) Owner Brussels (Brussels National) EBBR 13:00…" at bounding box center [276, 108] width 431 height 178
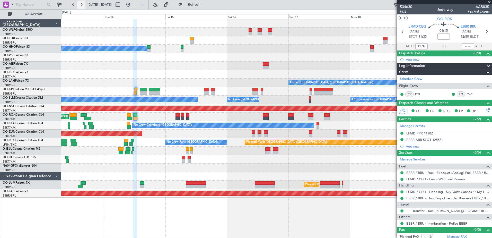
click at [80, 5] on button at bounding box center [81, 5] width 8 height 8
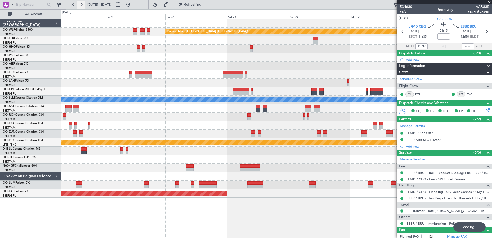
click at [80, 5] on button at bounding box center [81, 5] width 8 height 8
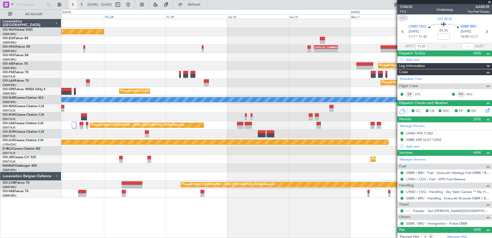
click at [73, 6] on button at bounding box center [73, 5] width 8 height 8
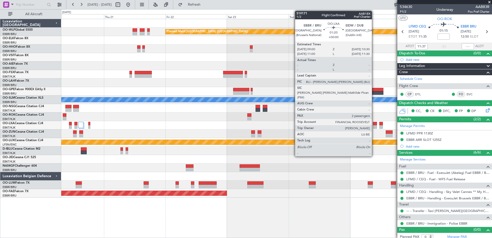
click at [374, 125] on div at bounding box center [375, 124] width 4 height 4
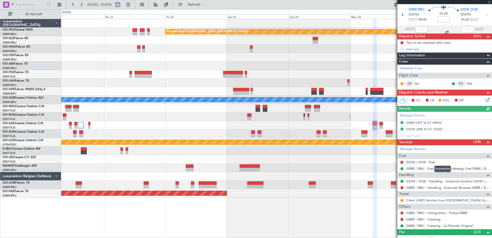
scroll to position [26, 0]
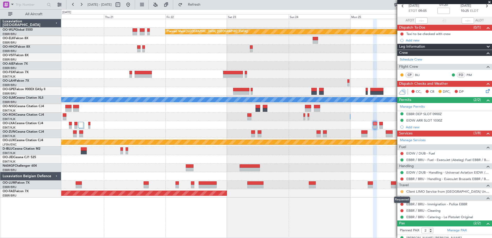
click at [403, 192] on button at bounding box center [402, 191] width 3 height 3
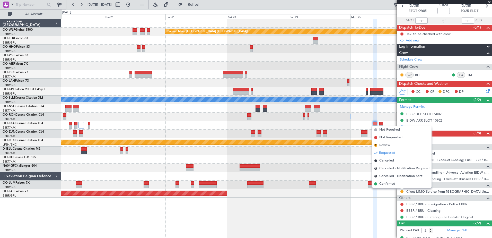
click at [387, 221] on div "Planned Maint Berlin (Brandenburg) EBBR 13:00 Z KVNY 00:45 Z - - Owner Brussels…" at bounding box center [276, 128] width 431 height 219
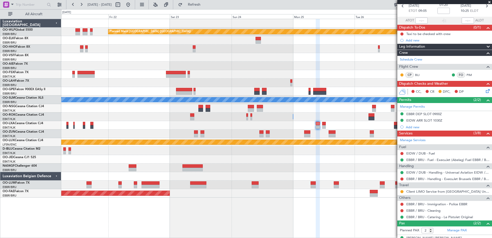
click at [261, 176] on div "Planned Maint Berlin (Brandenburg) EBBR 13:00 Z KVNY 00:45 Z - - Owner Brussels…" at bounding box center [276, 108] width 431 height 178
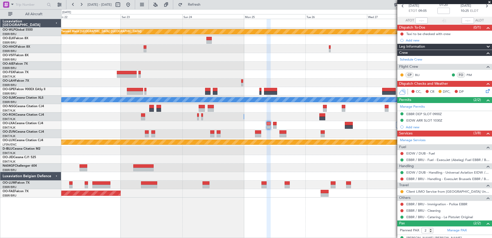
click at [307, 163] on div "Planned Maint Berlin (Brandenburg) Planned Maint Brussels (Brussels National) A…" at bounding box center [276, 108] width 431 height 178
click at [132, 3] on button at bounding box center [128, 5] width 8 height 8
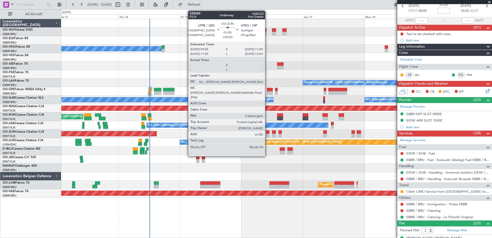
click at [268, 132] on div at bounding box center [267, 132] width 3 height 4
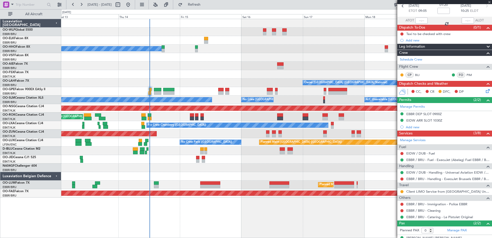
scroll to position [0, 0]
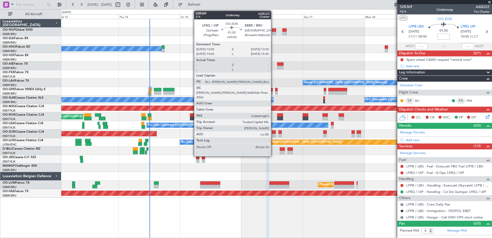
click at [273, 136] on div at bounding box center [274, 136] width 4 height 4
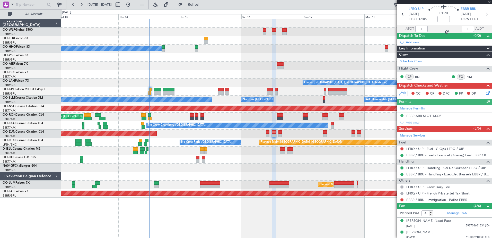
scroll to position [26, 0]
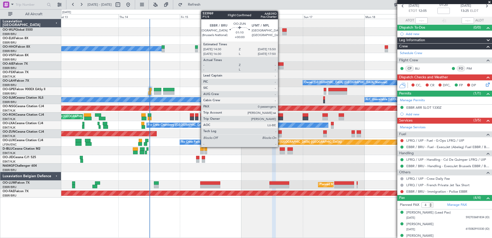
click at [280, 132] on div at bounding box center [281, 132] width 4 height 4
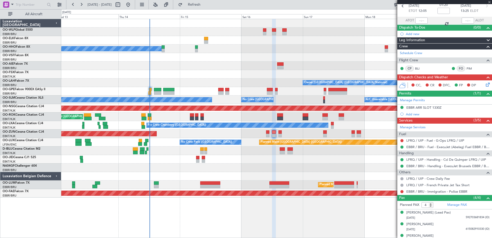
type input "0"
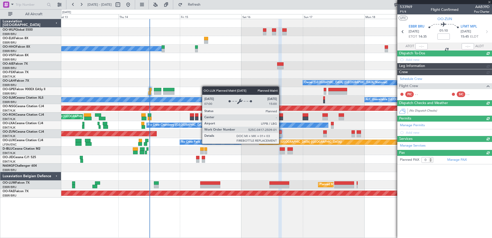
scroll to position [0, 0]
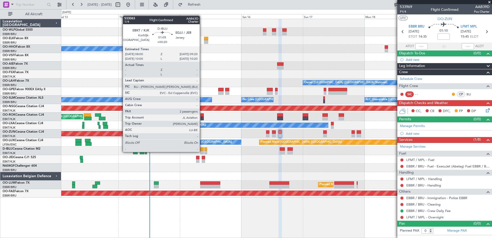
click at [202, 151] on div at bounding box center [202, 153] width 4 height 4
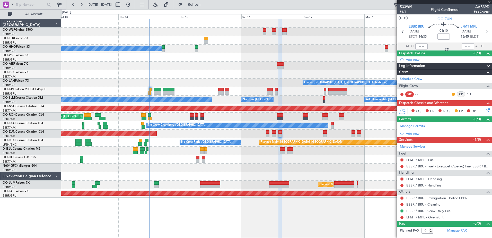
type input "+00:20"
type input "2"
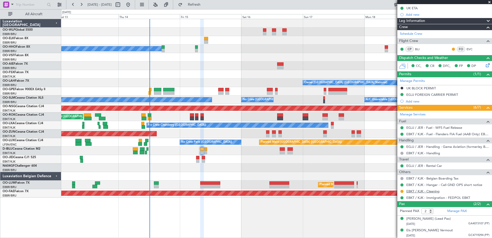
scroll to position [78, 0]
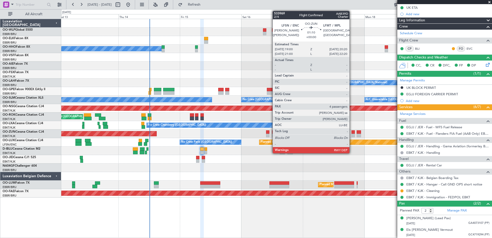
click at [352, 134] on div at bounding box center [354, 136] width 4 height 4
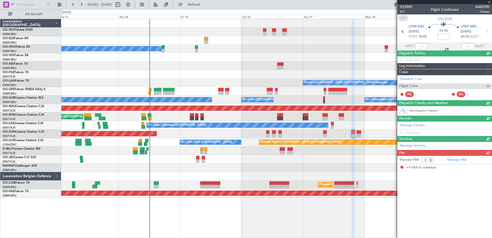
scroll to position [0, 0]
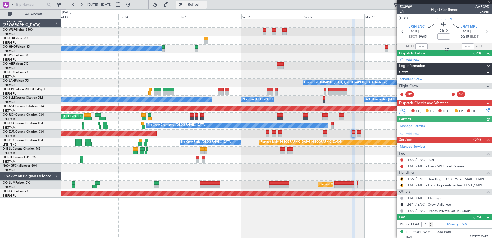
click at [205, 5] on span "Refresh" at bounding box center [195, 5] width 22 height 4
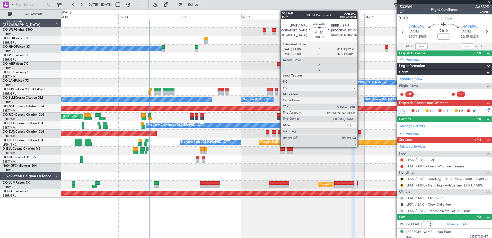
click at [360, 132] on div at bounding box center [359, 132] width 4 height 4
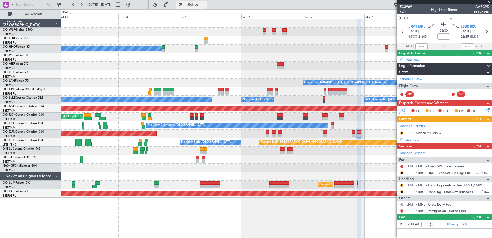
click at [202, 2] on button "Refresh" at bounding box center [191, 5] width 31 height 8
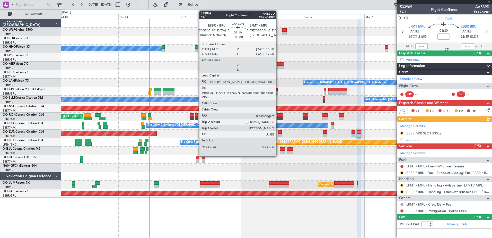
click at [279, 134] on div at bounding box center [281, 136] width 4 height 4
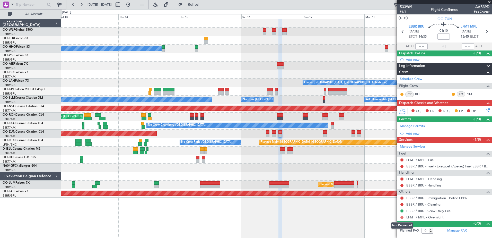
click at [401, 216] on button at bounding box center [402, 217] width 3 height 3
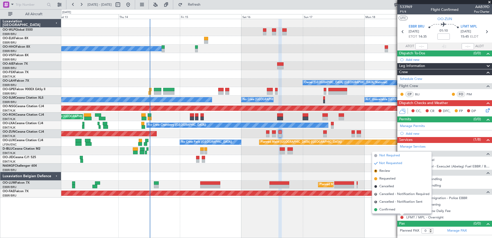
click at [394, 155] on span "Not Required" at bounding box center [390, 155] width 21 height 5
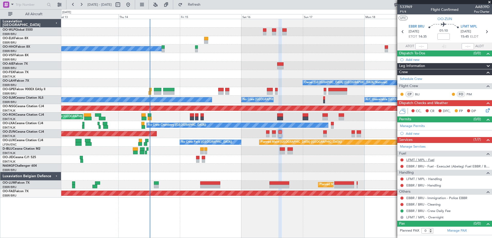
click at [432, 160] on link "LFMT / MPL - Fuel" at bounding box center [421, 160] width 28 height 4
click at [207, 8] on button "Refresh" at bounding box center [191, 5] width 31 height 8
click at [441, 180] on link "LFMT / MPL - Handling" at bounding box center [425, 179] width 36 height 4
click at [199, 3] on button "Refresh" at bounding box center [191, 5] width 31 height 8
click at [403, 185] on button at bounding box center [402, 185] width 3 height 3
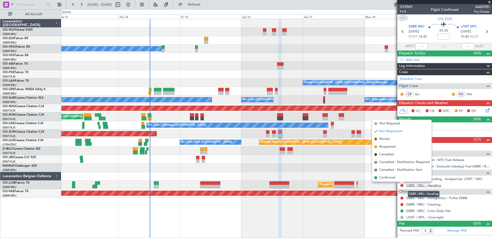
click at [439, 184] on link "EBBR / BRU - Handling" at bounding box center [424, 185] width 35 height 4
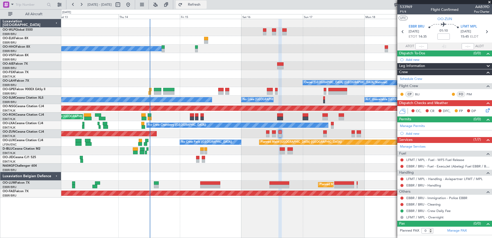
click at [200, 5] on button "Refresh" at bounding box center [191, 5] width 31 height 8
click at [403, 13] on span "P1/4" at bounding box center [406, 12] width 12 height 4
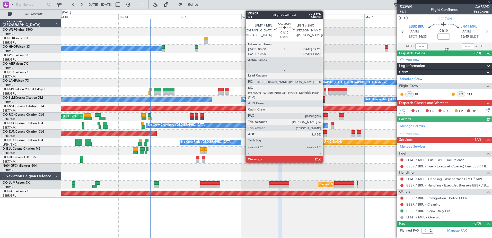
click at [325, 134] on div at bounding box center [325, 136] width 4 height 4
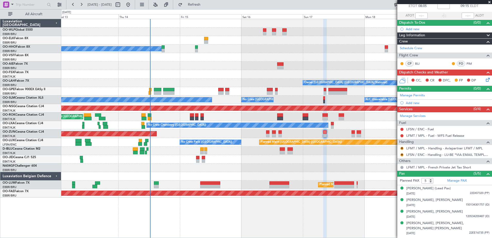
scroll to position [36, 0]
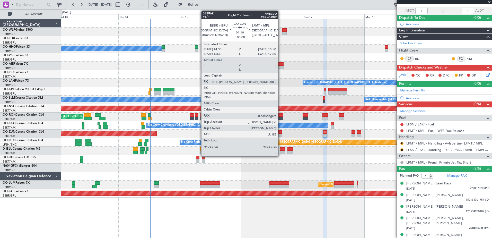
click at [281, 133] on div at bounding box center [281, 132] width 4 height 4
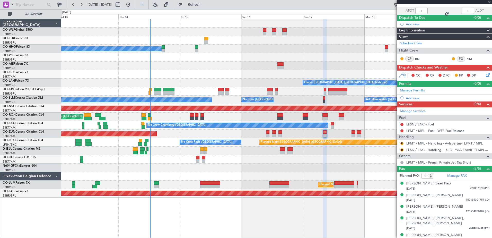
scroll to position [0, 0]
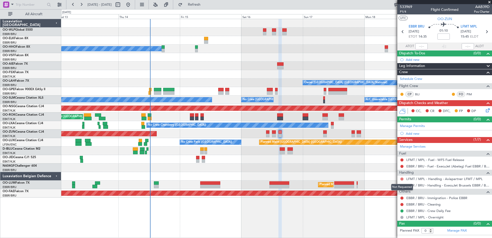
click at [403, 178] on button at bounding box center [402, 178] width 3 height 3
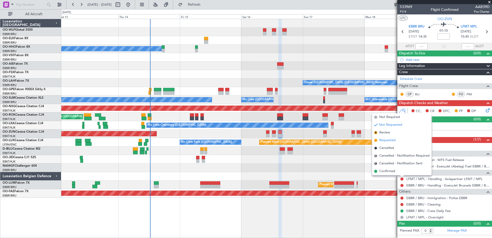
click at [392, 142] on span "Requested" at bounding box center [388, 140] width 16 height 5
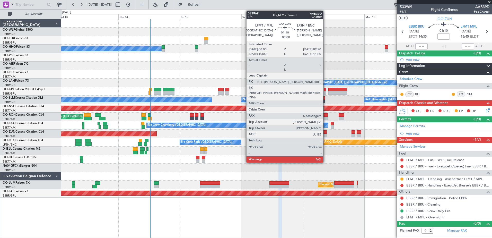
click at [326, 136] on div at bounding box center [325, 136] width 4 height 4
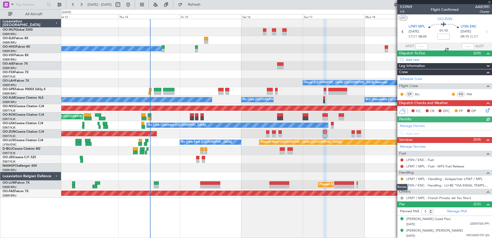
click at [402, 179] on button "R" at bounding box center [402, 178] width 3 height 3
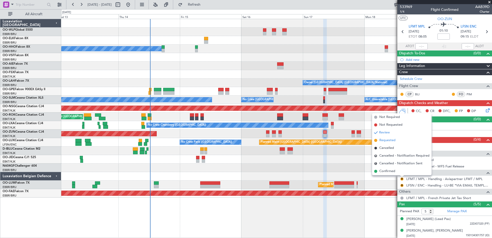
click at [392, 143] on span "Requested" at bounding box center [388, 140] width 16 height 5
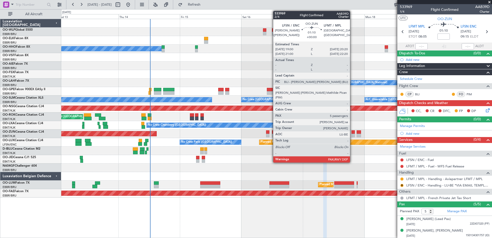
click at [353, 133] on div at bounding box center [354, 132] width 4 height 4
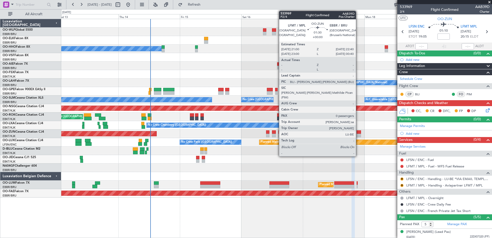
click at [358, 135] on div at bounding box center [359, 136] width 4 height 4
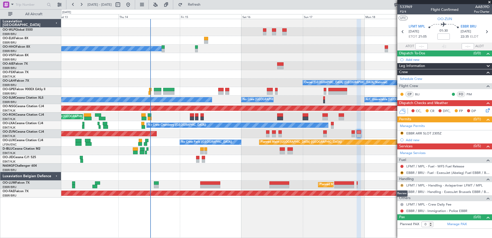
click at [402, 185] on button "R" at bounding box center [402, 185] width 3 height 3
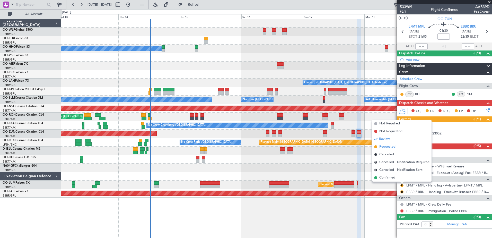
click at [392, 148] on span "Requested" at bounding box center [388, 146] width 16 height 5
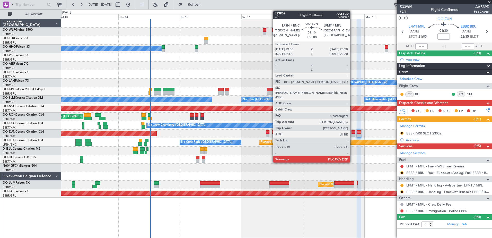
click at [353, 135] on div at bounding box center [354, 136] width 4 height 4
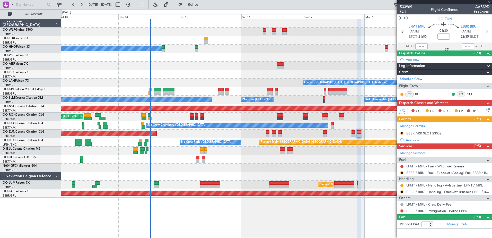
type input "5"
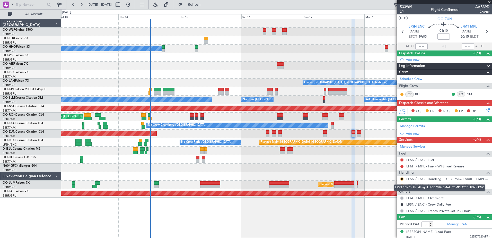
click at [403, 186] on div "LFSN / ENC - Handling - LU-BE *VIA EMAIL TEMPLATE* LFSN / ENC" at bounding box center [439, 187] width 91 height 6
click at [401, 185] on button "R" at bounding box center [402, 185] width 3 height 3
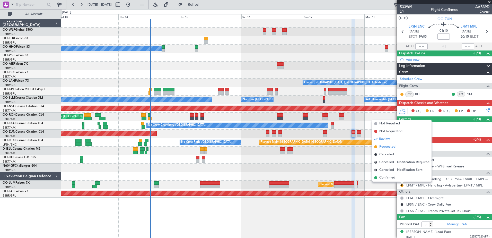
click at [398, 148] on li "Requested" at bounding box center [401, 147] width 59 height 8
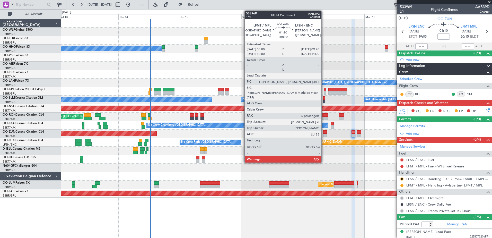
click at [324, 134] on div at bounding box center [325, 136] width 4 height 4
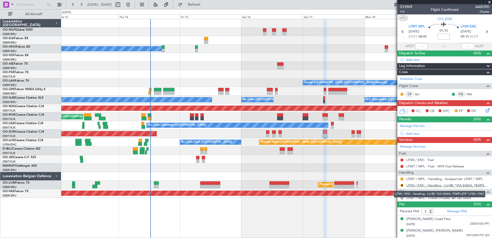
click at [452, 185] on link "LFSN / ENC - Handling - LU-BE *VIA EMAIL TEMPLATE* LFSN / ENC" at bounding box center [448, 185] width 83 height 4
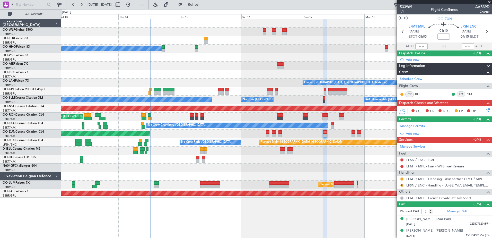
click at [401, 186] on button "R" at bounding box center [402, 185] width 3 height 3
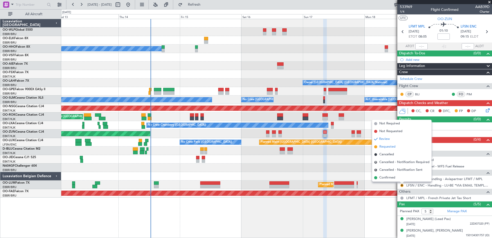
click at [388, 145] on span "Requested" at bounding box center [388, 146] width 16 height 5
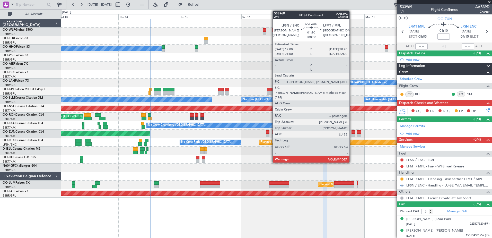
click at [352, 135] on div at bounding box center [354, 136] width 4 height 4
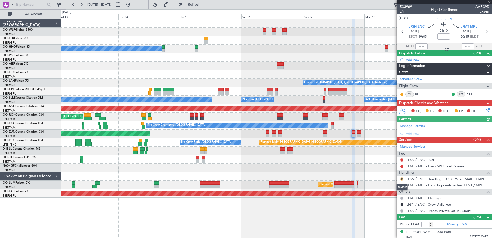
click at [401, 179] on button "R" at bounding box center [402, 178] width 3 height 3
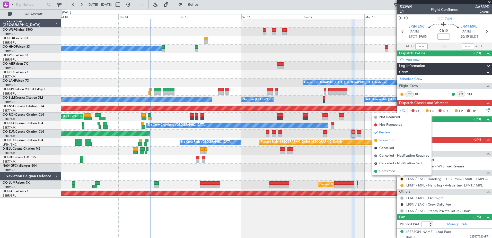
click at [389, 141] on span "Requested" at bounding box center [388, 140] width 16 height 5
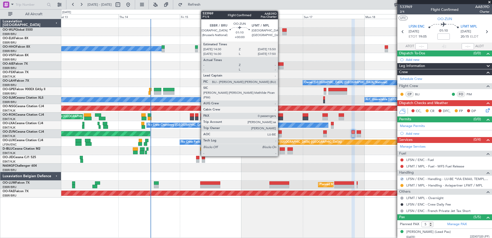
click at [280, 134] on div at bounding box center [281, 136] width 4 height 4
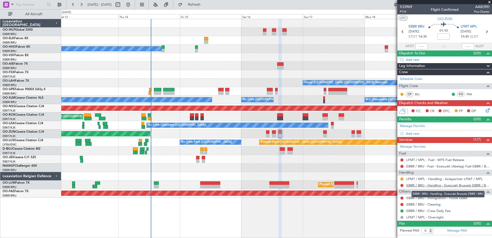
click at [429, 184] on link "EBBR / BRU - Handling - ExecuJet Brussels EBBR / BRU" at bounding box center [448, 185] width 83 height 4
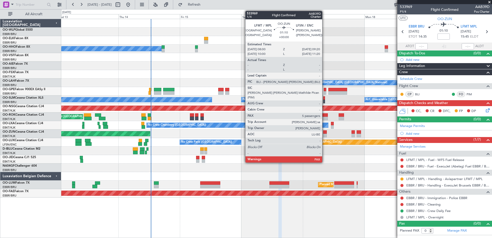
click at [325, 133] on div at bounding box center [325, 132] width 4 height 4
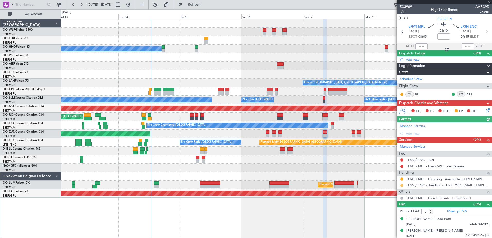
click at [402, 185] on button at bounding box center [402, 185] width 3 height 3
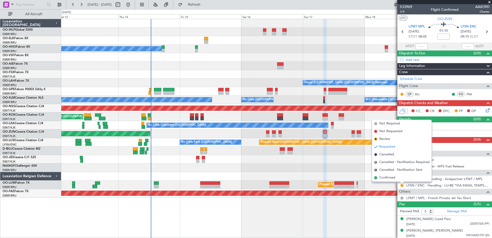
click at [394, 176] on span "Confirmed" at bounding box center [388, 177] width 16 height 5
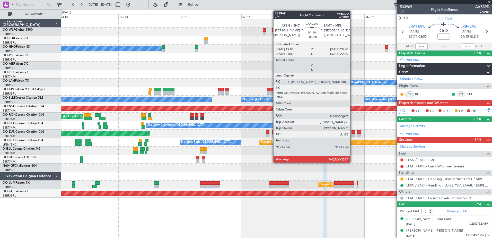
click at [353, 134] on div at bounding box center [354, 136] width 4 height 4
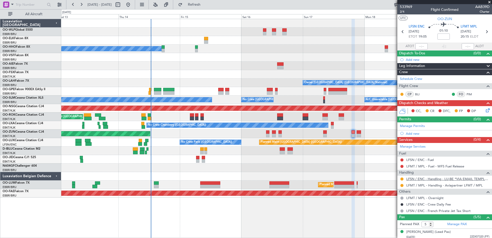
click at [446, 179] on link "LFSN / ENC - Handling - LU-BE *VIA EMAIL TEMPLATE* LFSN / ENC" at bounding box center [448, 179] width 83 height 4
click at [403, 178] on button at bounding box center [402, 178] width 3 height 3
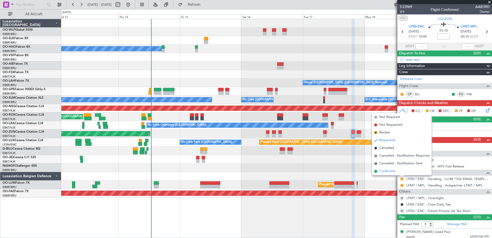
click at [393, 169] on span "Confirmed" at bounding box center [388, 171] width 16 height 5
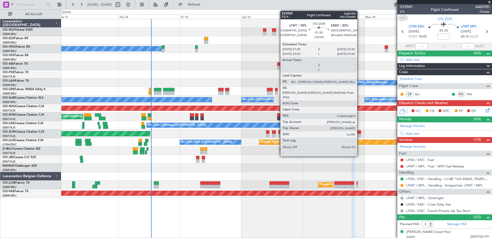
click at [360, 134] on div at bounding box center [359, 136] width 4 height 4
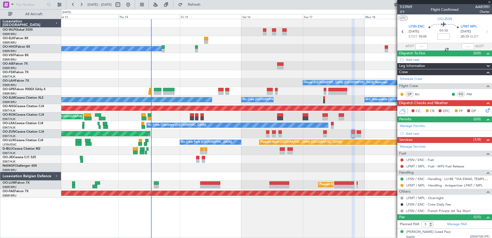
type input "0"
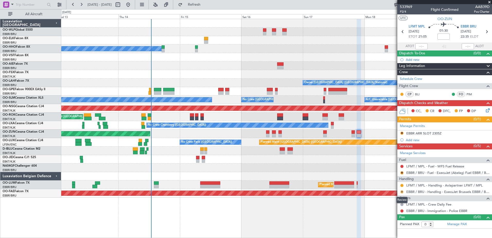
click at [403, 192] on button "R" at bounding box center [402, 191] width 3 height 3
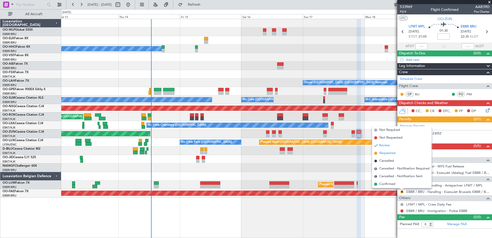
click at [391, 155] on span "Requested" at bounding box center [388, 153] width 16 height 5
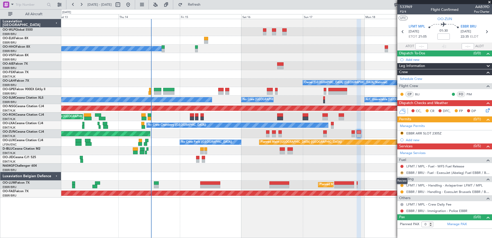
click at [402, 173] on button "R" at bounding box center [402, 172] width 3 height 3
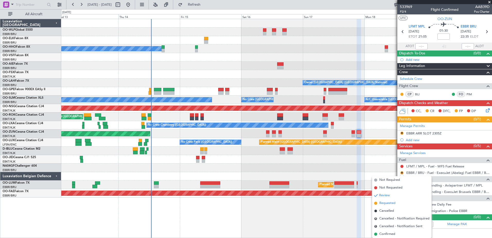
click at [389, 206] on li "Requested" at bounding box center [401, 203] width 59 height 8
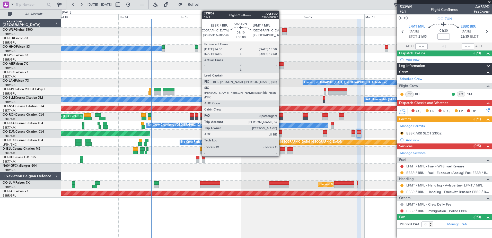
click at [281, 135] on div at bounding box center [281, 136] width 4 height 4
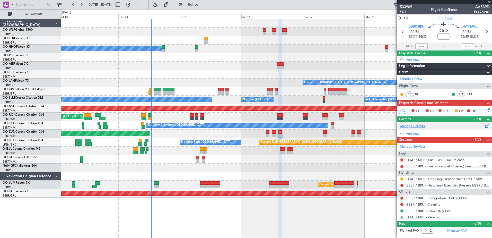
click at [410, 125] on link "Manage Permits" at bounding box center [412, 126] width 25 height 5
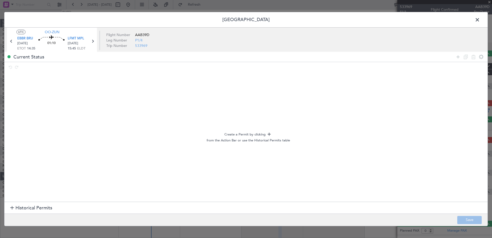
click at [480, 22] on span at bounding box center [480, 21] width 0 height 10
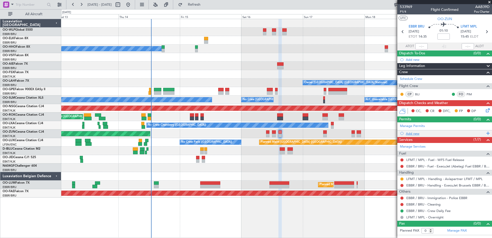
click at [414, 133] on div "Add new" at bounding box center [445, 133] width 79 height 4
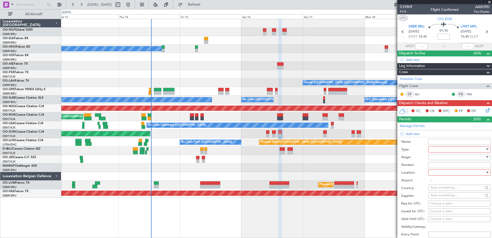
click at [473, 150] on div at bounding box center [458, 149] width 55 height 8
click at [442, 172] on span "Departure" at bounding box center [458, 170] width 54 height 8
click at [464, 172] on div at bounding box center [458, 173] width 55 height 8
click at [443, 185] on span "Departure" at bounding box center [458, 183] width 54 height 8
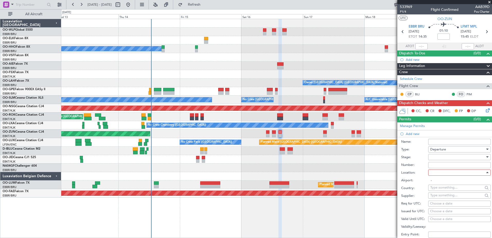
type input "EBBR / BRU"
click at [462, 159] on div at bounding box center [458, 157] width 55 height 8
click at [446, 190] on span "Requested" at bounding box center [458, 191] width 54 height 8
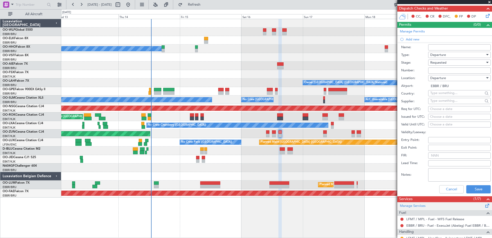
scroll to position [103, 0]
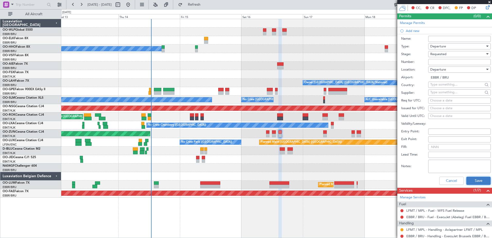
click at [470, 178] on button "Save" at bounding box center [479, 181] width 24 height 8
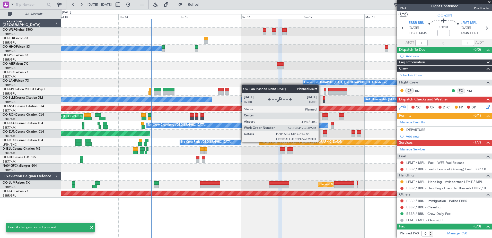
scroll to position [3, 0]
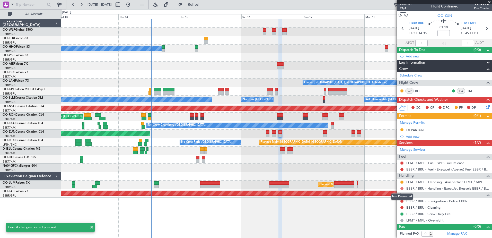
click at [402, 189] on button at bounding box center [402, 188] width 3 height 3
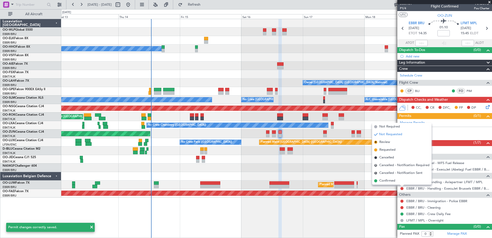
drag, startPoint x: 391, startPoint y: 151, endPoint x: 391, endPoint y: 148, distance: 3.6
click at [391, 150] on span "Requested" at bounding box center [388, 149] width 16 height 5
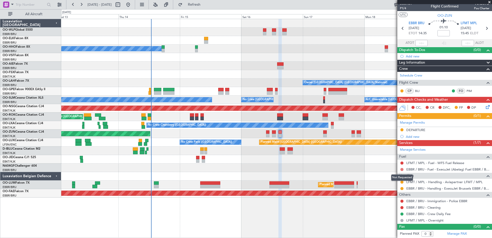
click at [403, 170] on button at bounding box center [402, 169] width 3 height 3
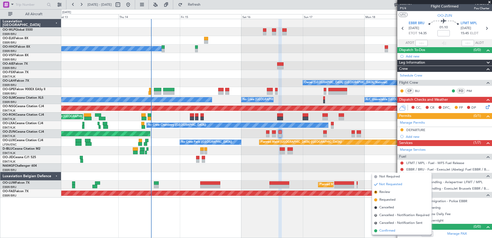
click at [391, 230] on span "Confirmed" at bounding box center [388, 230] width 16 height 5
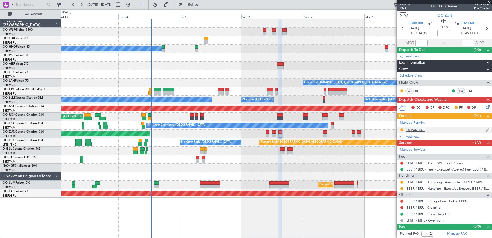
click at [486, 129] on img at bounding box center [488, 130] width 4 height 5
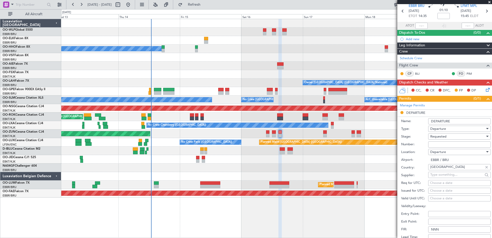
scroll to position [29, 0]
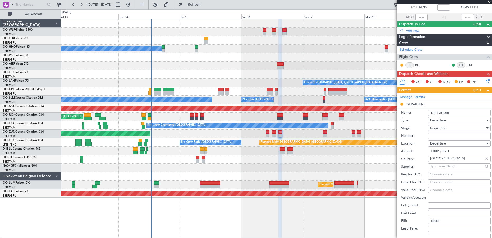
click at [367, 126] on div "No Crew Chambery ([GEOGRAPHIC_DATA]) A/C Unavailable" at bounding box center [276, 125] width 431 height 8
click at [485, 91] on span at bounding box center [488, 90] width 6 height 6
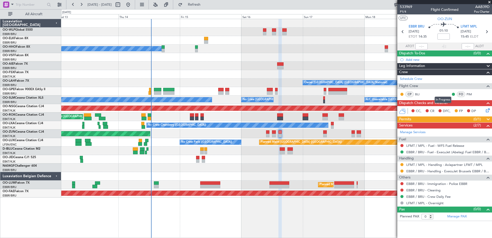
scroll to position [0, 0]
click at [489, 118] on span at bounding box center [488, 119] width 6 height 6
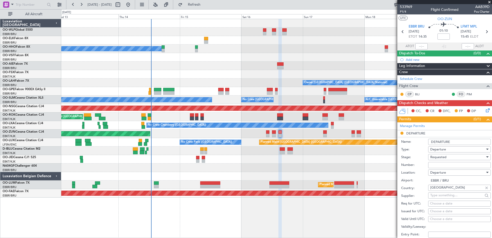
click at [485, 87] on span at bounding box center [488, 86] width 6 height 6
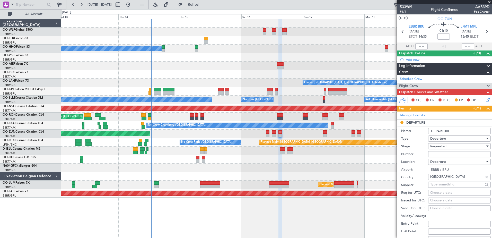
click at [485, 107] on span at bounding box center [488, 109] width 6 height 6
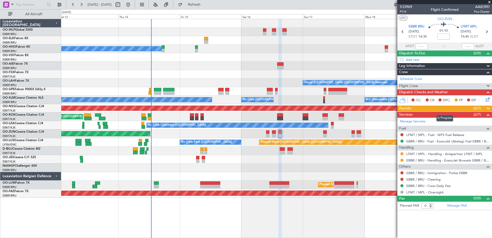
click at [490, 107] on span at bounding box center [488, 109] width 6 height 6
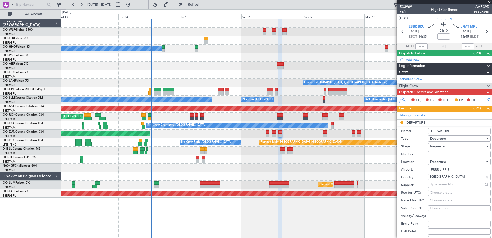
scroll to position [77, 0]
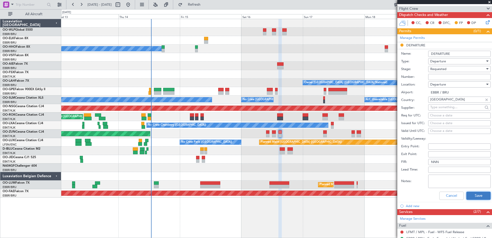
click at [470, 193] on button "Save" at bounding box center [479, 196] width 24 height 8
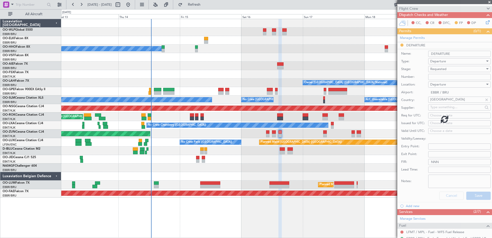
scroll to position [0, 0]
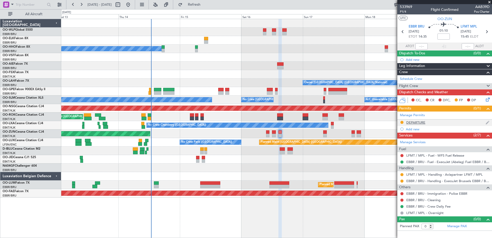
click at [489, 122] on img at bounding box center [488, 122] width 4 height 5
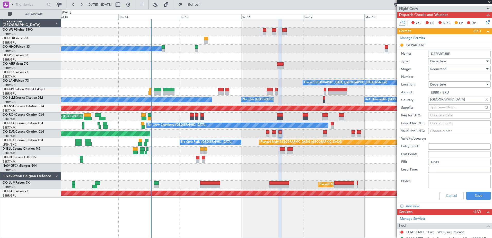
scroll to position [26, 0]
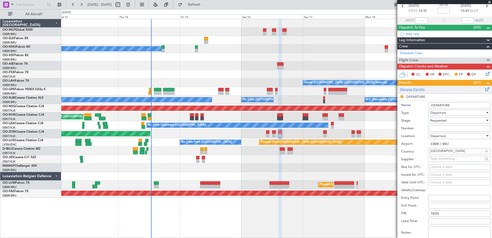
click at [421, 91] on link "Manage Permits" at bounding box center [412, 89] width 25 height 5
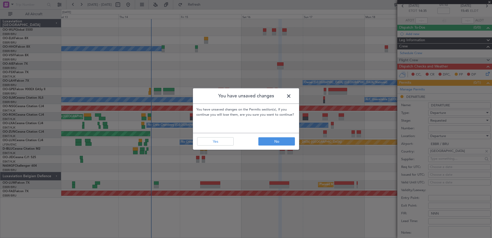
click at [293, 98] on header "You have unsaved changes" at bounding box center [246, 95] width 106 height 15
click at [291, 98] on span at bounding box center [291, 97] width 0 height 10
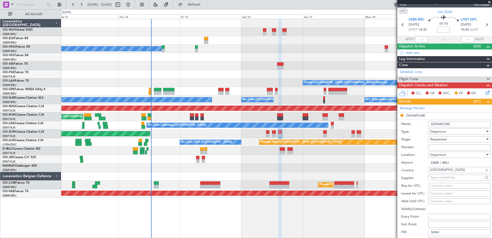
scroll to position [0, 0]
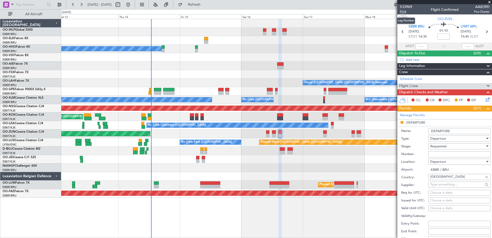
click at [404, 12] on span "P1/4" at bounding box center [406, 12] width 12 height 4
click at [205, 6] on span "Refresh" at bounding box center [195, 5] width 22 height 4
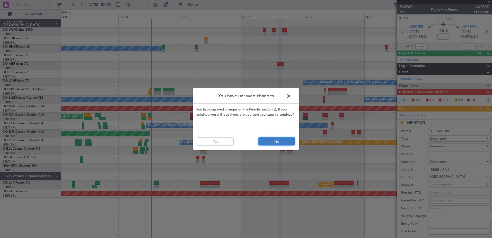
click at [276, 141] on button "No" at bounding box center [277, 141] width 37 height 8
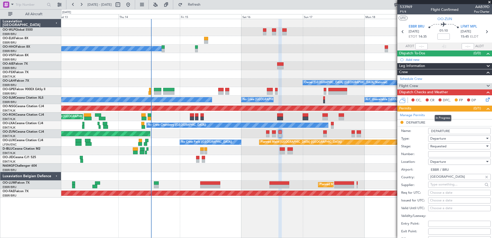
click at [485, 108] on span at bounding box center [488, 109] width 6 height 6
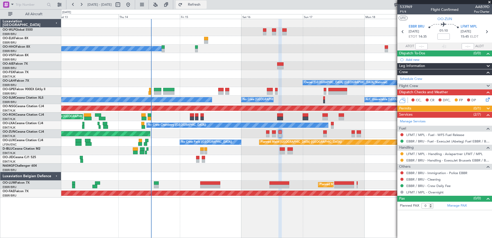
click at [198, 2] on button "Refresh" at bounding box center [191, 5] width 31 height 8
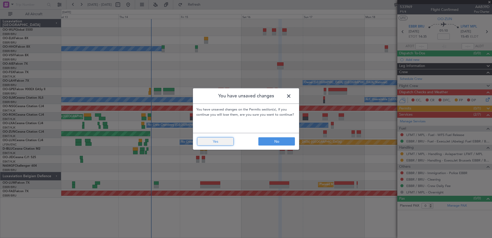
click at [229, 142] on button "Yes" at bounding box center [215, 141] width 37 height 8
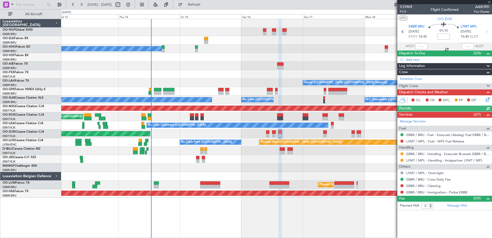
click at [453, 107] on div "Permits (0/0)" at bounding box center [445, 109] width 95 height 6
click at [462, 107] on div "Permits (0/0)" at bounding box center [445, 109] width 95 height 6
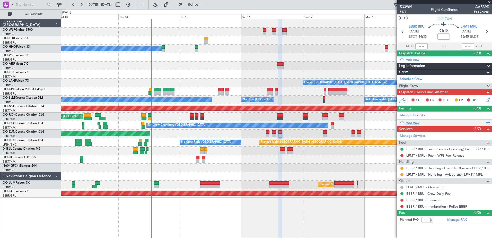
click at [416, 121] on div "Add new" at bounding box center [445, 123] width 79 height 4
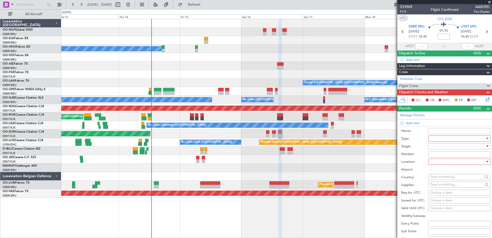
click at [454, 141] on div at bounding box center [458, 139] width 55 height 8
click at [445, 167] on span "PPR" at bounding box center [458, 164] width 54 height 8
click at [452, 161] on div at bounding box center [458, 162] width 55 height 8
click at [444, 174] on span "Departure" at bounding box center [458, 172] width 54 height 8
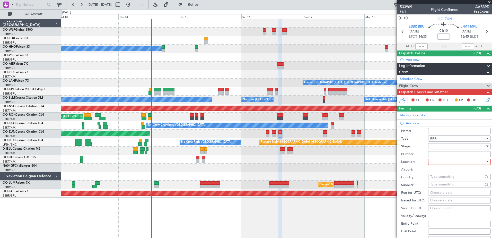
type input "EBBR / BRU"
click at [444, 192] on div "Choose a date" at bounding box center [459, 192] width 59 height 5
select select "8"
select select "2025"
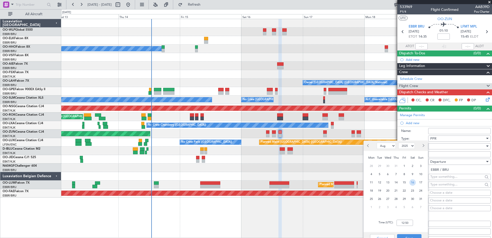
click at [410, 183] on span "16" at bounding box center [413, 182] width 6 height 6
click at [406, 222] on input "00:00" at bounding box center [405, 223] width 16 height 6
type input "14:30"
click at [407, 235] on button "Save" at bounding box center [409, 238] width 24 height 8
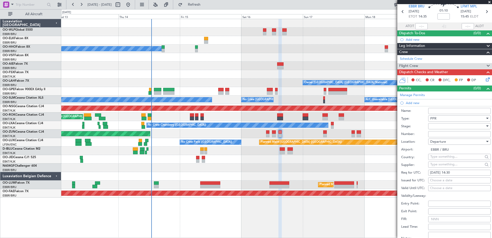
scroll to position [51, 0]
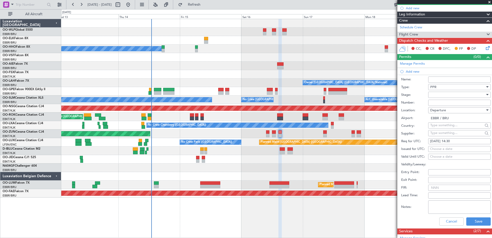
click at [441, 97] on div at bounding box center [458, 95] width 55 height 8
click at [440, 119] on span "Requested" at bounding box center [458, 120] width 54 height 8
click at [473, 220] on button "Save" at bounding box center [479, 221] width 24 height 8
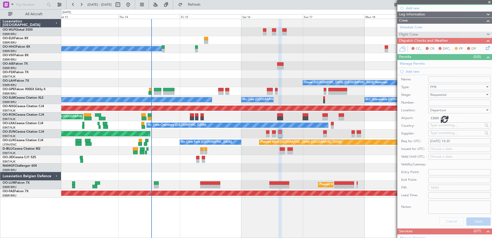
scroll to position [0, 0]
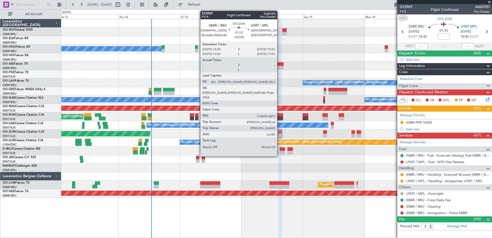
click at [280, 134] on div at bounding box center [281, 136] width 4 height 4
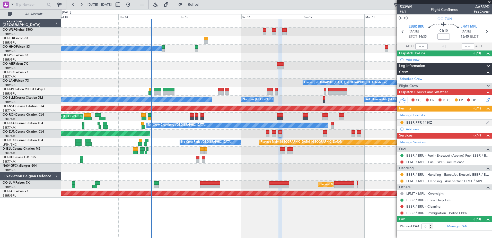
click at [487, 123] on img at bounding box center [488, 122] width 4 height 5
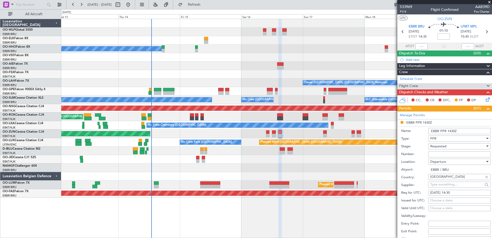
click at [467, 136] on div "PPR" at bounding box center [458, 139] width 55 height 8
click at [444, 184] on span "Slot" at bounding box center [458, 187] width 54 height 8
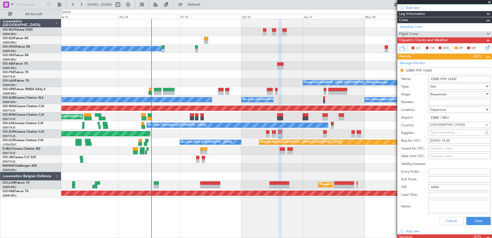
scroll to position [103, 0]
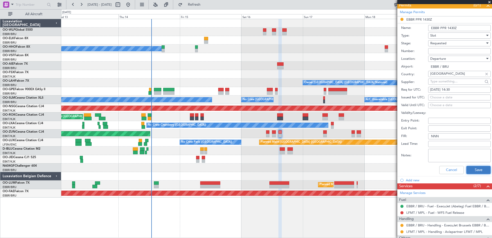
click at [477, 171] on button "Save" at bounding box center [479, 170] width 24 height 8
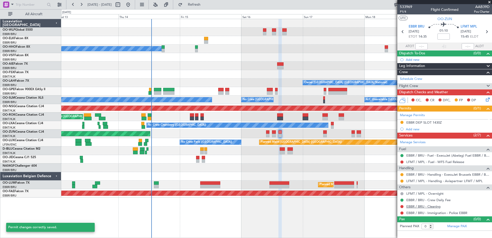
scroll to position [0, 0]
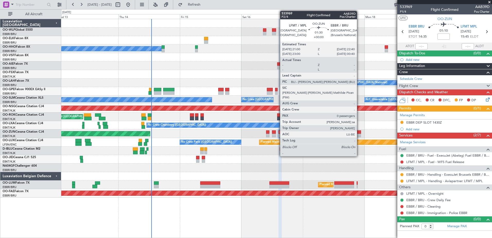
click at [359, 135] on div at bounding box center [359, 136] width 4 height 4
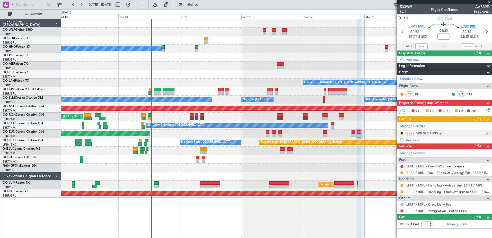
click at [487, 134] on img at bounding box center [488, 133] width 4 height 5
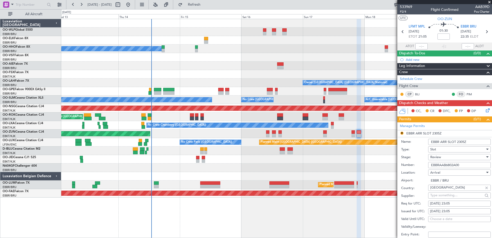
click at [458, 204] on div "[DATE] 23:05" at bounding box center [459, 203] width 59 height 5
select select "8"
select select "2025"
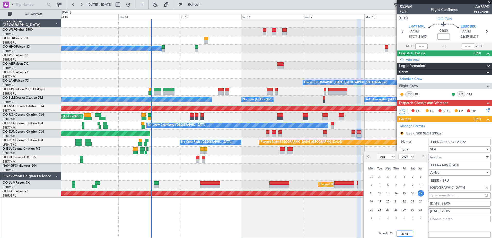
click at [403, 233] on input "23:05" at bounding box center [405, 233] width 16 height 6
type input "0"
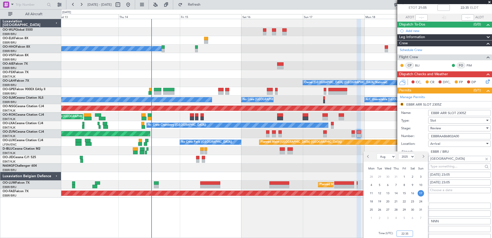
scroll to position [33, 0]
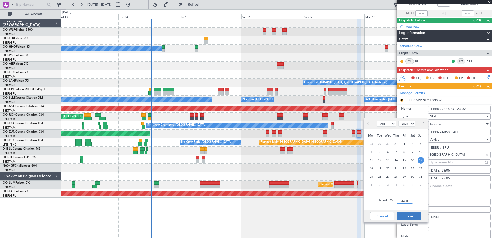
type input "22:35"
click at [411, 217] on button "Save" at bounding box center [409, 216] width 24 height 8
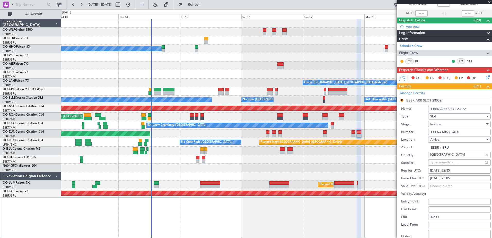
click at [457, 124] on div "Review" at bounding box center [458, 124] width 55 height 8
click at [444, 158] on span "Requested" at bounding box center [458, 158] width 54 height 8
click at [463, 178] on div "[DATE] 23:05" at bounding box center [459, 178] width 59 height 5
select select "8"
select select "2025"
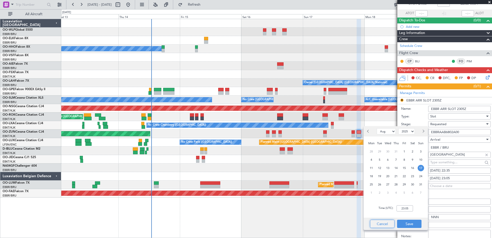
click at [385, 225] on button "Cancel" at bounding box center [382, 224] width 24 height 8
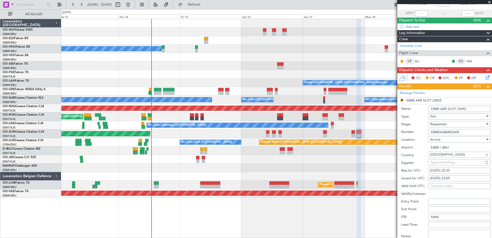
click at [451, 179] on div "[DATE] 23:05" at bounding box center [459, 178] width 59 height 5
select select "8"
select select "2025"
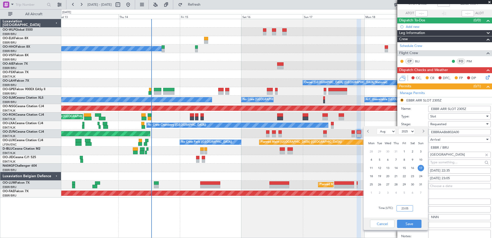
click at [402, 208] on input "23:05" at bounding box center [405, 208] width 16 height 6
type input "22:35"
click at [410, 225] on button "Save" at bounding box center [409, 224] width 24 height 8
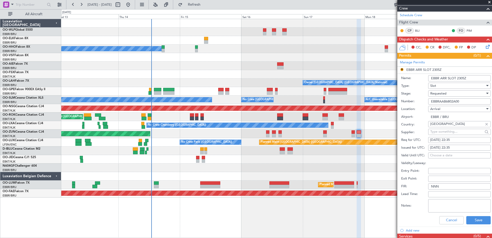
scroll to position [84, 0]
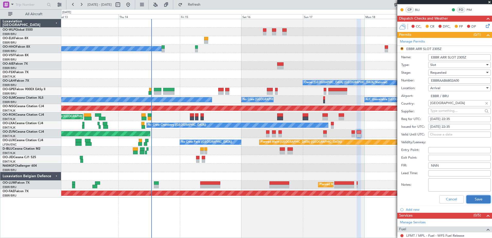
click at [475, 200] on button "Save" at bounding box center [479, 199] width 24 height 8
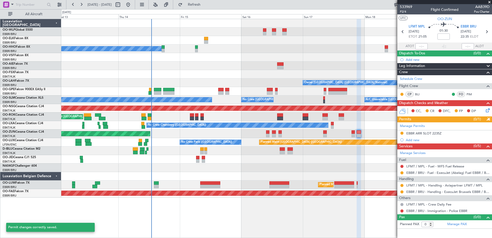
scroll to position [0, 0]
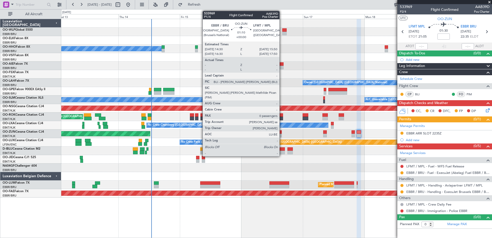
click at [282, 134] on div at bounding box center [281, 136] width 4 height 4
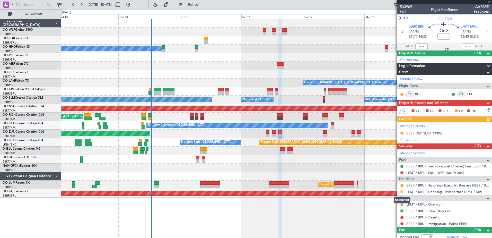
click at [403, 192] on button at bounding box center [402, 191] width 3 height 3
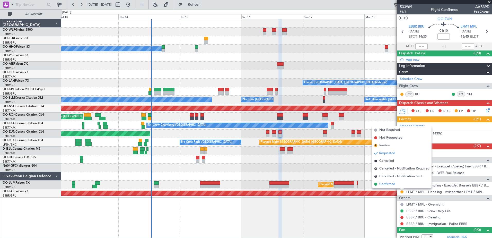
click at [387, 182] on span "Confirmed" at bounding box center [388, 184] width 16 height 5
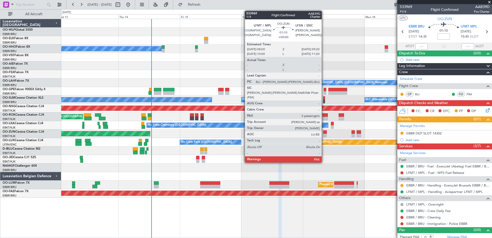
click at [324, 135] on div at bounding box center [325, 136] width 4 height 4
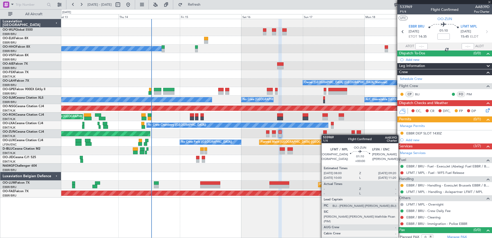
type input "5"
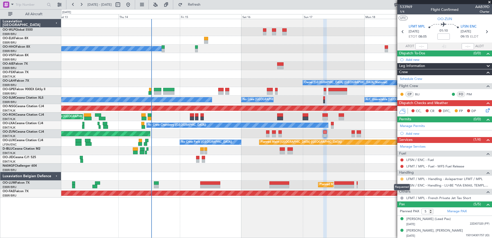
click at [402, 177] on button at bounding box center [402, 178] width 3 height 3
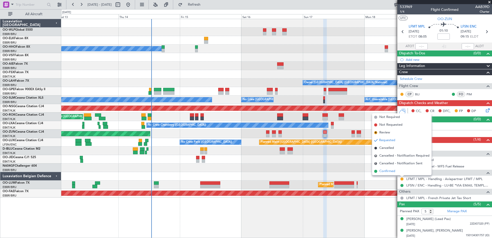
click at [398, 171] on li "Confirmed" at bounding box center [401, 171] width 59 height 8
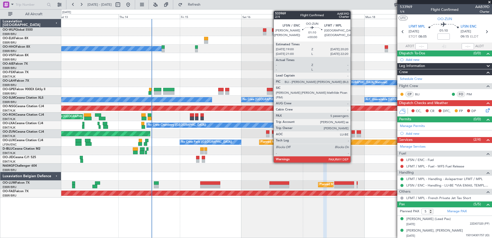
click at [353, 133] on div at bounding box center [354, 132] width 4 height 4
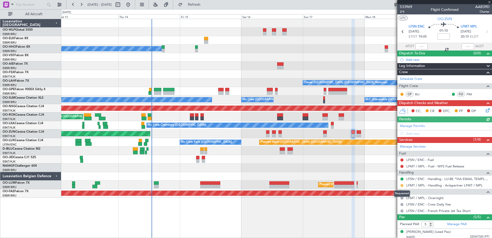
click at [401, 186] on button at bounding box center [402, 185] width 3 height 3
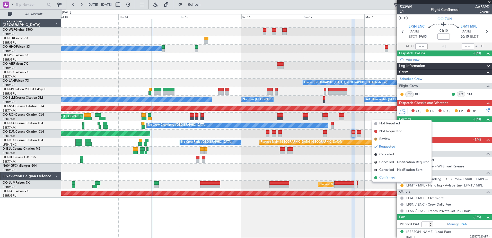
click at [398, 179] on li "Confirmed" at bounding box center [401, 178] width 59 height 8
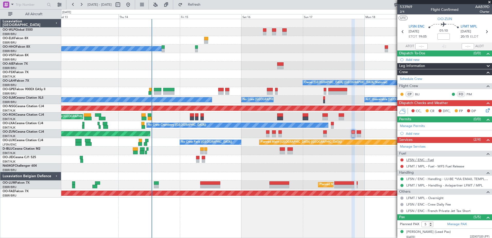
click at [433, 159] on link "LFSN / ENC - Fuel" at bounding box center [421, 160] width 28 height 4
